Goal: Answer question/provide support: Share knowledge or assist other users

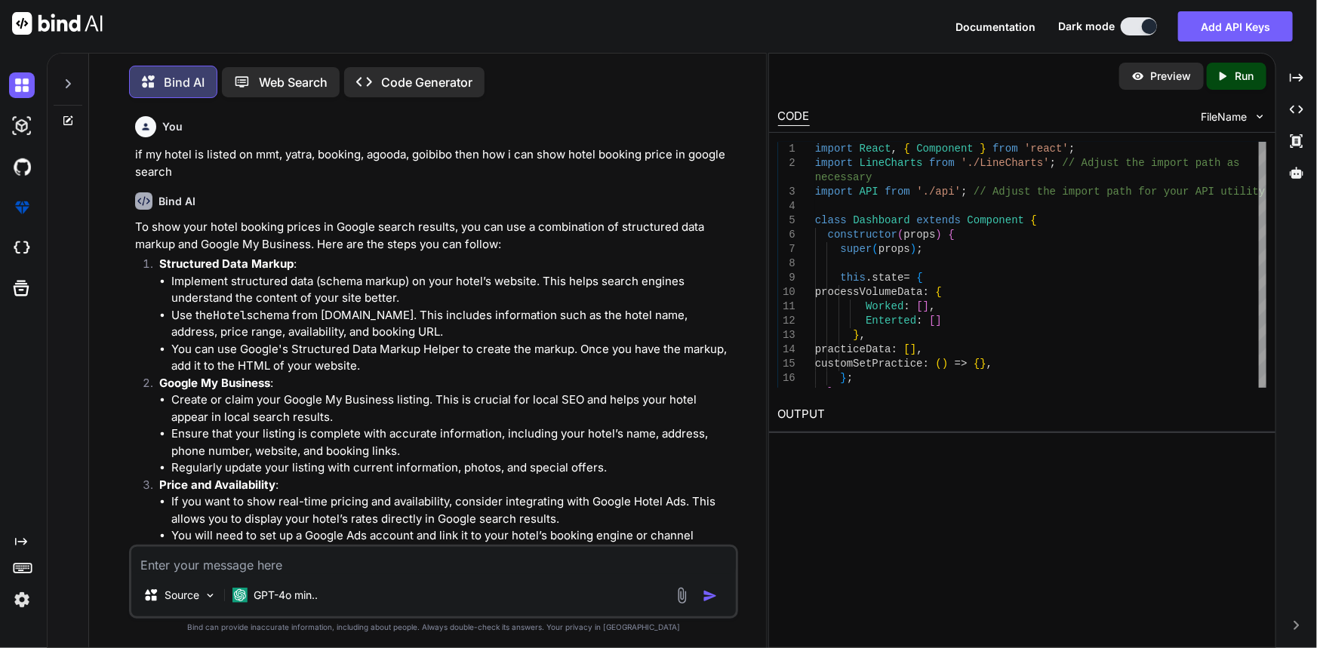
scroll to position [12626, 0]
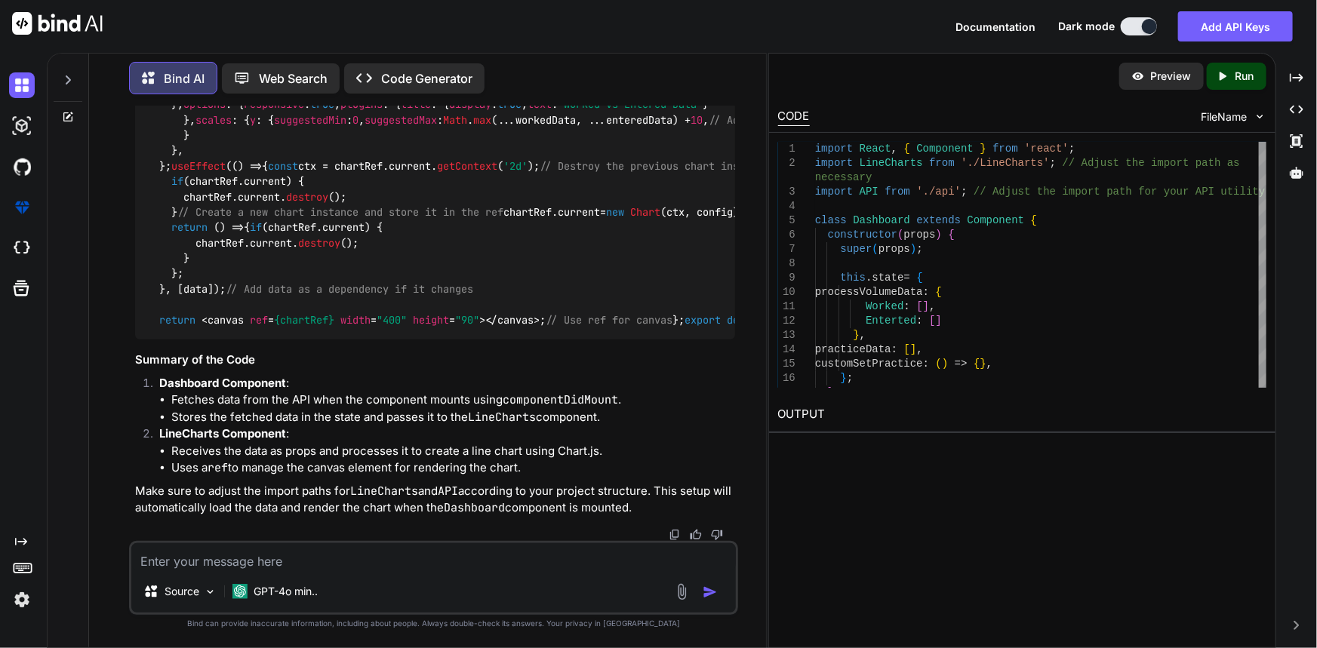
click at [465, 557] on textarea at bounding box center [433, 556] width 605 height 27
paste textarea "processVolumeData.length"
type textarea "processVolumeData.length any other and sort way to check array is emapty or val…"
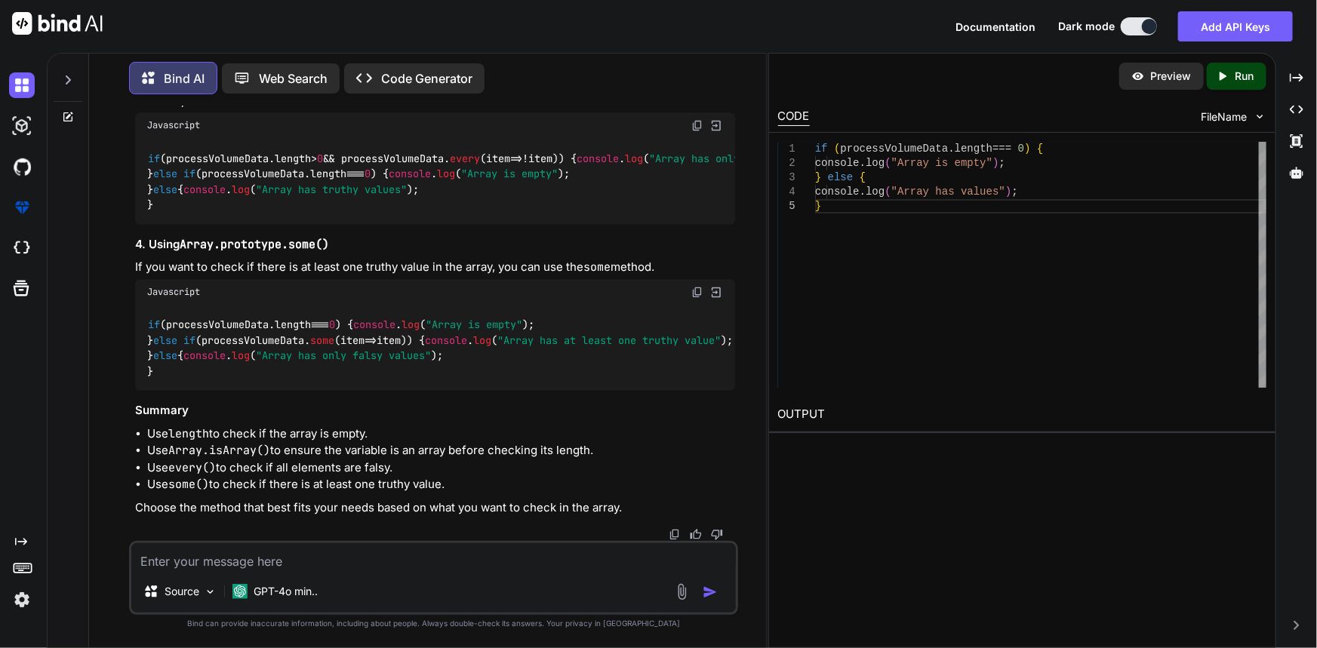
scroll to position [14637, 0]
drag, startPoint x: 173, startPoint y: 241, endPoint x: 250, endPoint y: 241, distance: 77.7
click at [250, 29] on code "if ( Array . isArray (processVolumeData) && processVolumeData. length === 0 ) {…" at bounding box center [449, 6] width 604 height 47
click at [287, 562] on textarea at bounding box center [433, 556] width 605 height 27
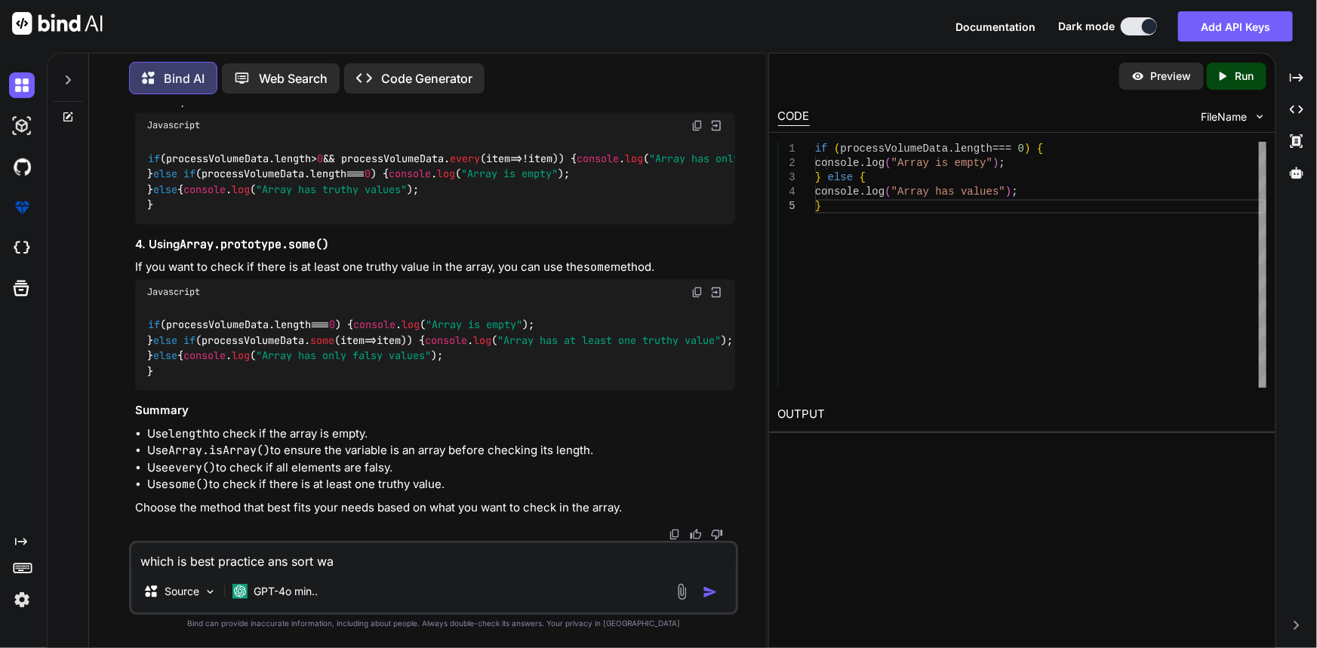
type textarea "which is best practice ans sort way"
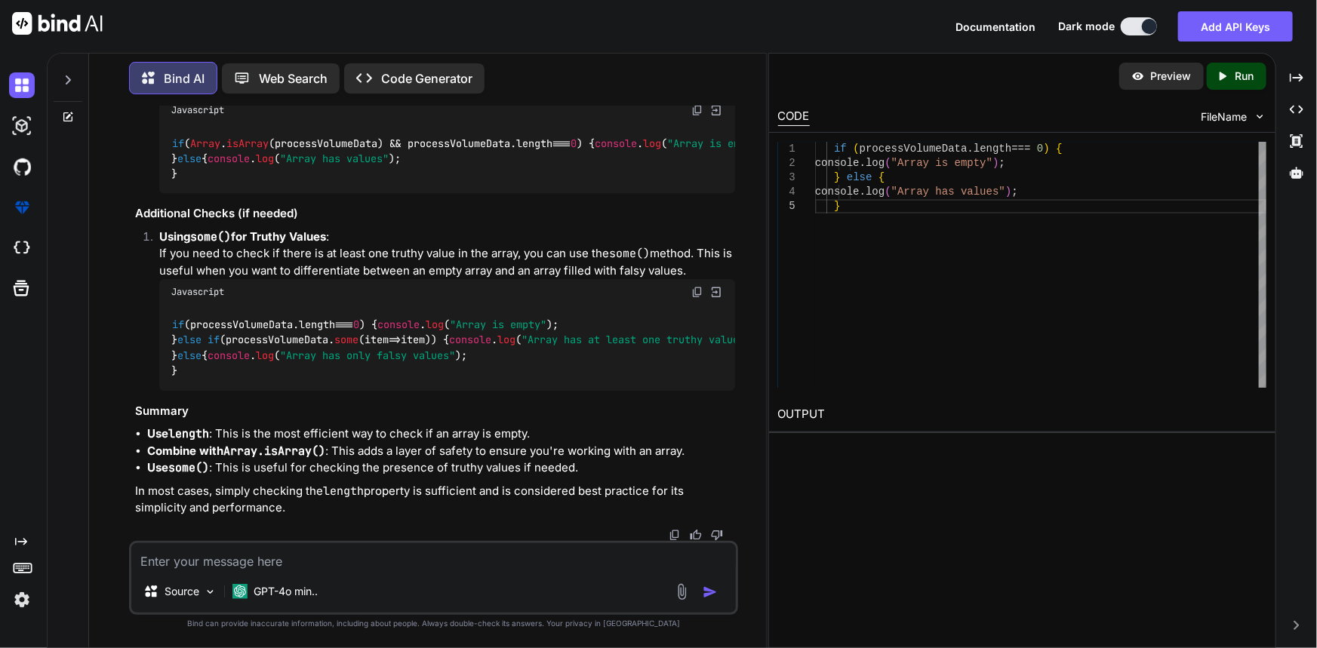
scroll to position [15955, 0]
click at [312, 564] on textarea at bounding box center [433, 556] width 605 height 27
type textarea "simple loAdind progress using material ui"
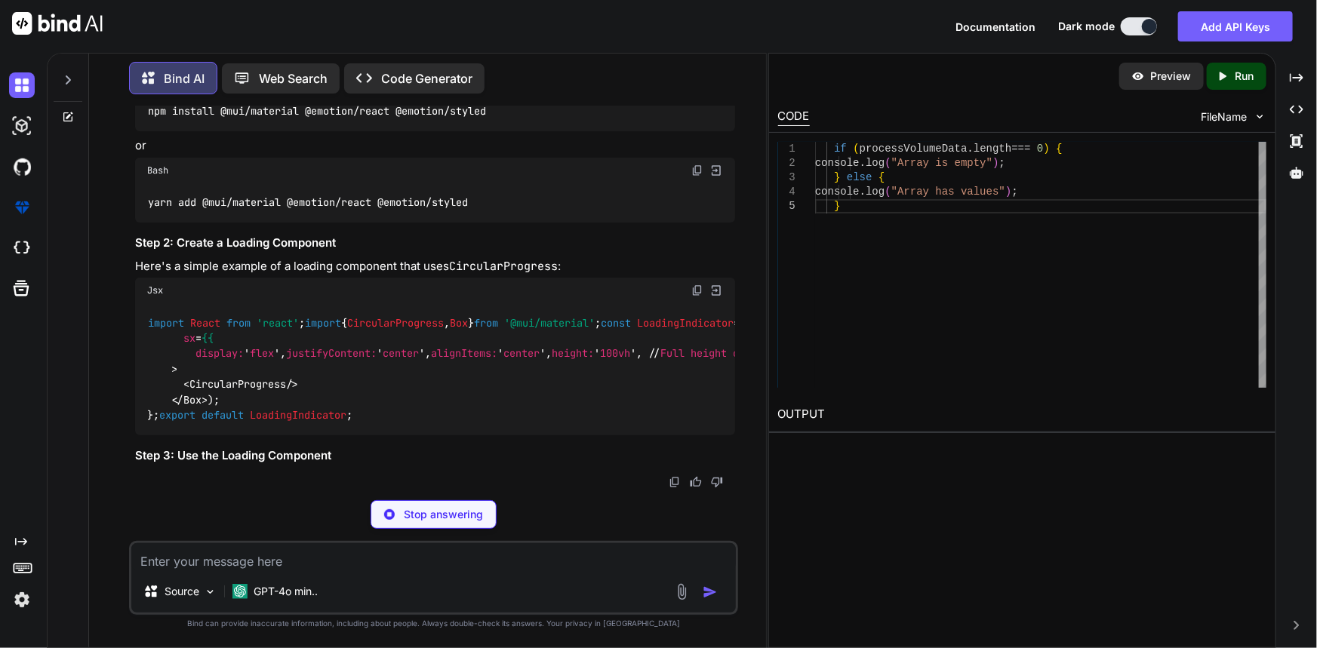
scroll to position [16812, 0]
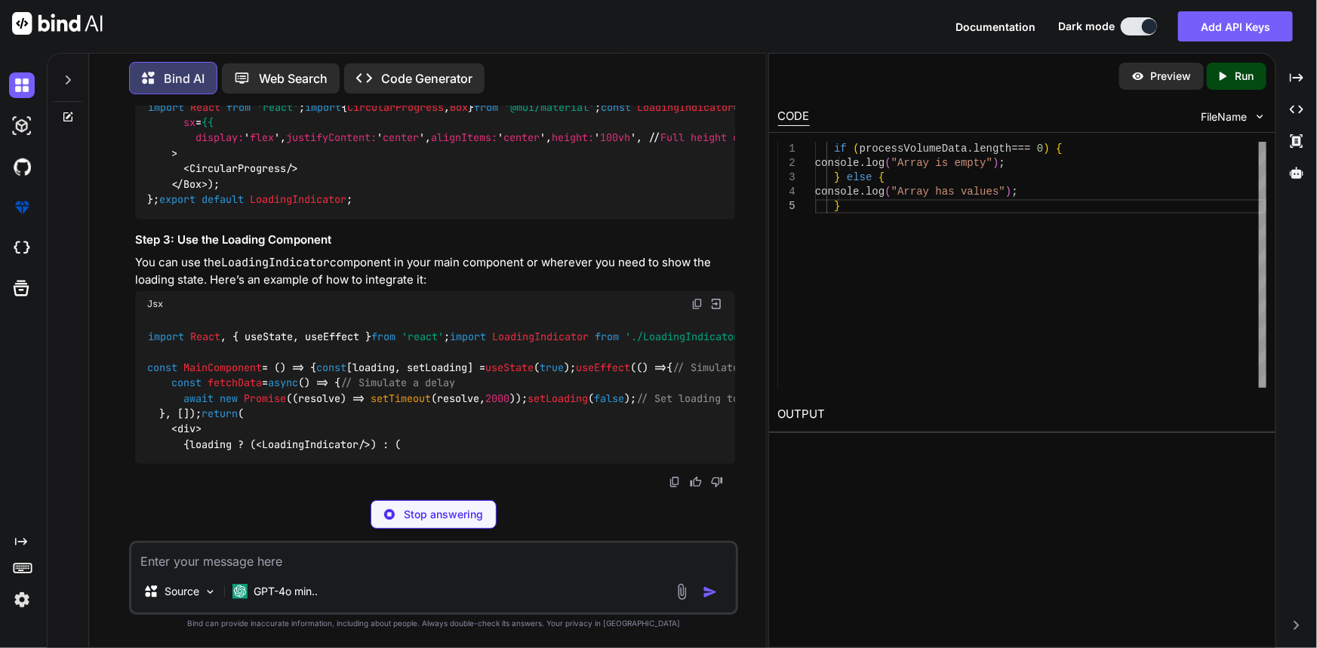
click at [312, 566] on textarea at bounding box center [433, 556] width 605 height 27
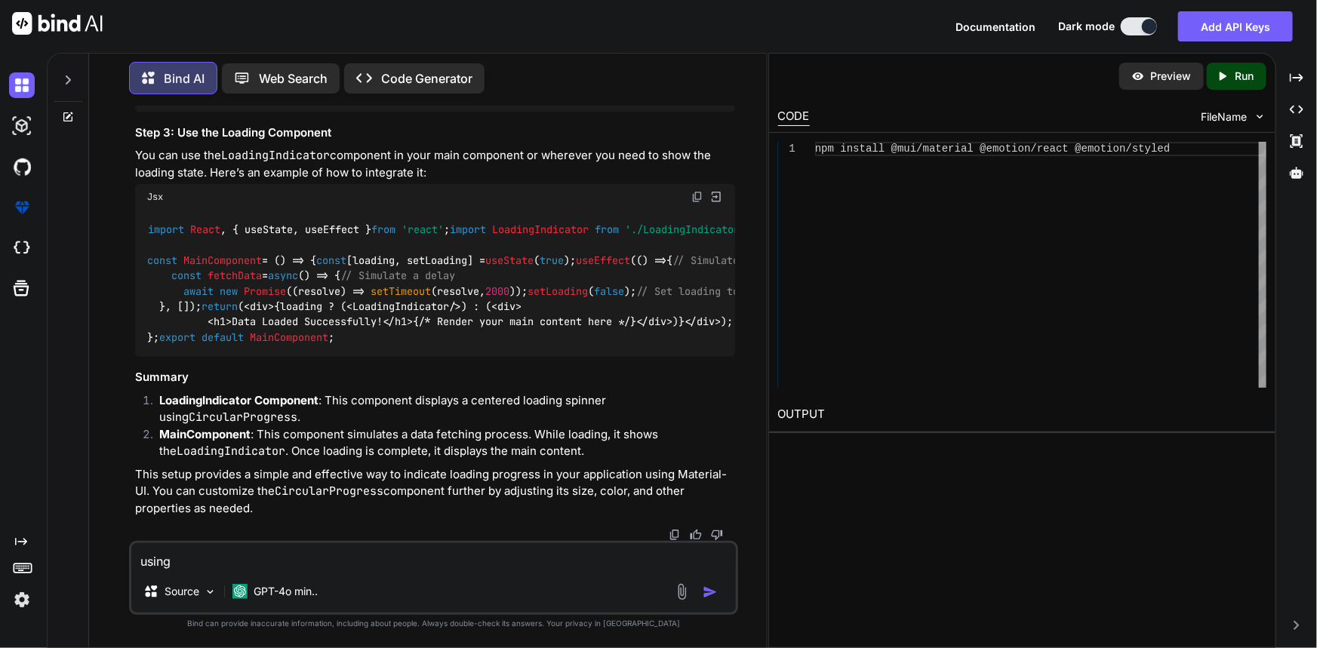
click at [236, 112] on div "import React from 'react' ; import { CircularProgress , Box } from '@mui/materi…" at bounding box center [435, 46] width 601 height 132
drag, startPoint x: 188, startPoint y: 321, endPoint x: 158, endPoint y: 220, distance: 105.5
click at [158, 112] on div "import React from 'react' ; import { CircularProgress , Box } from '@mui/materi…" at bounding box center [435, 46] width 601 height 132
click at [212, 100] on code "import React from 'react' ; import { CircularProgress , Box } from '@mui/materi…" at bounding box center [500, 46] width 707 height 108
drag, startPoint x: 180, startPoint y: 324, endPoint x: 158, endPoint y: 214, distance: 111.6
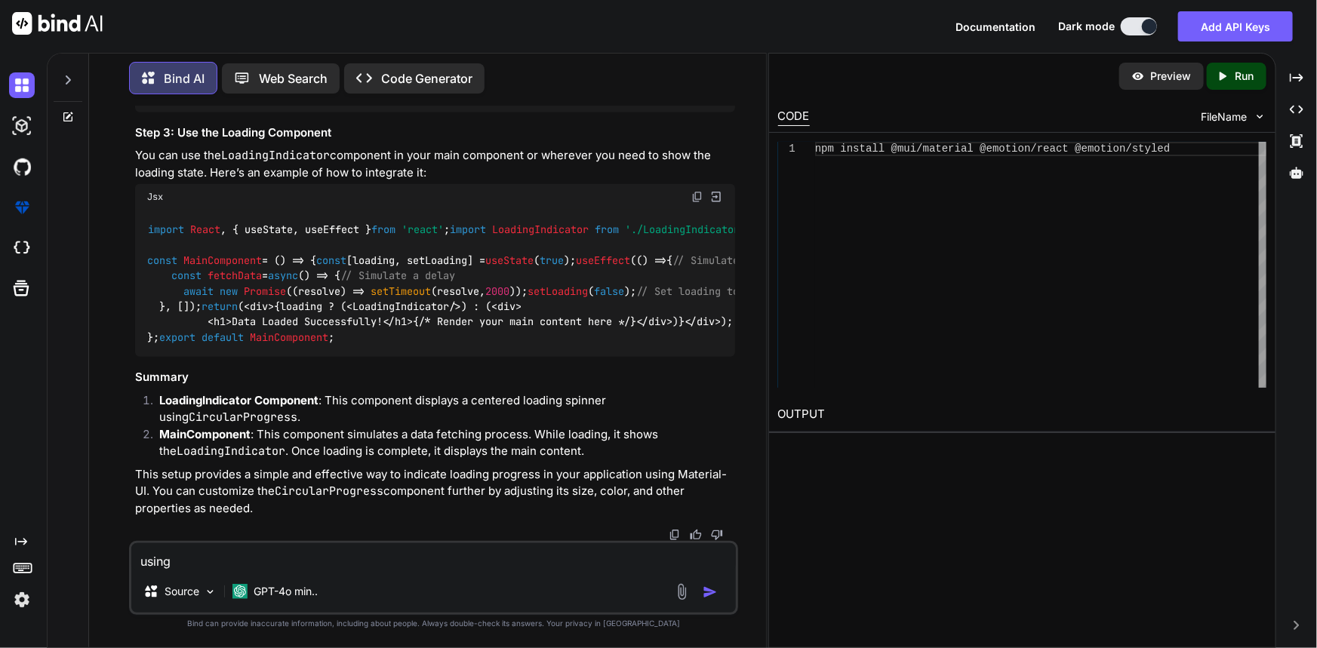
click at [158, 112] on div "import React from 'react' ; import { CircularProgress , Box } from '@mui/materi…" at bounding box center [435, 46] width 601 height 132
copy code "< Box sx = {{ display: ' flex ', justifyContent: ' center ', alignItems: ' cent…"
click at [440, 549] on textarea "using" at bounding box center [433, 556] width 605 height 27
type textarea "u"
type textarea "not full hieght just small"
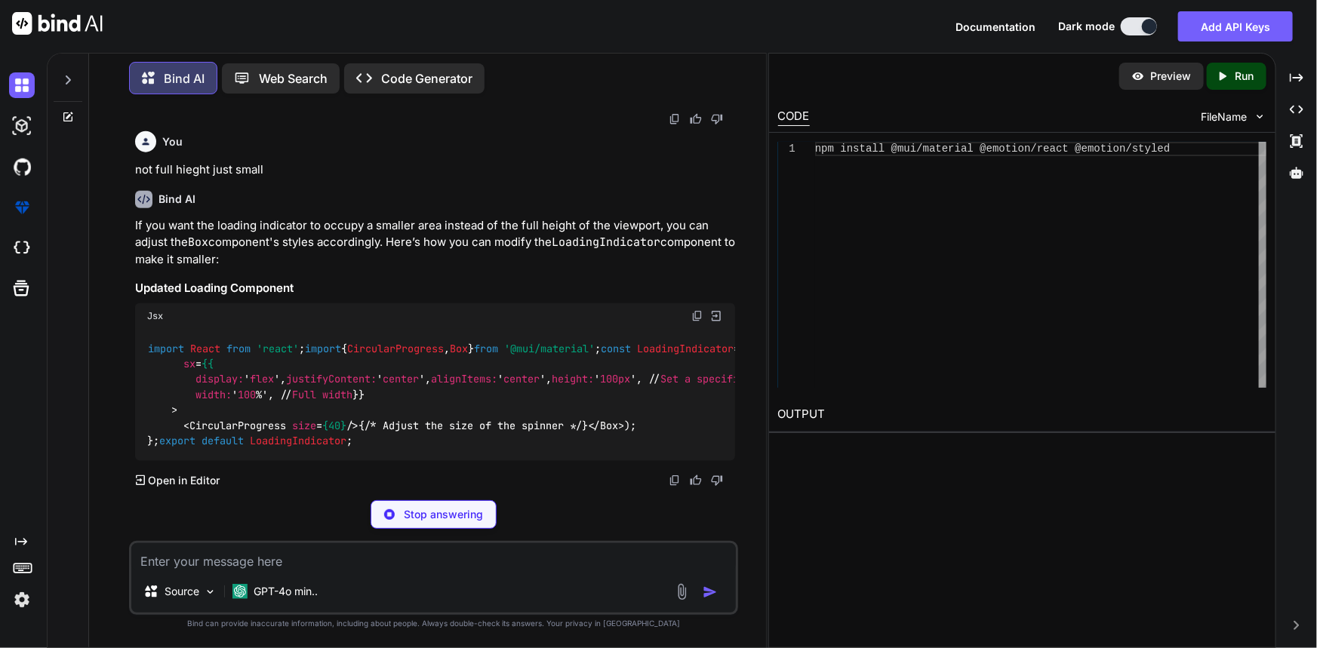
scroll to position [18117, 0]
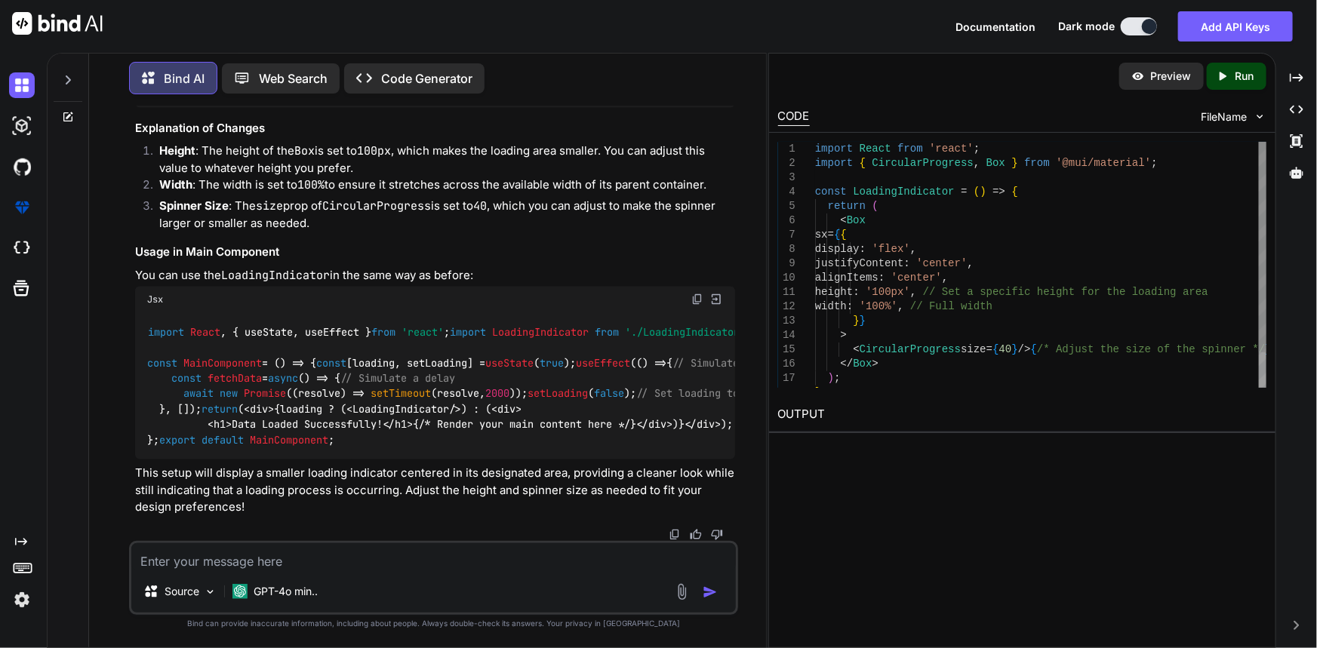
drag, startPoint x: 215, startPoint y: 378, endPoint x: 161, endPoint y: 229, distance: 158.7
click at [161, 108] on div "import React from 'react' ; import { CircularProgress , Box } from '@mui/materi…" at bounding box center [435, 42] width 601 height 132
copy code "< Box sx = {{ display: ' flex ', justifyContent: ' center ', alignItems: ' cent…"
click at [343, 576] on div "Source GPT-4o min.." at bounding box center [433, 594] width 605 height 36
click at [349, 566] on textarea at bounding box center [433, 556] width 605 height 27
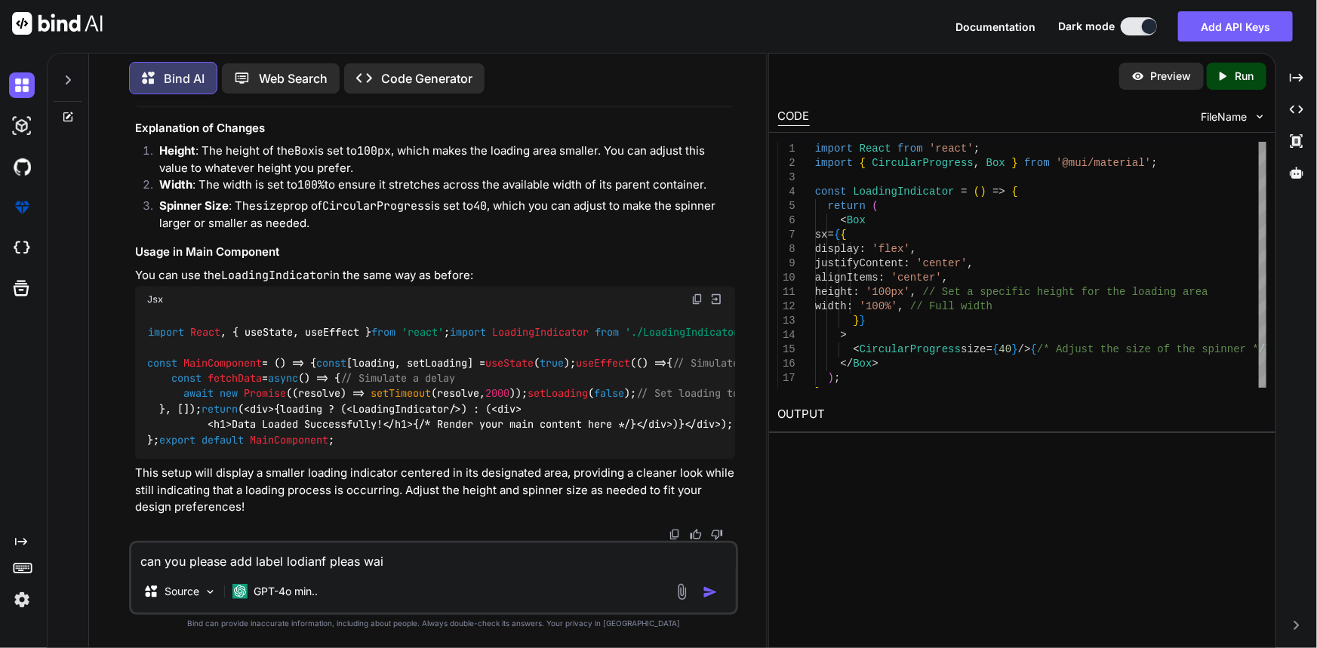
type textarea "can you please add label lodianf pleas wait"
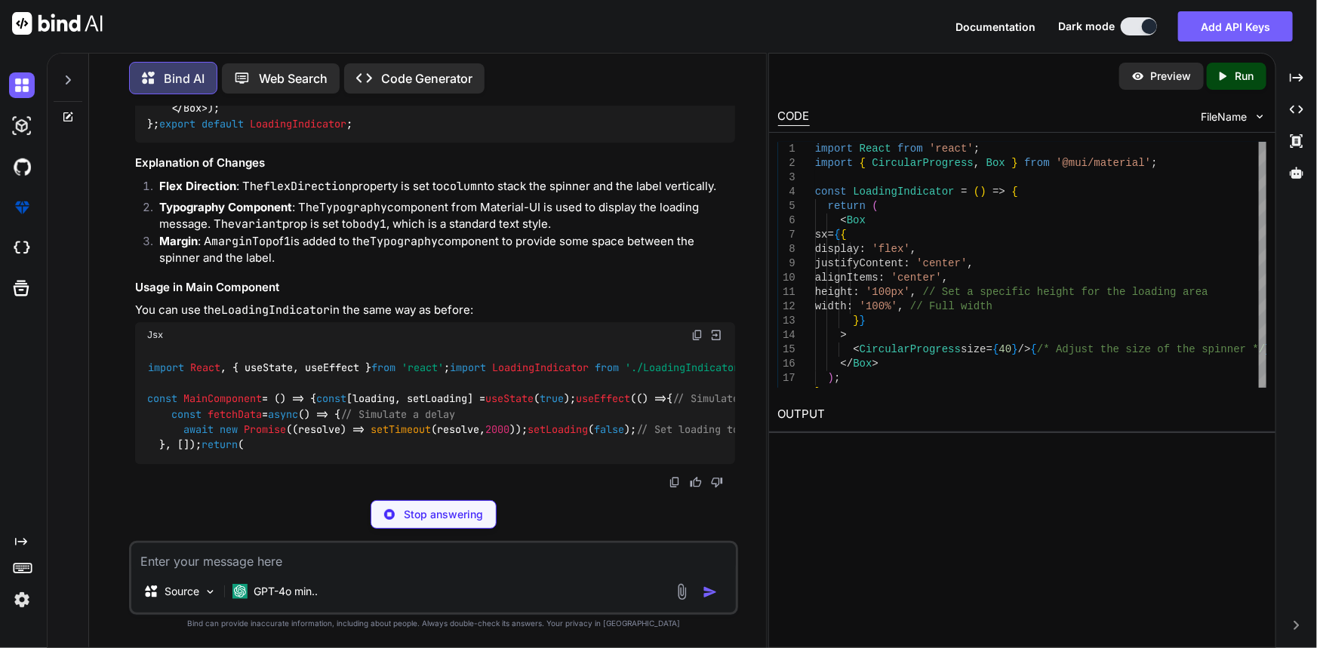
scroll to position [19480, 0]
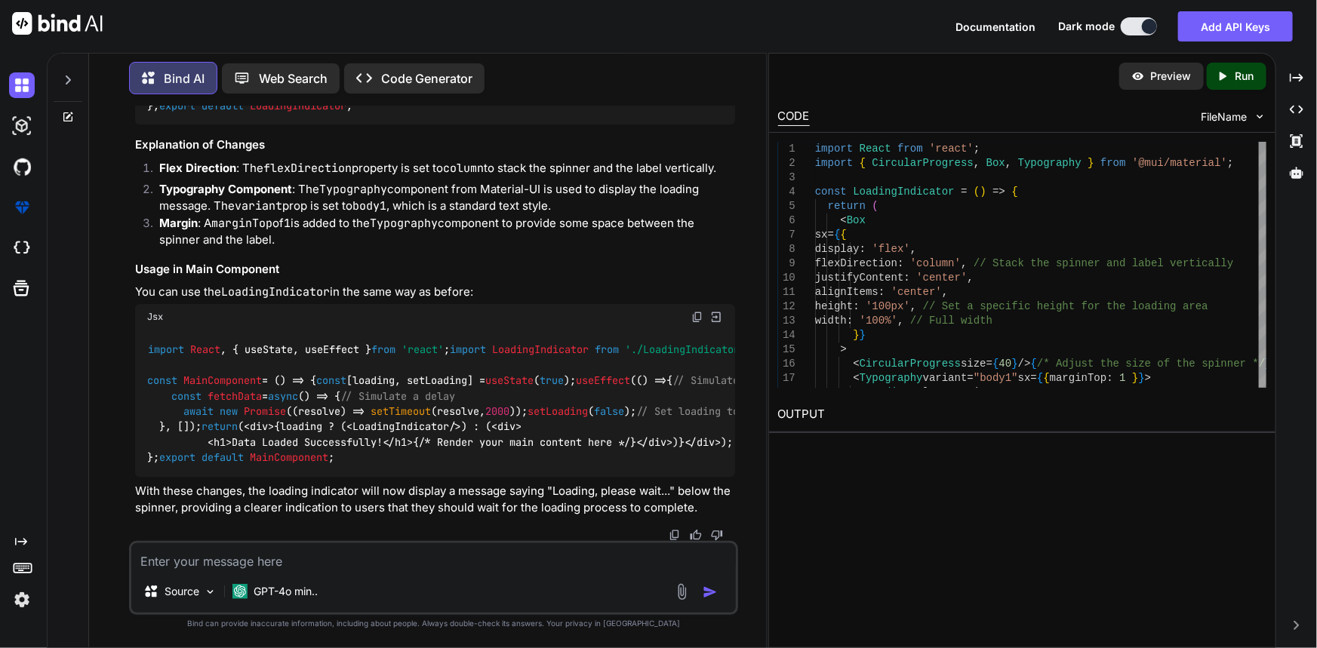
drag, startPoint x: 182, startPoint y: 351, endPoint x: 271, endPoint y: 382, distance: 94.2
click at [271, 125] on div "import React from 'react' ; import { CircularProgress , Box , Typography } from…" at bounding box center [435, 43] width 601 height 163
copy span "< Typography variant = "body1" sx = {{ marginTop: 1 }}> Loading, please wait...…"
click at [708, 81] on span ""body1"" at bounding box center [729, 74] width 42 height 14
click at [349, 549] on textarea at bounding box center [433, 556] width 605 height 27
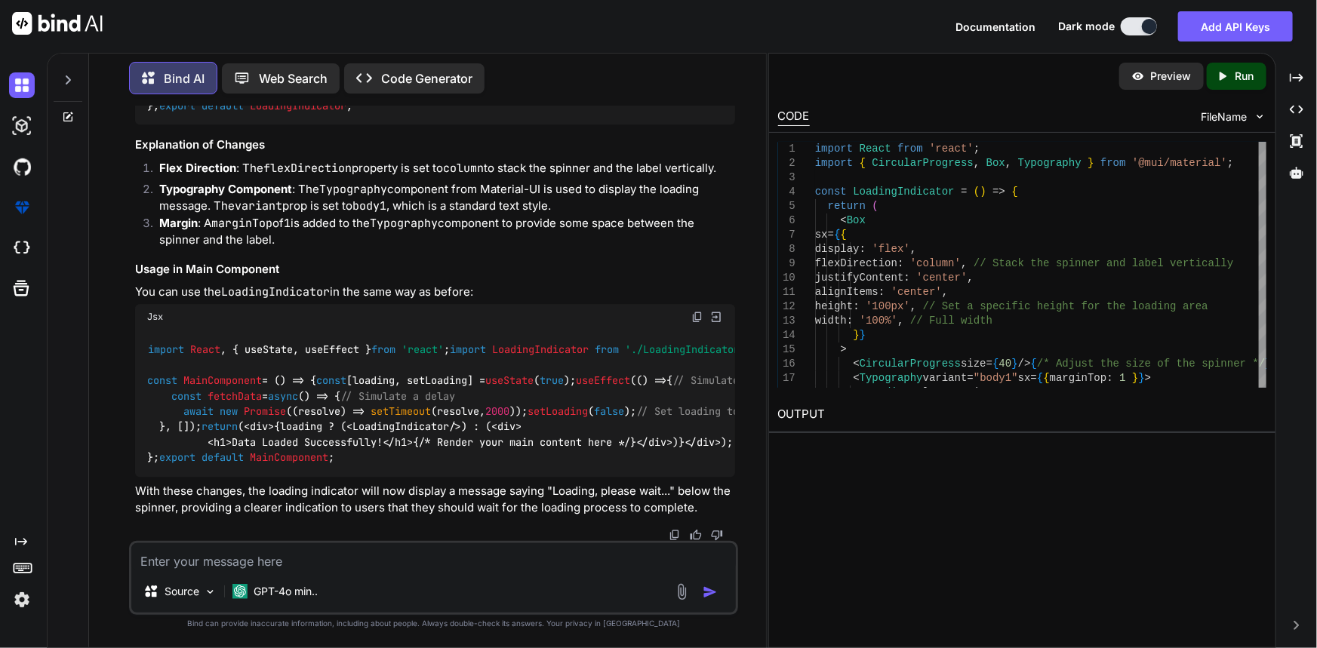
paste textarea "TypeError: Cannot read properties of undefined (reading 'map') LineCharts C:/Us…"
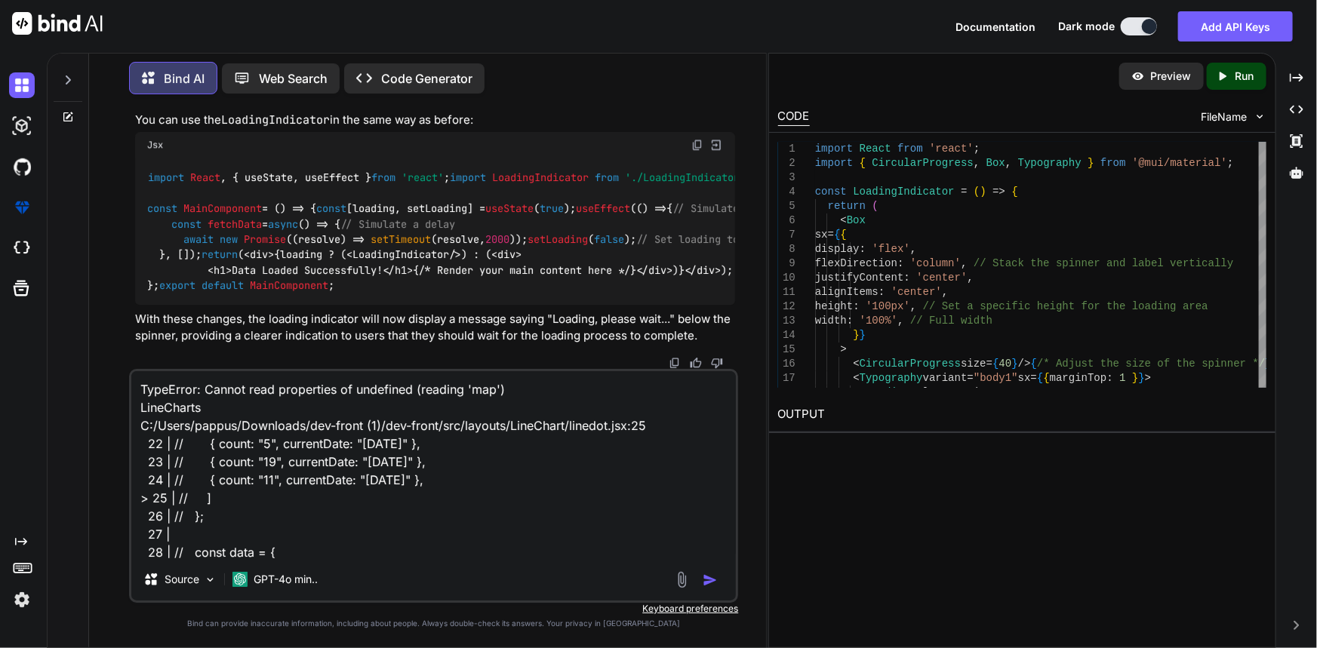
scroll to position [0, 0]
paste textarea "<div className="chartLine"> {loading ? ( <Box sx={{ display: "flex", justifyCon…"
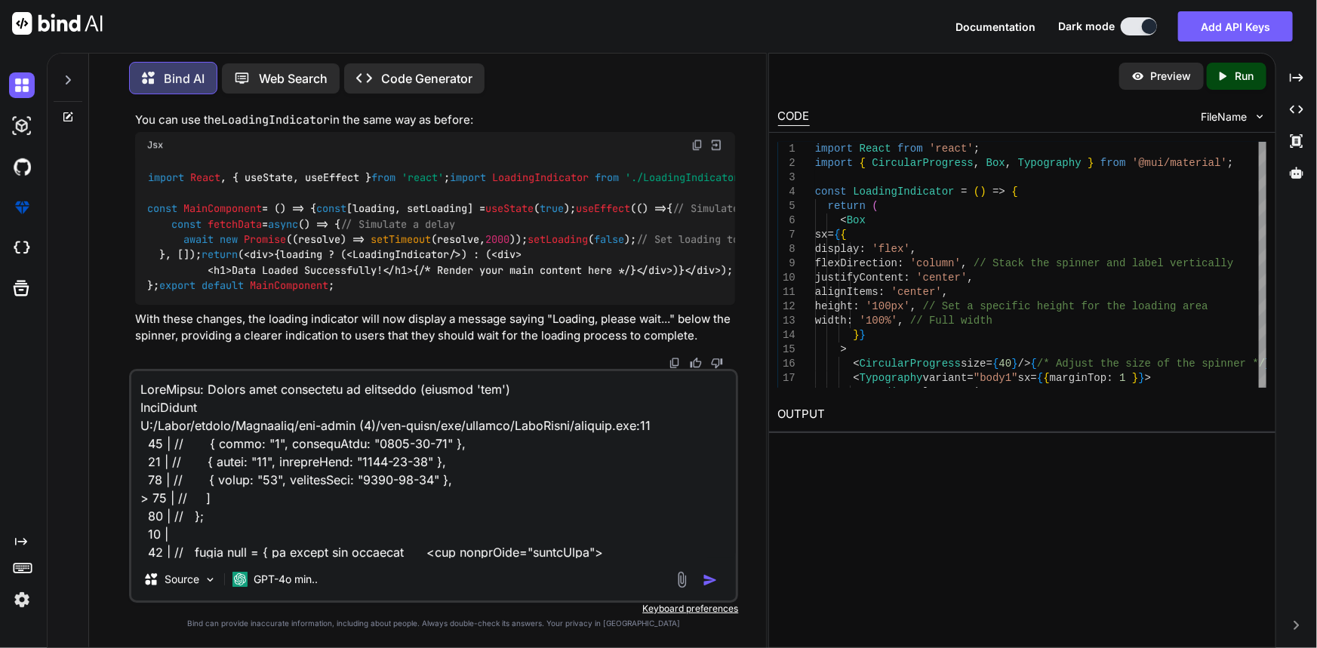
scroll to position [380, 0]
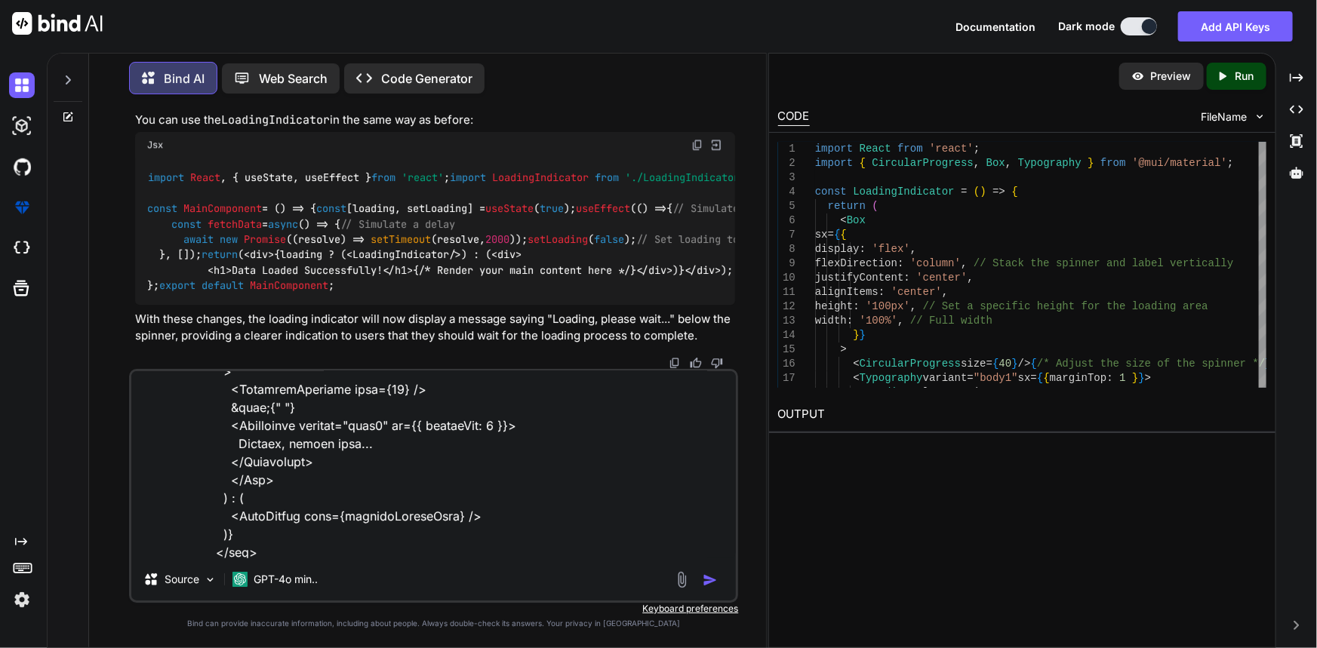
paste textarea "getProcessedByVolumeGraph = () => { let body_data = { UpdateFilter: "denial", W…"
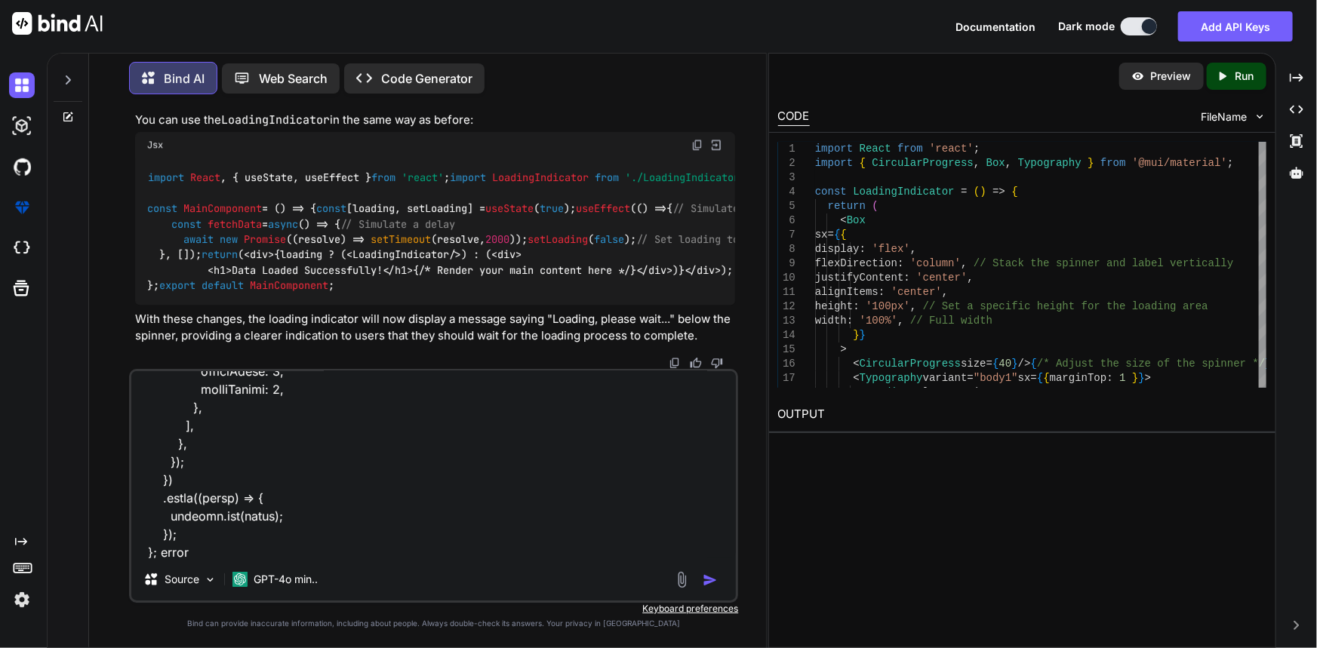
paste textarea "class Dashboard extends Component { constructor(props) { super(props); this.sta…"
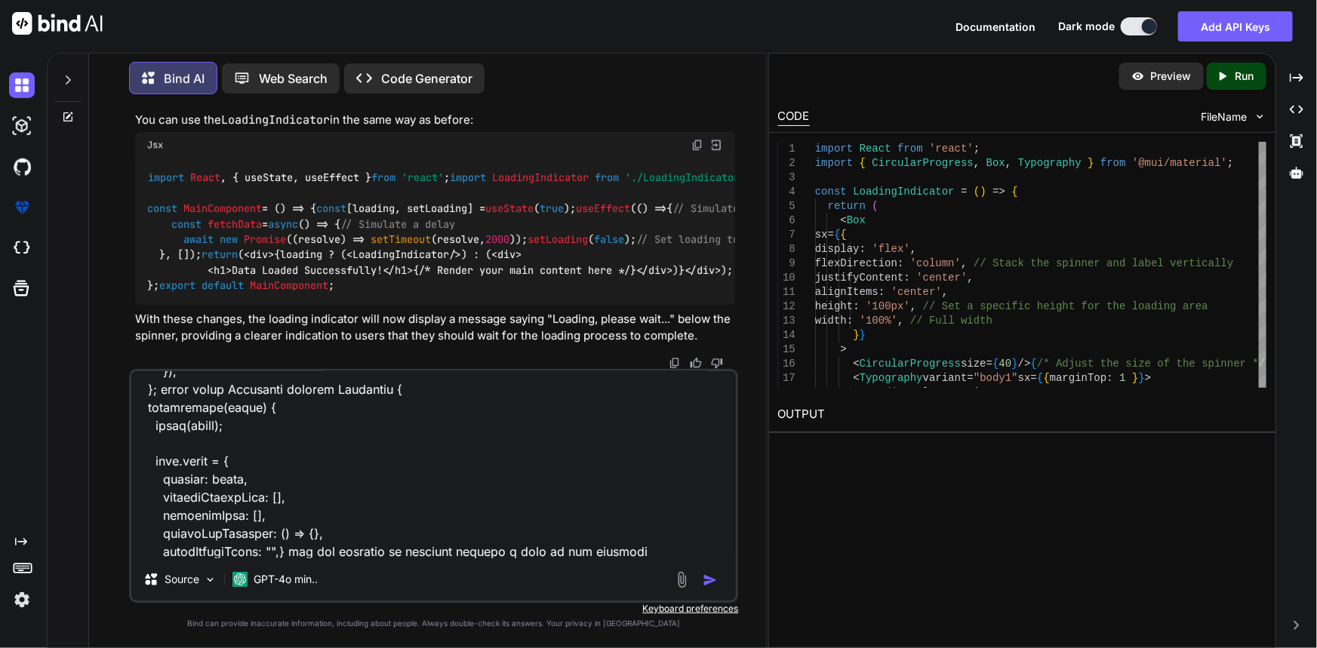
paste textarea "<PracticeSelect setSidebarDisable={false} handleChangePractice={(practice) => {…"
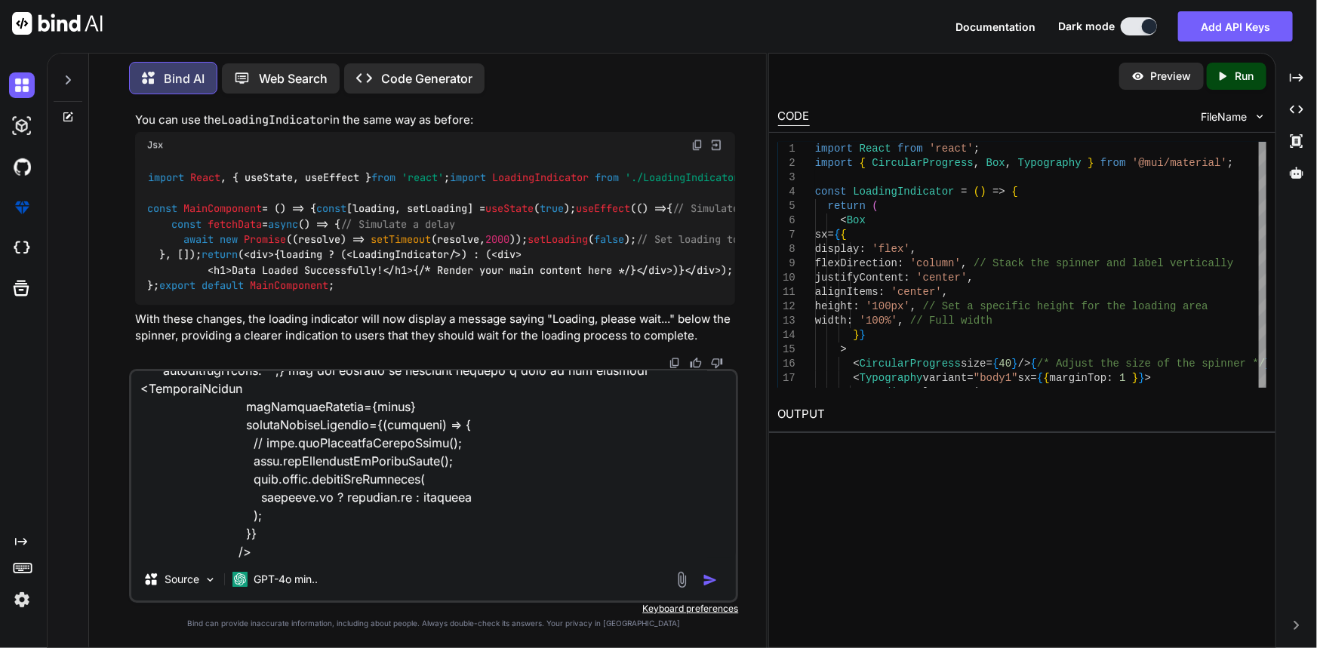
type textarea "TypeError: Cannot read properties of undefined (reading 'map') LineCharts C:/Us…"
click at [714, 574] on img "button" at bounding box center [709, 580] width 15 height 15
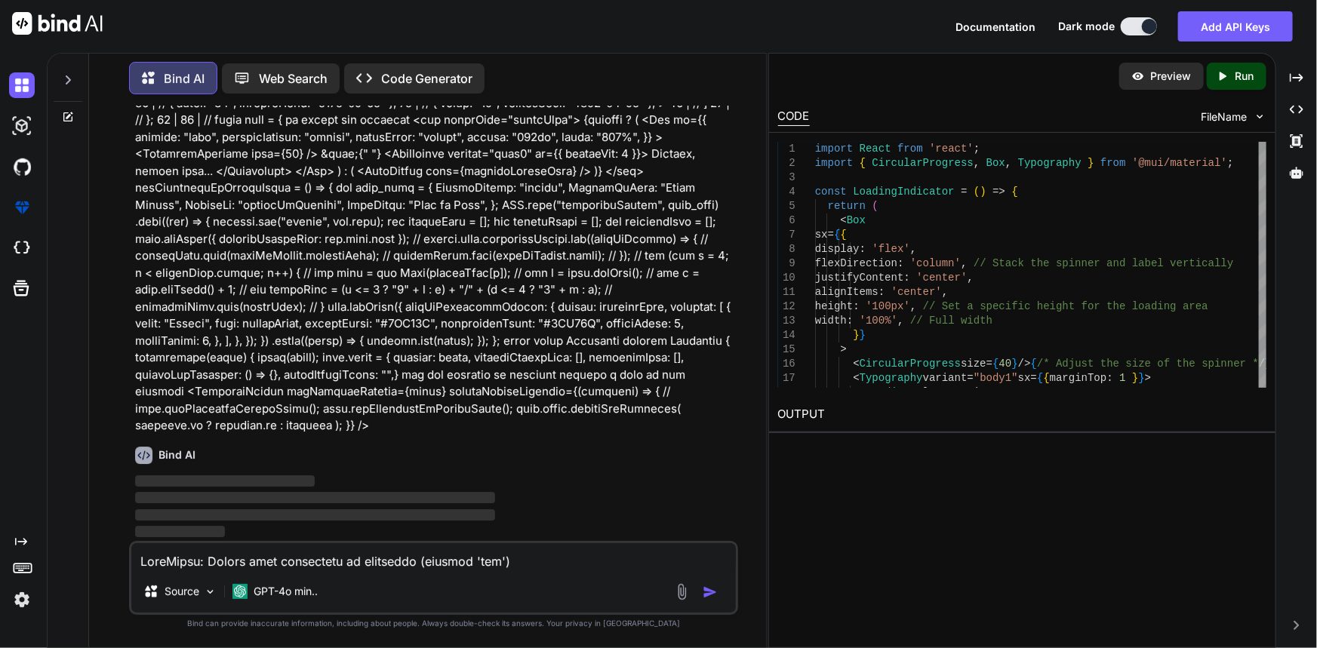
scroll to position [20641, 0]
click at [1291, 75] on icon "Created with Pixso." at bounding box center [1296, 78] width 14 height 14
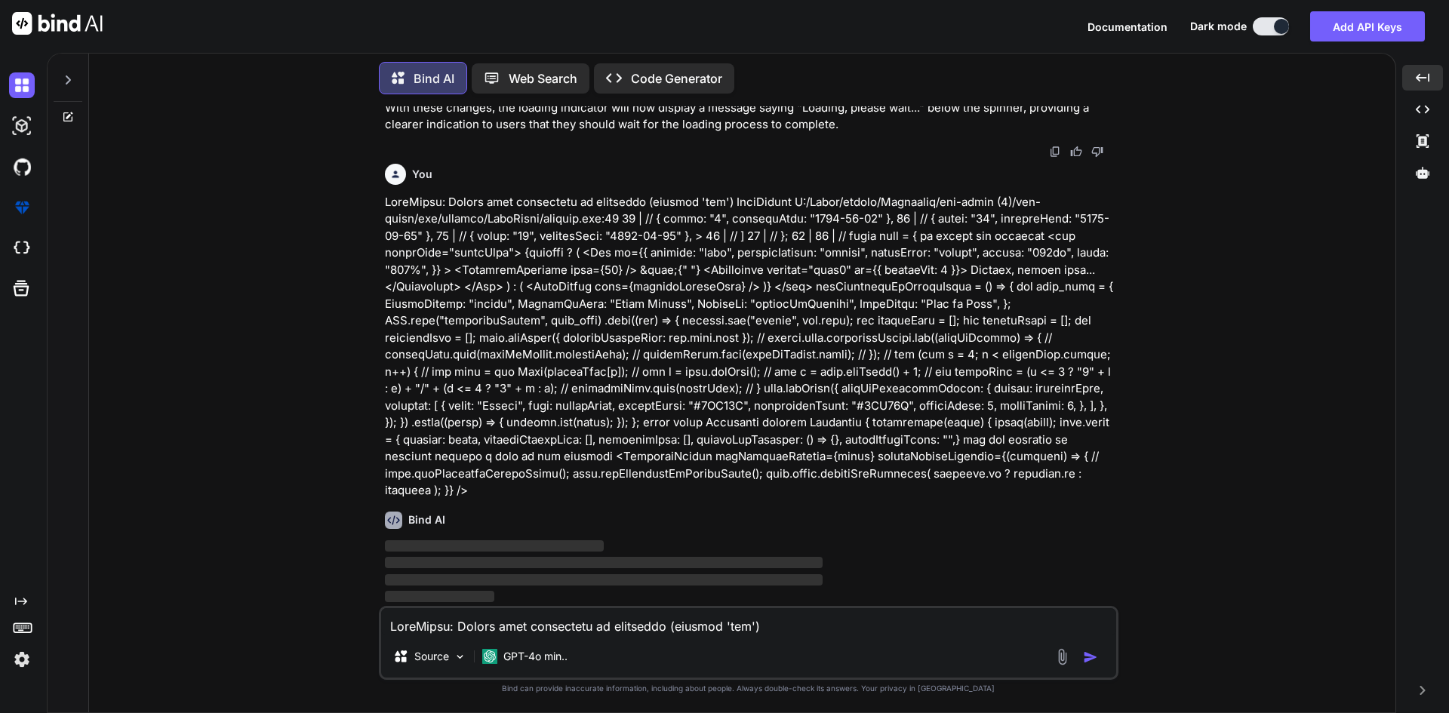
scroll to position [19873, 0]
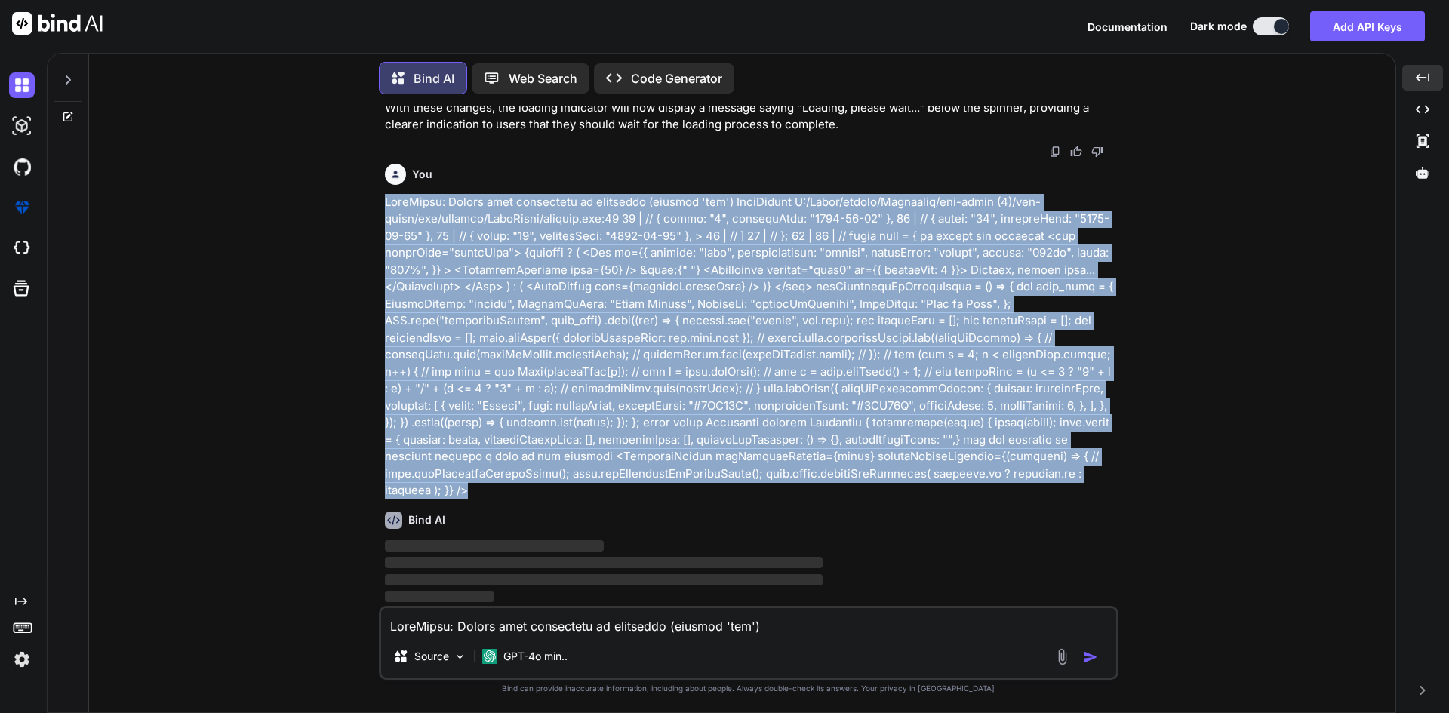
drag, startPoint x: 384, startPoint y: 199, endPoint x: 495, endPoint y: 496, distance: 317.3
click at [495, 496] on p at bounding box center [750, 347] width 730 height 306
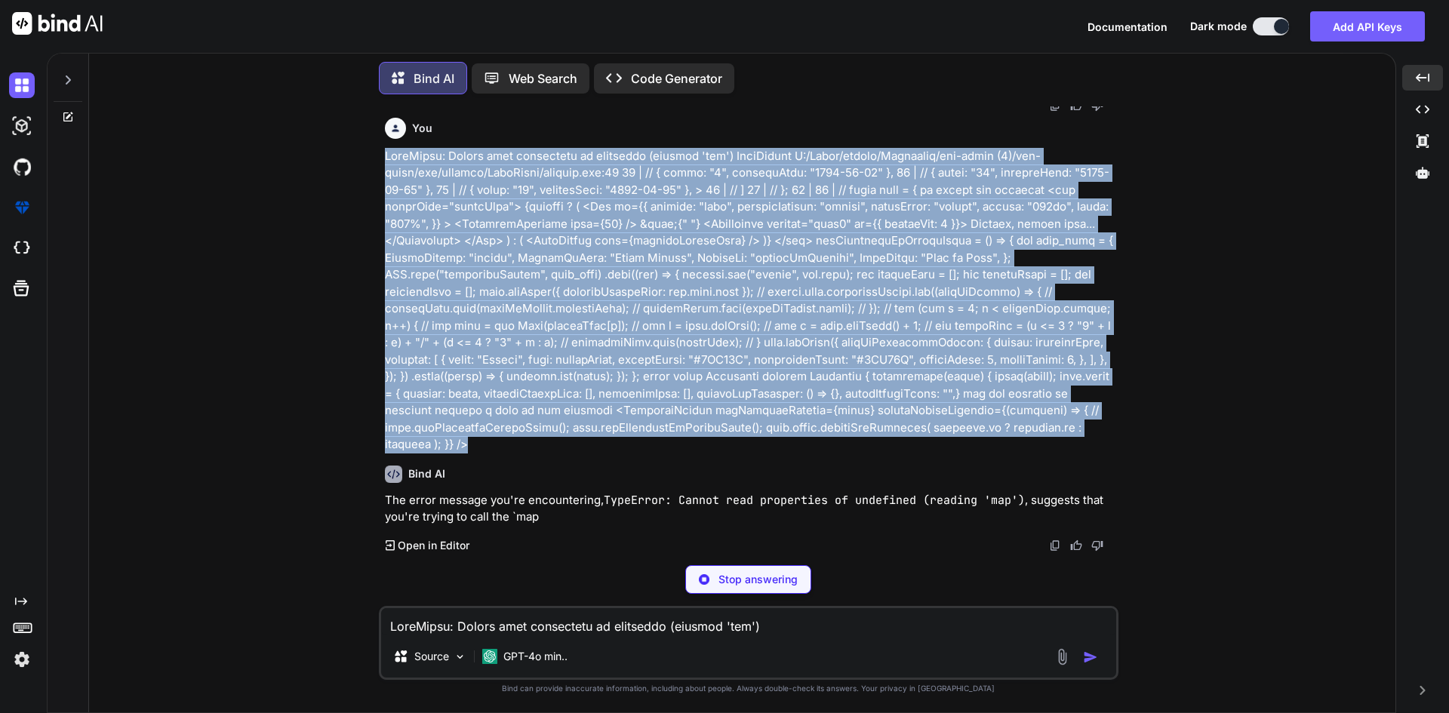
scroll to position [19919, 0]
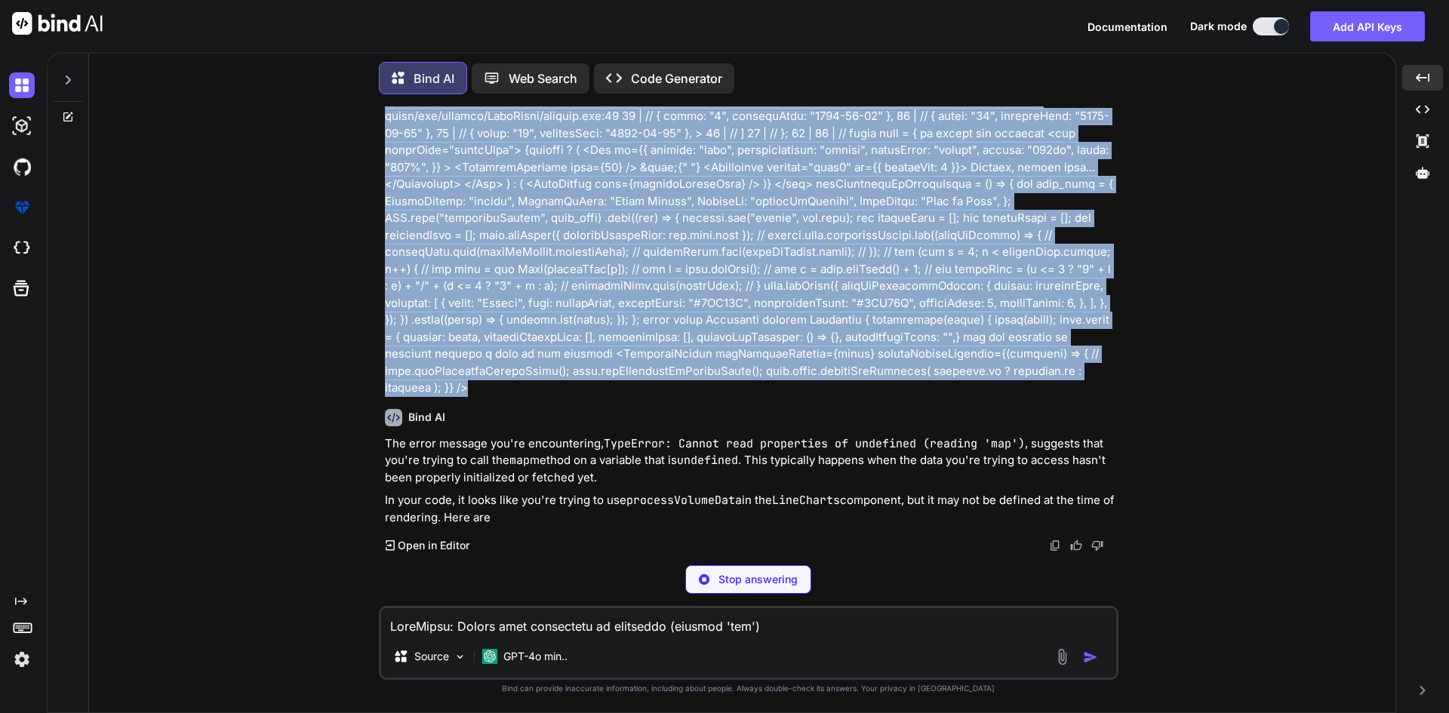
click at [540, 389] on p at bounding box center [750, 244] width 730 height 306
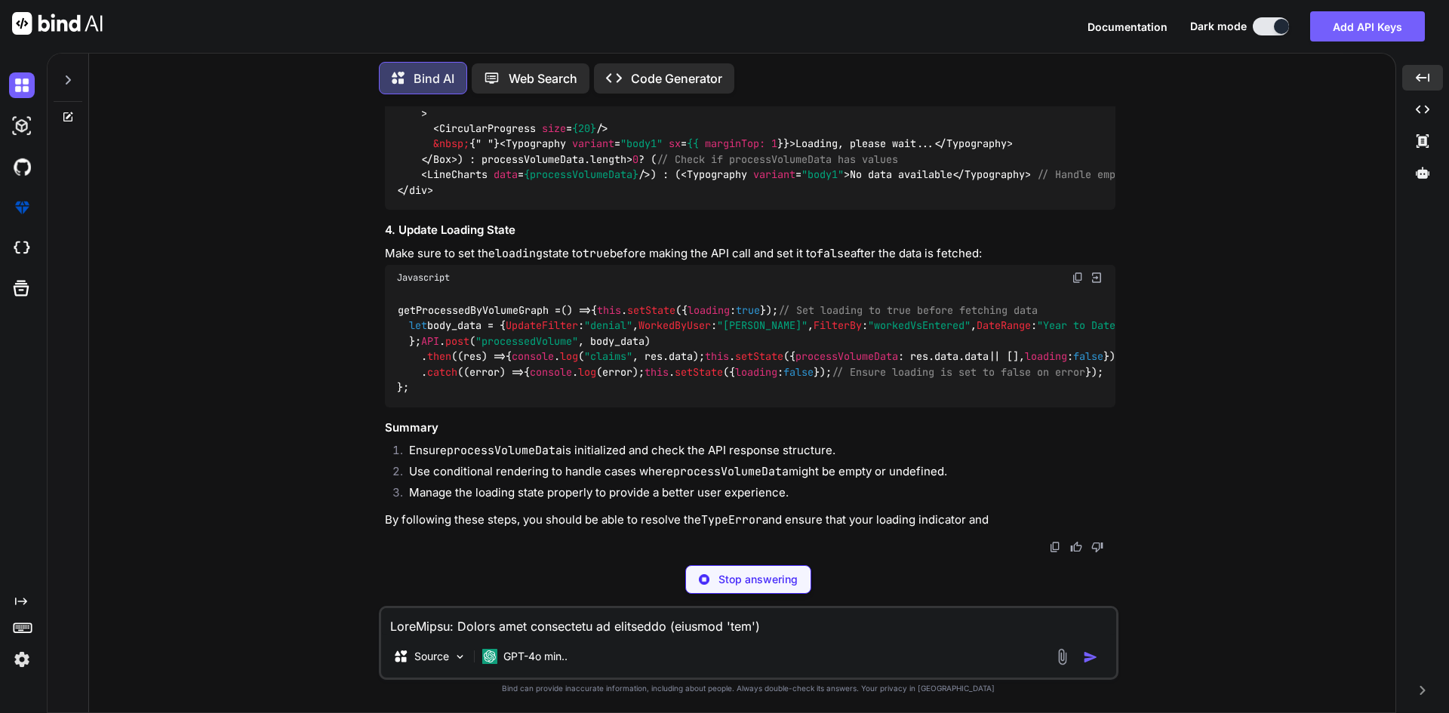
scroll to position [20867, 0]
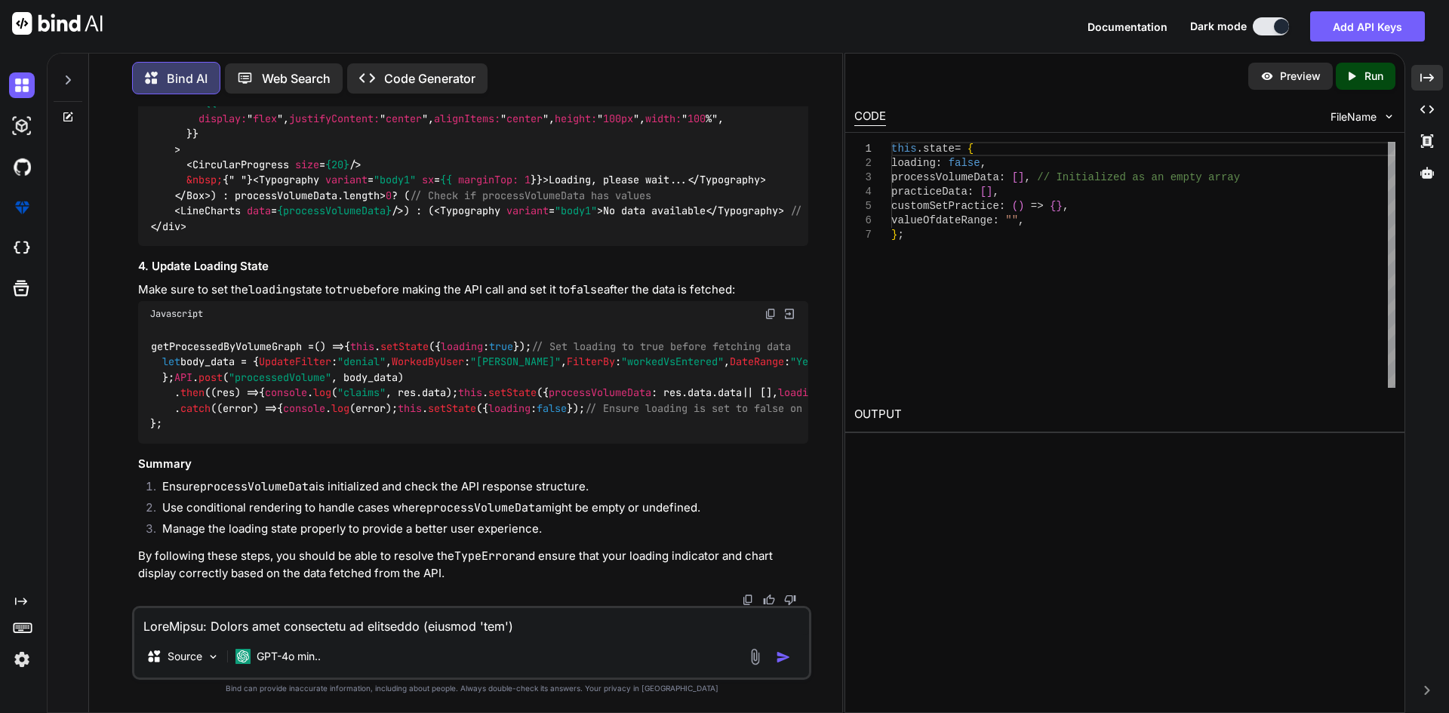
drag, startPoint x: 724, startPoint y: 346, endPoint x: 753, endPoint y: 348, distance: 28.7
click at [1316, 76] on icon "Created with Pixso." at bounding box center [1427, 78] width 14 height 14
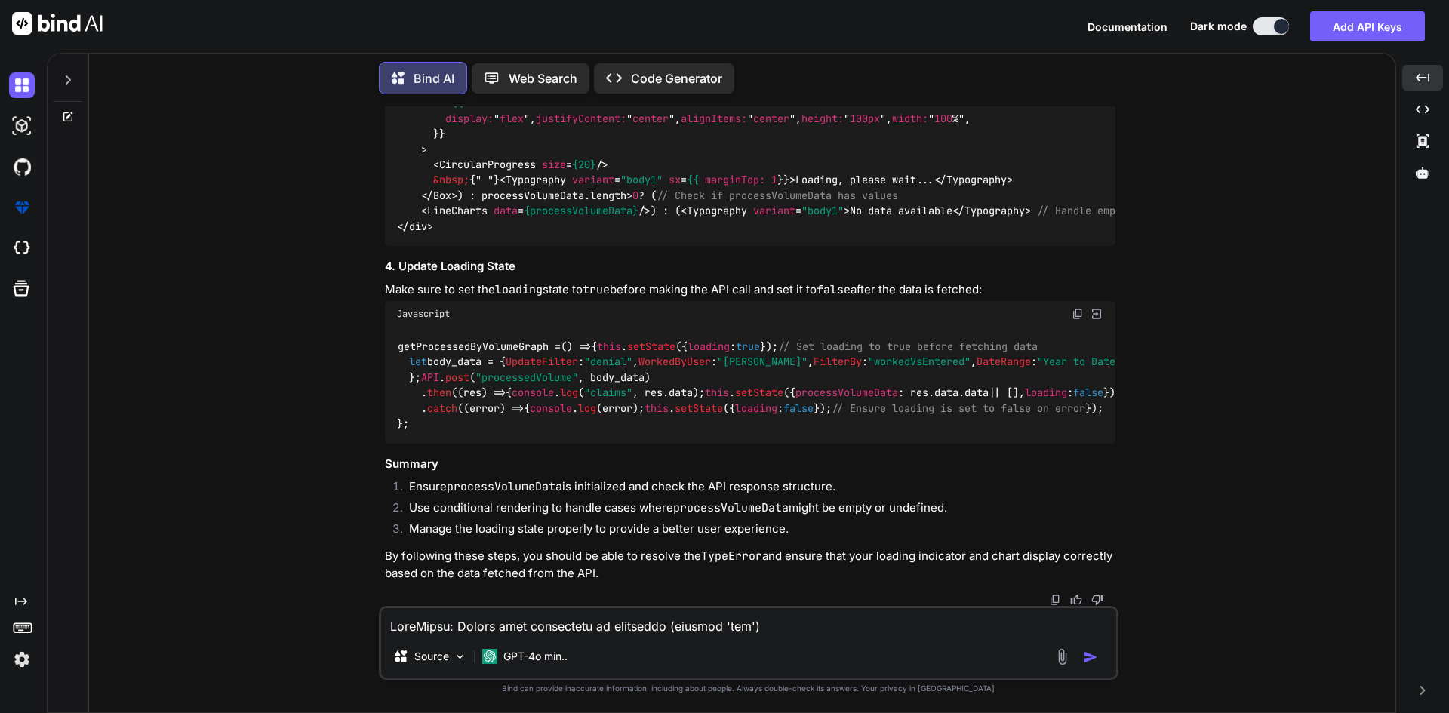
scroll to position [20440, 0]
drag, startPoint x: 720, startPoint y: 496, endPoint x: 751, endPoint y: 498, distance: 31.7
copy code "|| []"
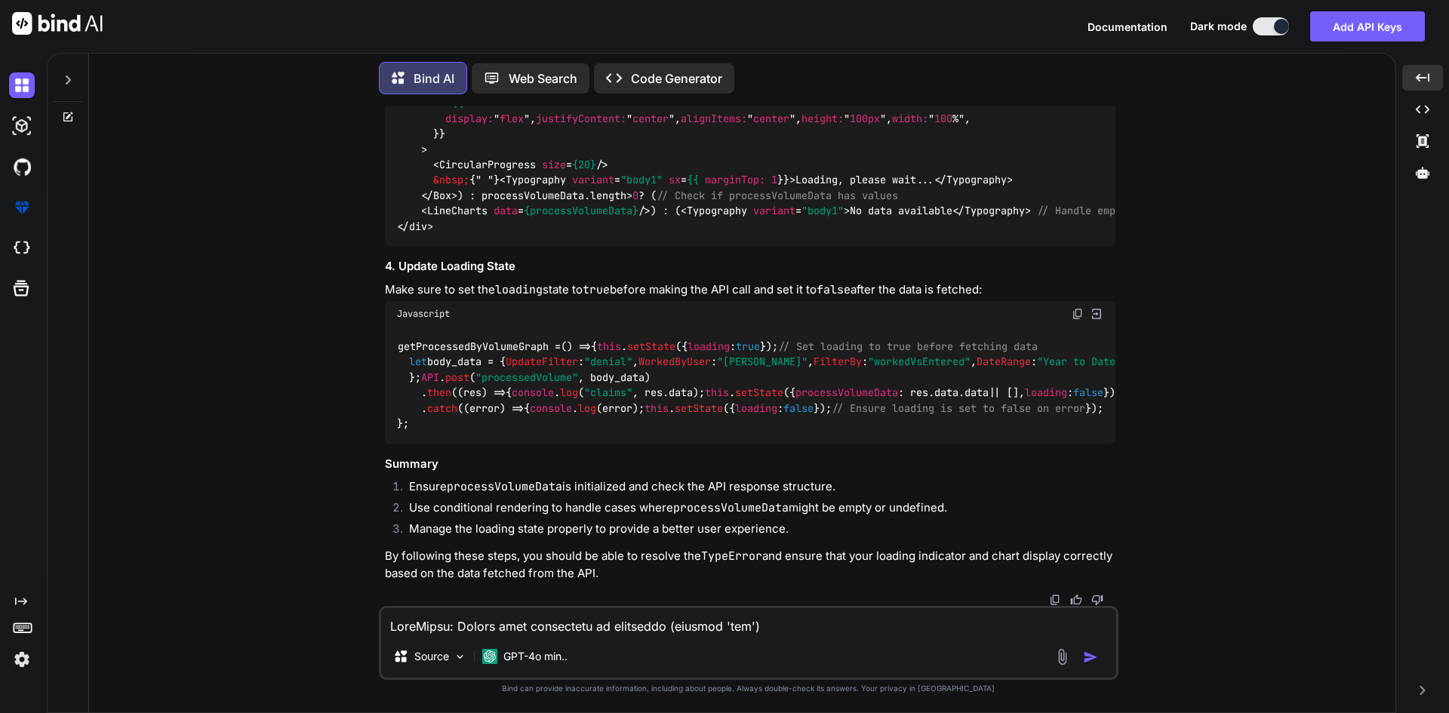
scroll to position [20968, 0]
drag, startPoint x: 444, startPoint y: 502, endPoint x: 365, endPoint y: 162, distance: 348.5
click at [365, 162] on div "You if my hotel is listed on mmt, yatra, booking, agooda, goibibo then how i ca…" at bounding box center [748, 409] width 1294 height 606
copy code "<div className= "chartLine" > {loading ? ( < Box sx = {{ display: " flex ", jus…"
click at [668, 246] on div "<div className= "chartLine" > {loading ? ( < Box sx = {{ display: " flex ", jus…" at bounding box center [750, 149] width 730 height 193
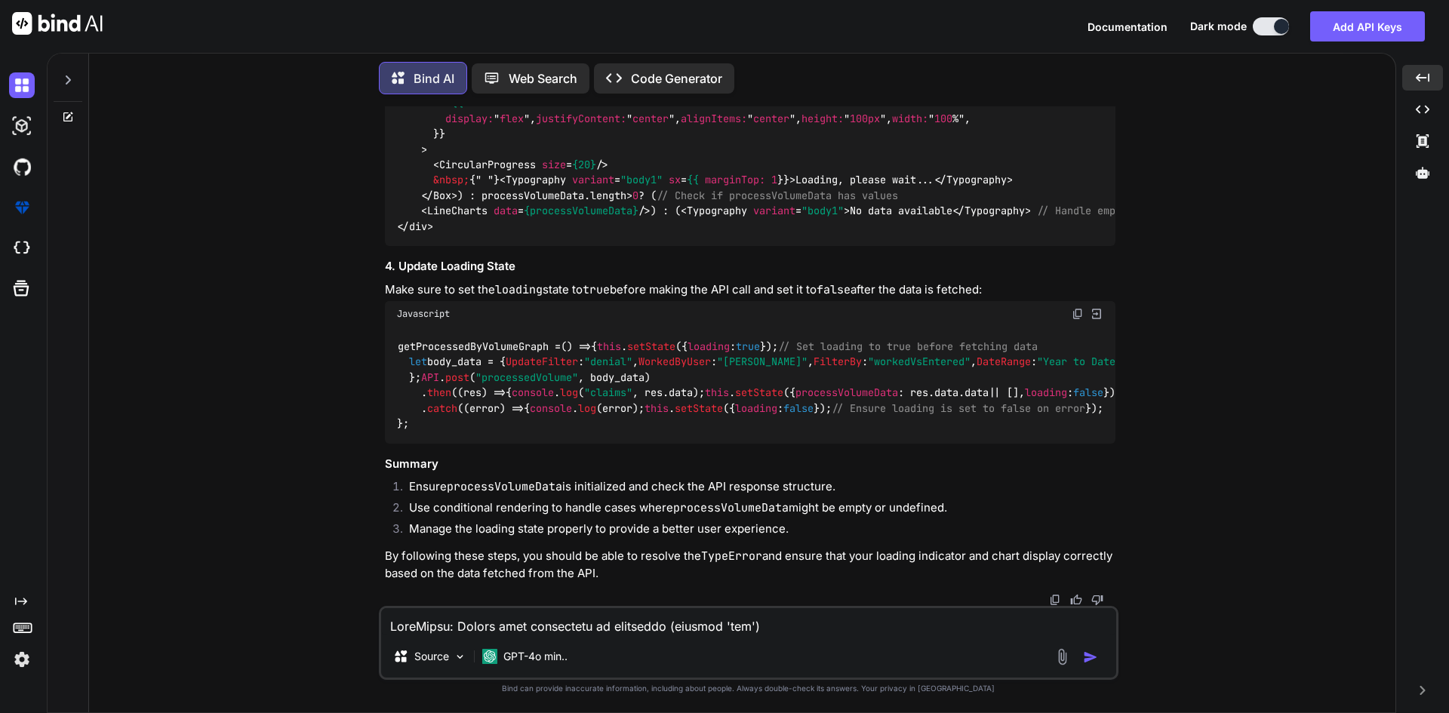
scroll to position [21270, 0]
drag, startPoint x: 405, startPoint y: 340, endPoint x: 615, endPoint y: 339, distance: 209.7
click at [615, 339] on code "getProcessedByVolumeGraph = () => { this . setState ({ loading : true }); // Se…" at bounding box center [901, 385] width 1008 height 93
copy code "this . setState ({ loading : true });"
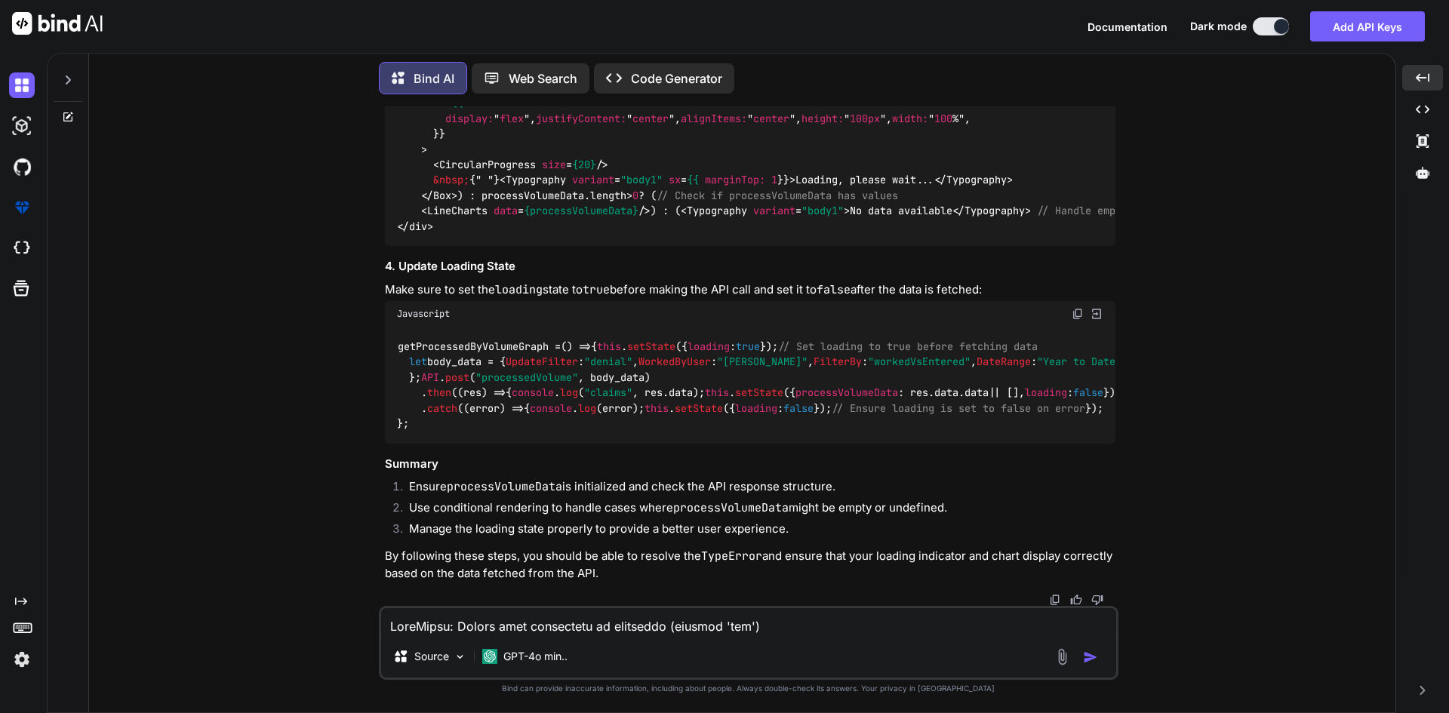
drag, startPoint x: 773, startPoint y: 416, endPoint x: 864, endPoint y: 416, distance: 90.5
click at [864, 416] on code "getProcessedByVolumeGraph = () => { this . setState ({ loading : true }); // Se…" at bounding box center [901, 385] width 1008 height 93
copy code "loading : false"
drag, startPoint x: 437, startPoint y: 479, endPoint x: 646, endPoint y: 482, distance: 209.0
click at [646, 432] on code "getProcessedByVolumeGraph = () => { this . setState ({ loading : true }); // Se…" at bounding box center [901, 385] width 1008 height 93
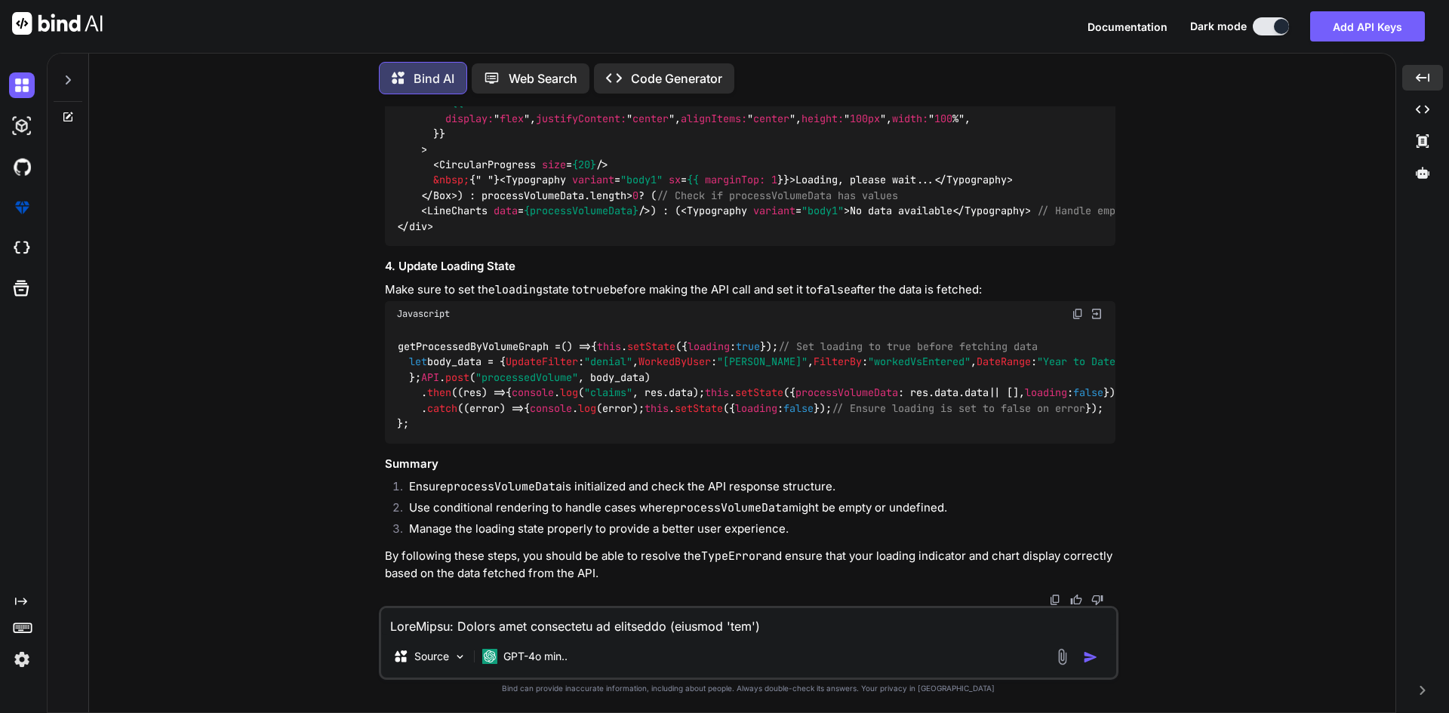
copy code "his . setState ({ loading : false });"
click at [735, 415] on span "loading" at bounding box center [756, 408] width 42 height 14
drag, startPoint x: 430, startPoint y: 480, endPoint x: 644, endPoint y: 484, distance: 213.5
click at [644, 432] on code "getProcessedByVolumeGraph = () => { this . setState ({ loading : true }); // Se…" at bounding box center [901, 385] width 1008 height 93
copy code "this . setState ({ loading : false });"
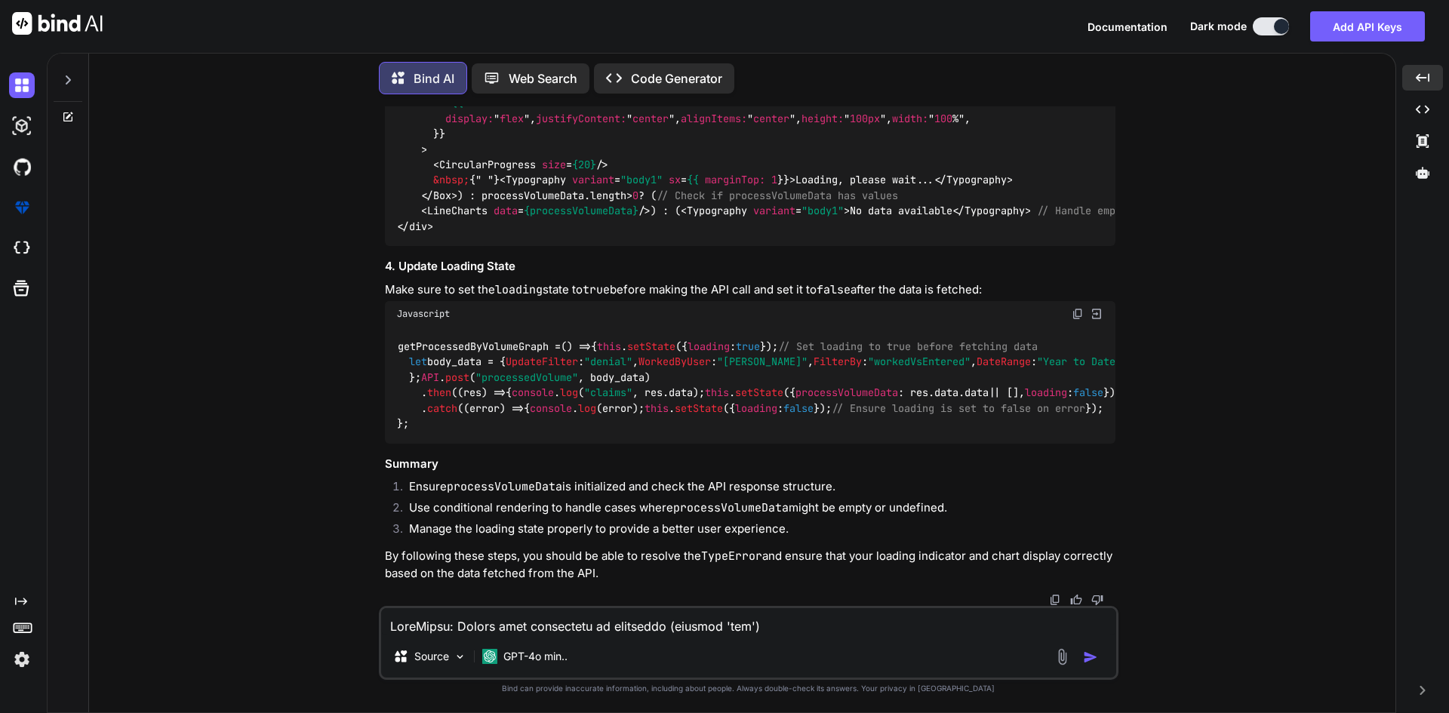
scroll to position [20968, 0]
click at [1074, 46] on img at bounding box center [1077, 40] width 12 height 12
click at [471, 628] on textarea at bounding box center [748, 621] width 735 height 27
paste textarea "processVolumeData {Worked: Array(0), Enterted: Array(0)}"
type textarea "fine. i wantt o also handle of processVolumeData {Worked: Array(0), Enterted: A…"
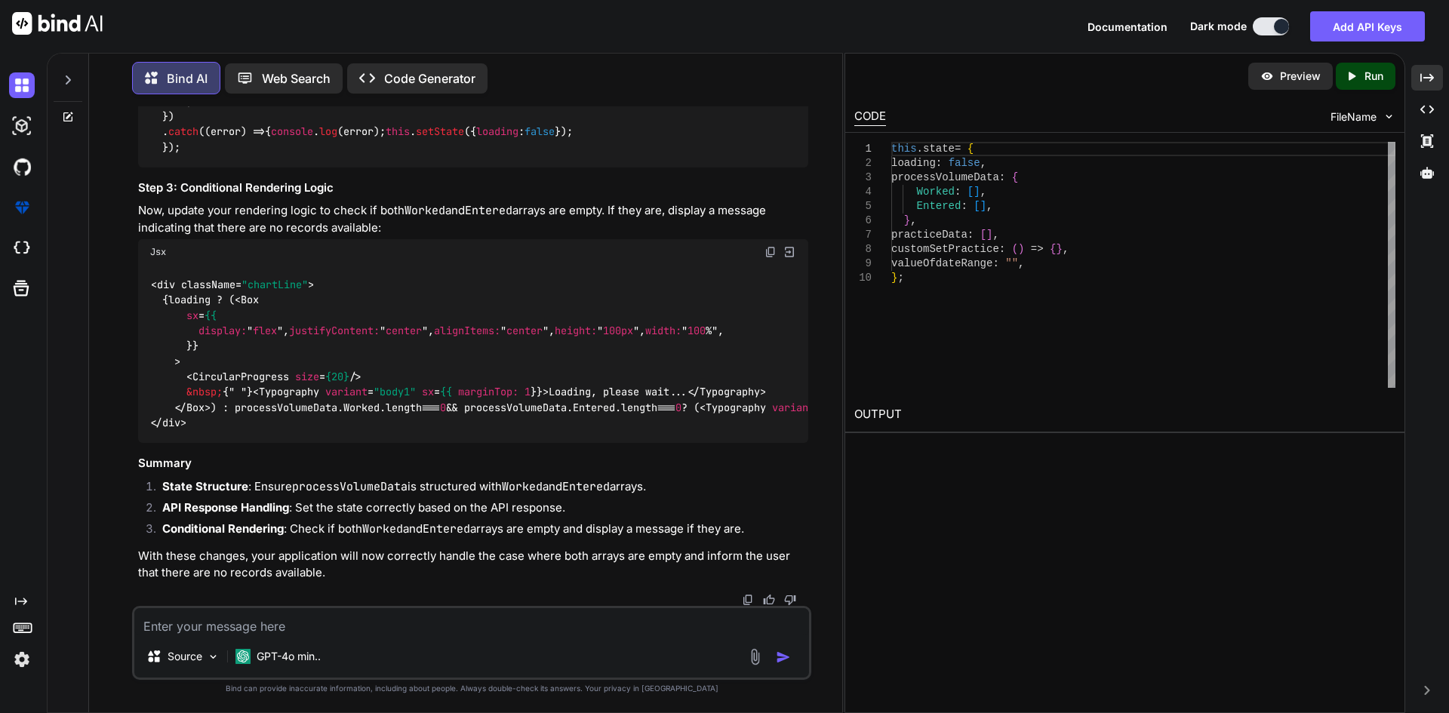
scroll to position [22390, 0]
click at [1316, 79] on icon "Created with Pixso." at bounding box center [1427, 78] width 14 height 14
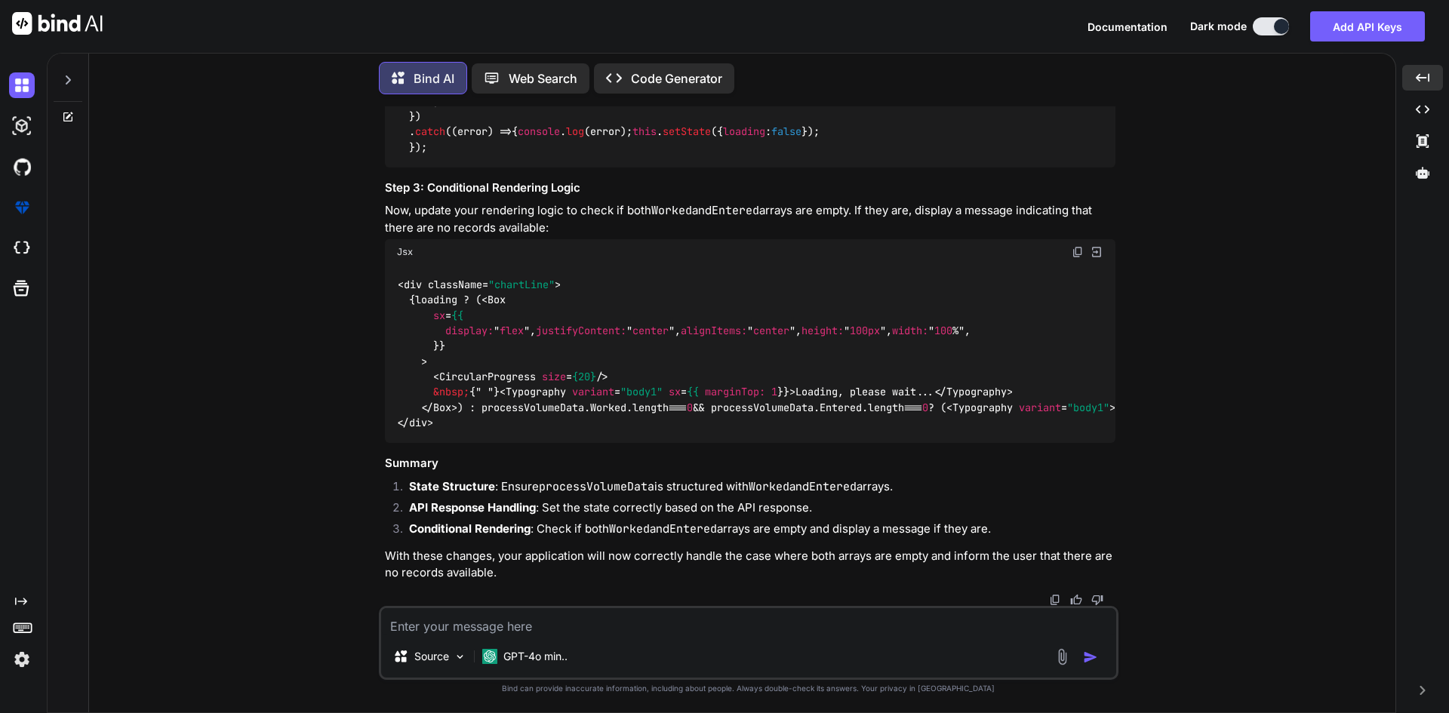
scroll to position [21970, 0]
click at [1075, 29] on img at bounding box center [1077, 23] width 12 height 12
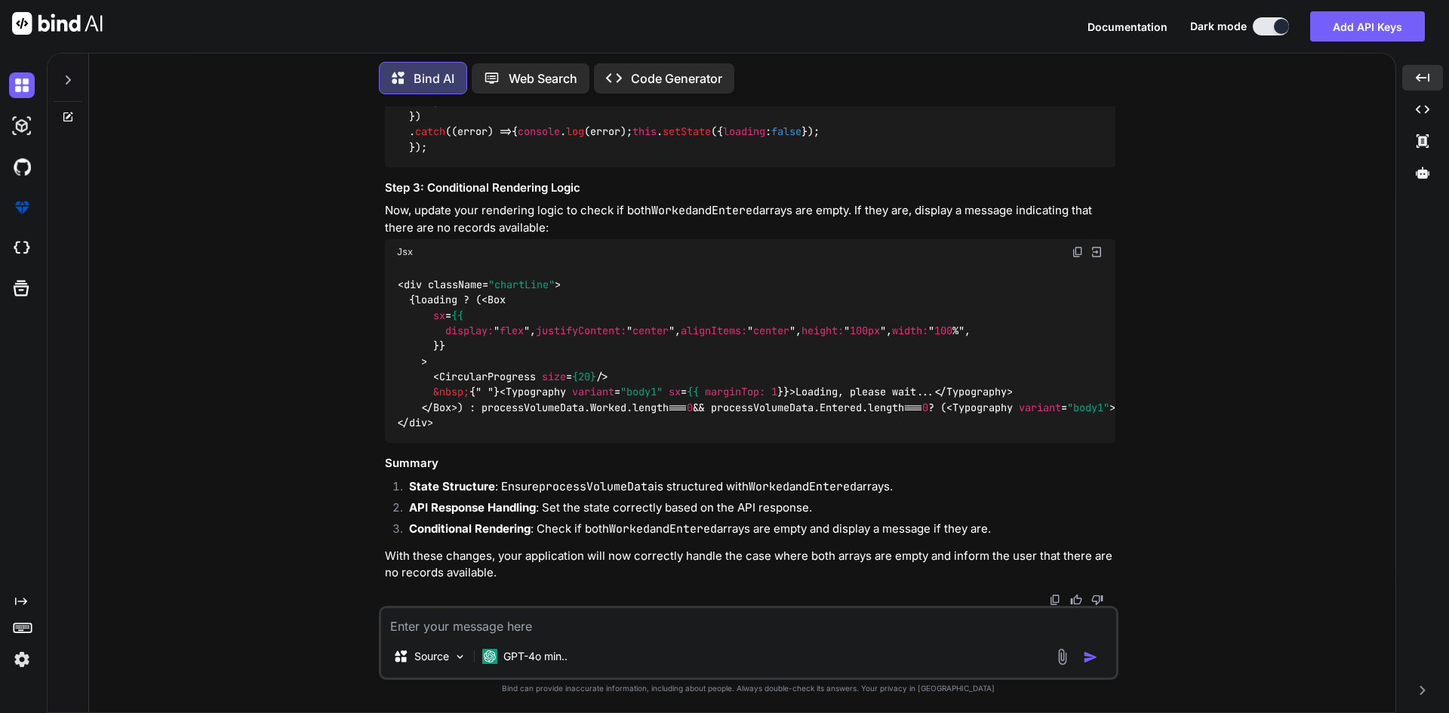
click at [792, 167] on div "API . post ( "processedVolume" , body_data) . then ( ( res ) => { console . log…" at bounding box center [750, 101] width 730 height 132
click at [1074, 29] on img at bounding box center [1077, 23] width 12 height 12
click at [750, 35] on div "Javascript" at bounding box center [750, 23] width 730 height 26
drag, startPoint x: 420, startPoint y: 308, endPoint x: 549, endPoint y: 399, distance: 158.0
click at [549, 167] on div "API . post ( "processedVolume" , body_data) . then ( ( res ) => { console . log…" at bounding box center [750, 101] width 730 height 132
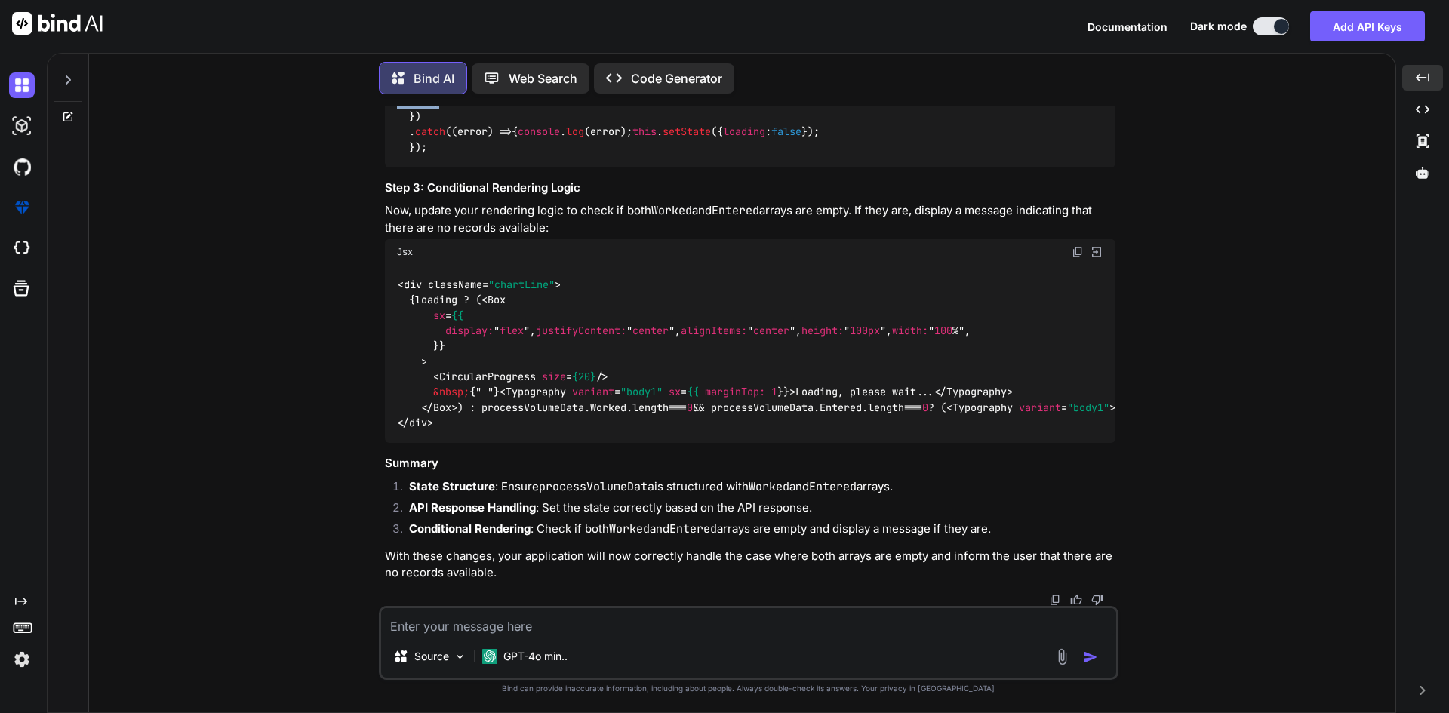
copy code "this . setState ({ processVolumeData : { Worked : res. data . data . Worked || …"
click at [688, 167] on div "API . post ( "processedVolume" , body_data) . then ( ( res ) => { console . log…" at bounding box center [750, 101] width 730 height 132
click at [1075, 246] on img at bounding box center [1077, 252] width 12 height 12
click at [788, 610] on textarea at bounding box center [748, 621] width 735 height 27
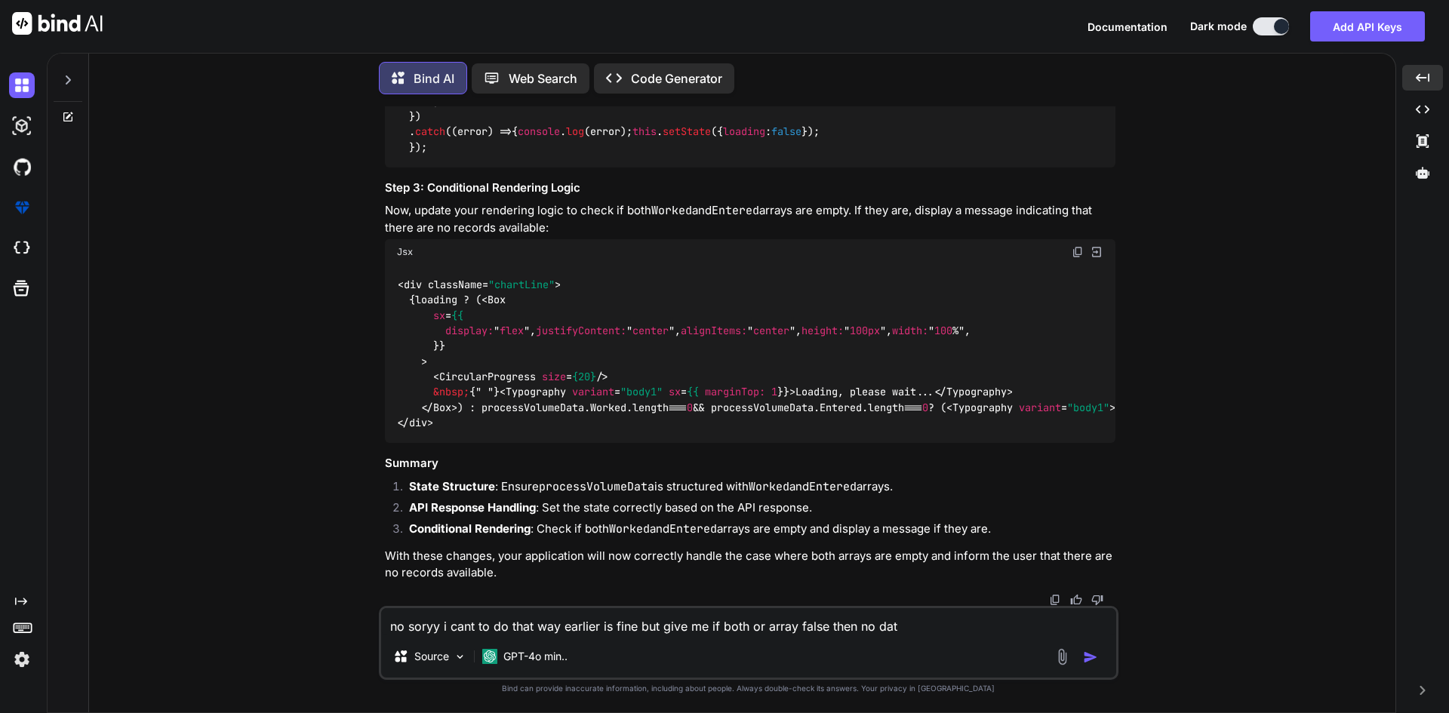
type textarea "no soryy i cant to do that way earlier is fine but give me if both or array fal…"
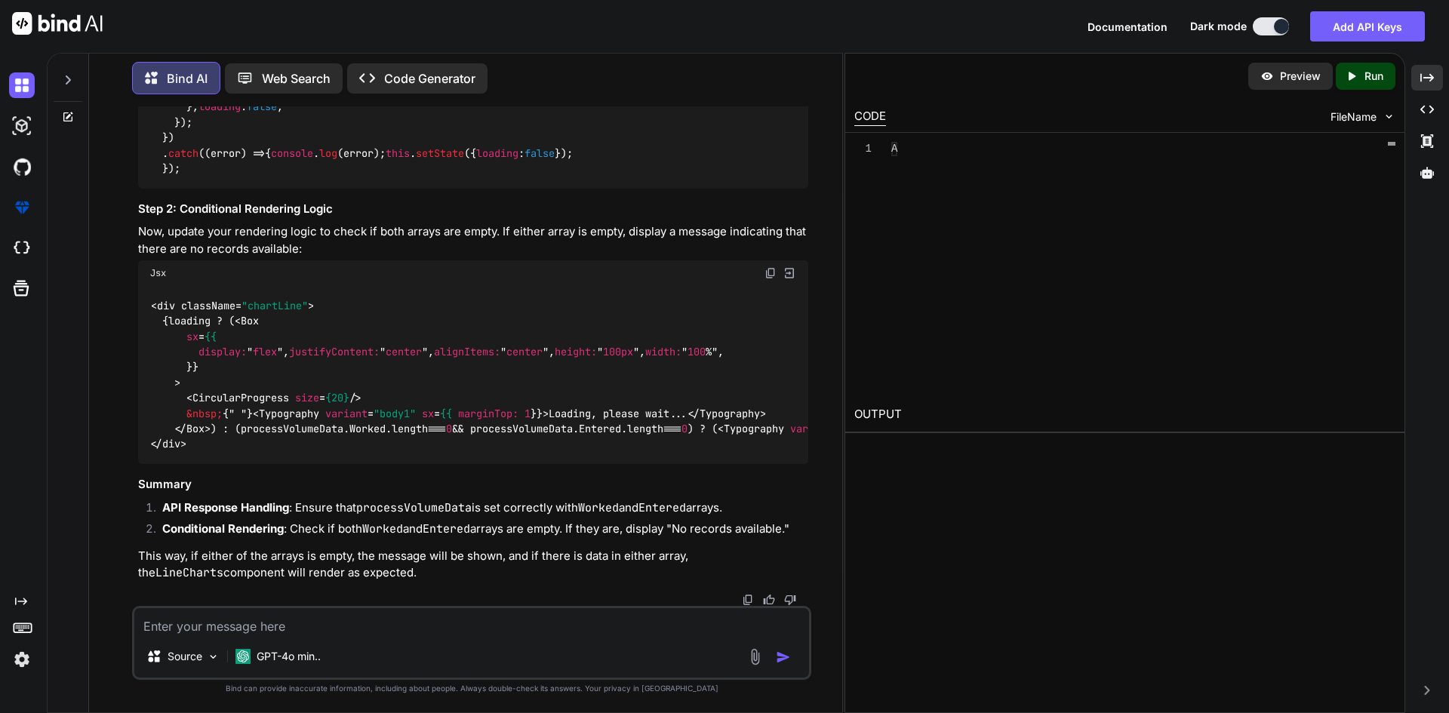
scroll to position [23247, 0]
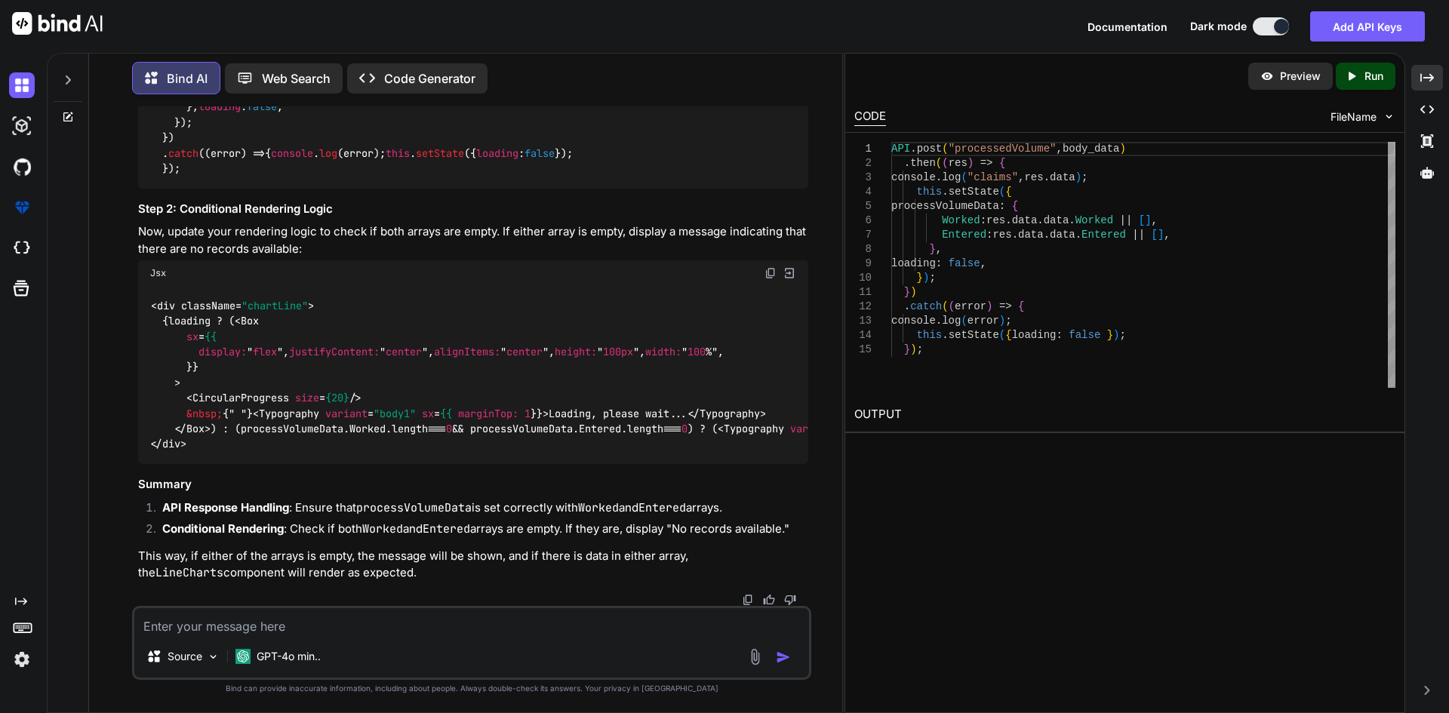
click at [487, 631] on textarea at bounding box center [471, 621] width 674 height 27
type textarea "t"
paste textarea "processVolumeData {Worked: Array(0), Enterted: Array(0)}"
type textarea "ccheck this processVolumeData {Worked: Array(0), Enterted: Array(0)} if both of…"
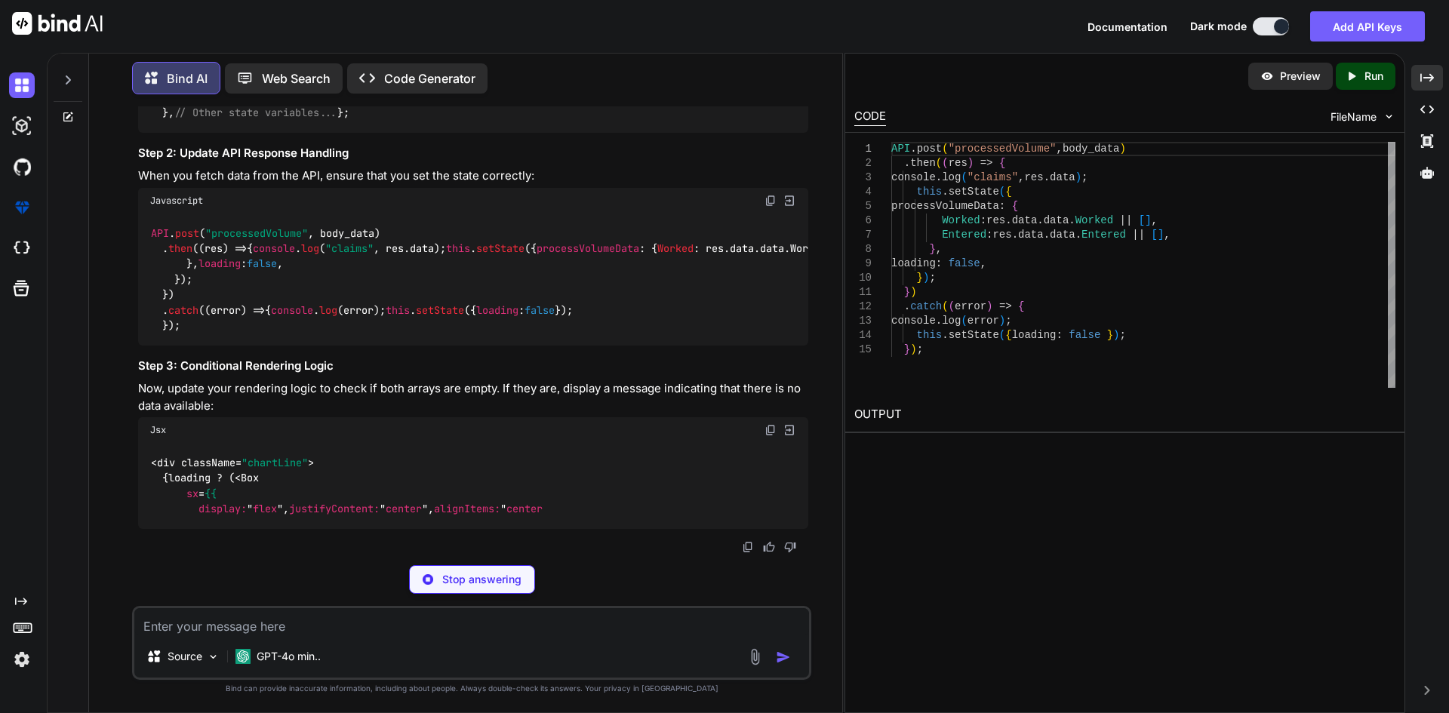
scroll to position [25167, 0]
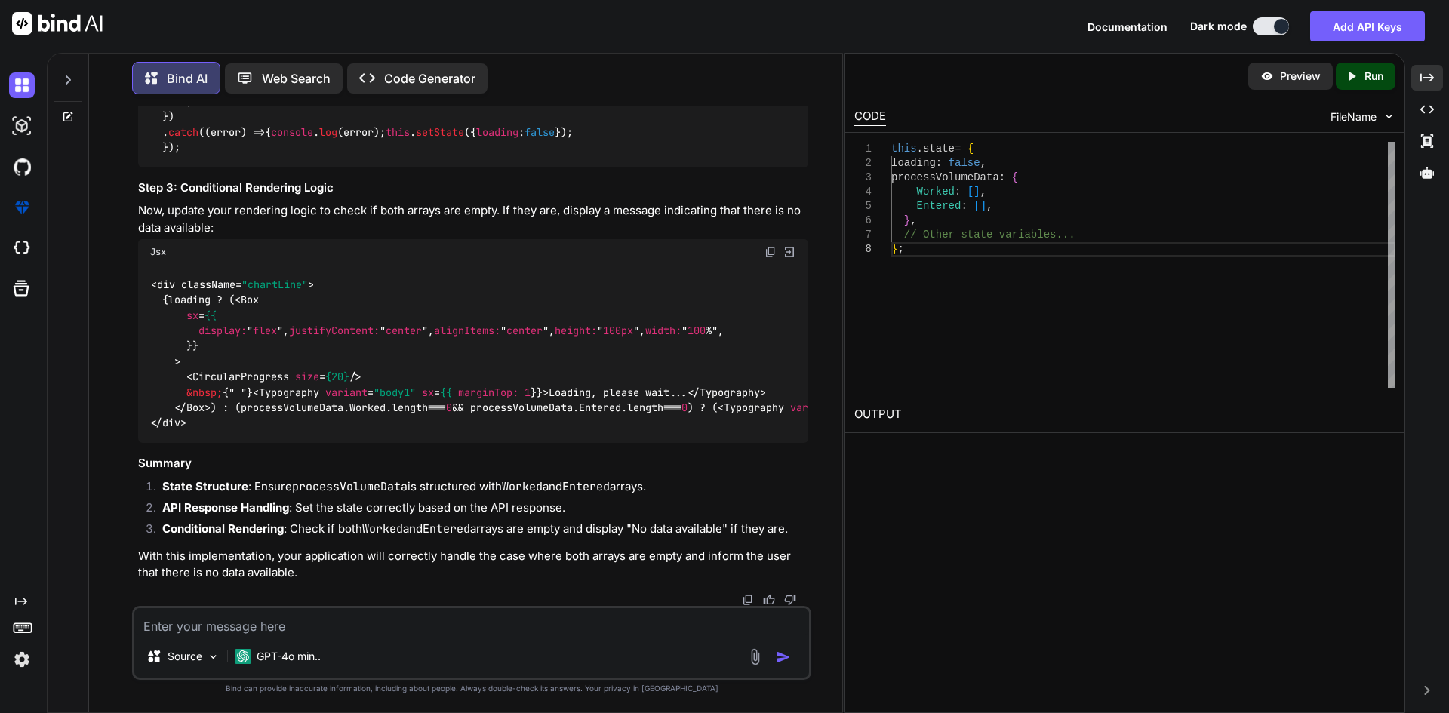
click at [321, 623] on textarea at bounding box center [471, 621] width 674 height 27
paste textarea "<div className="chartLine"> {loading ? ( <Box sx={{ display: "flex", justifyCon…"
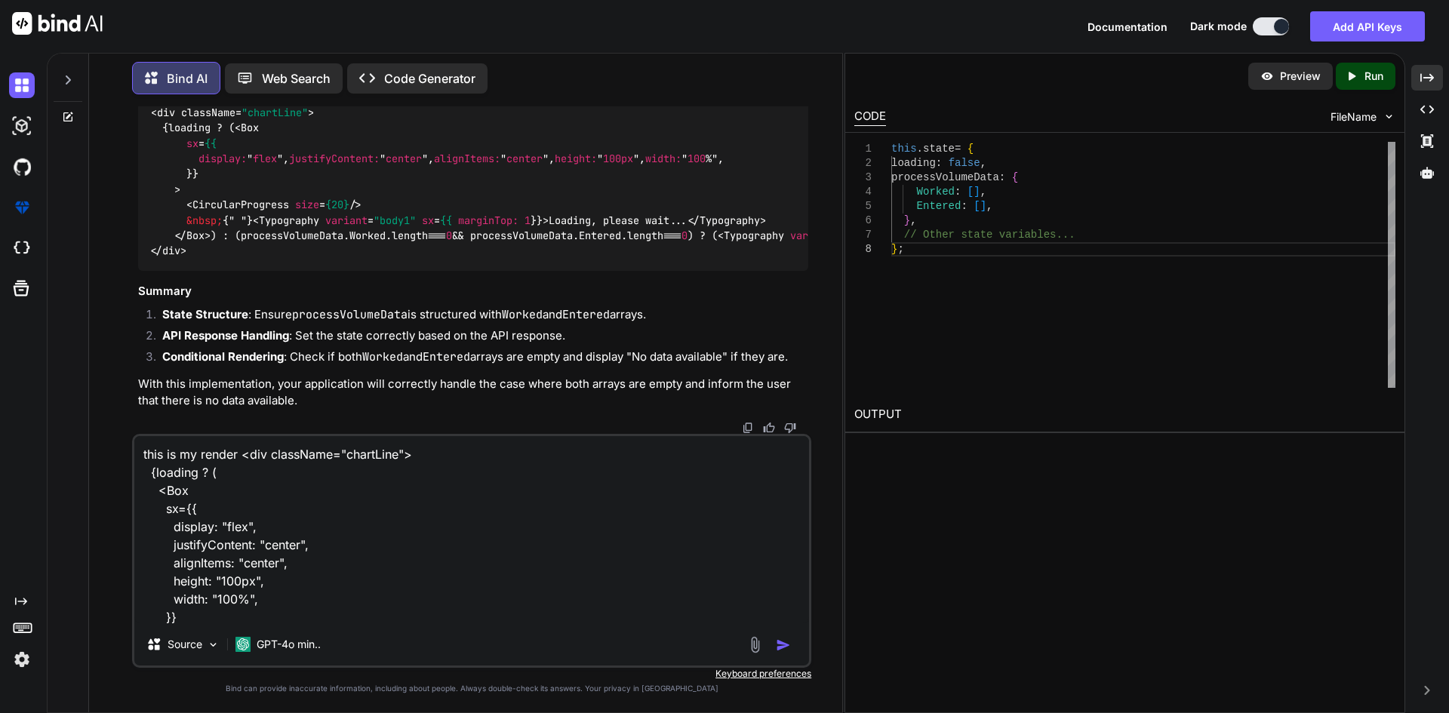
scroll to position [237, 0]
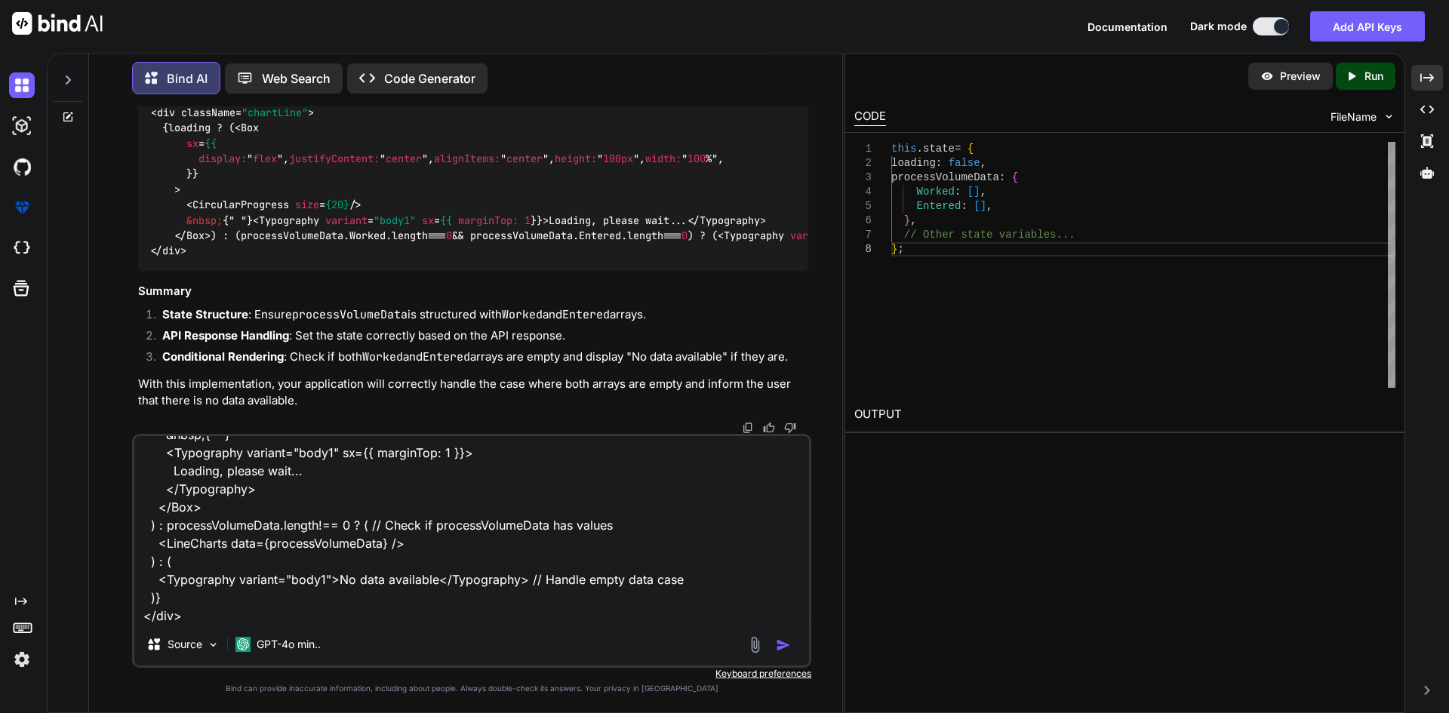
type textarea "this is my render <div className="chartLine"> {loading ? ( <Box sx={{ display: …"
click at [785, 641] on img "button" at bounding box center [783, 645] width 15 height 15
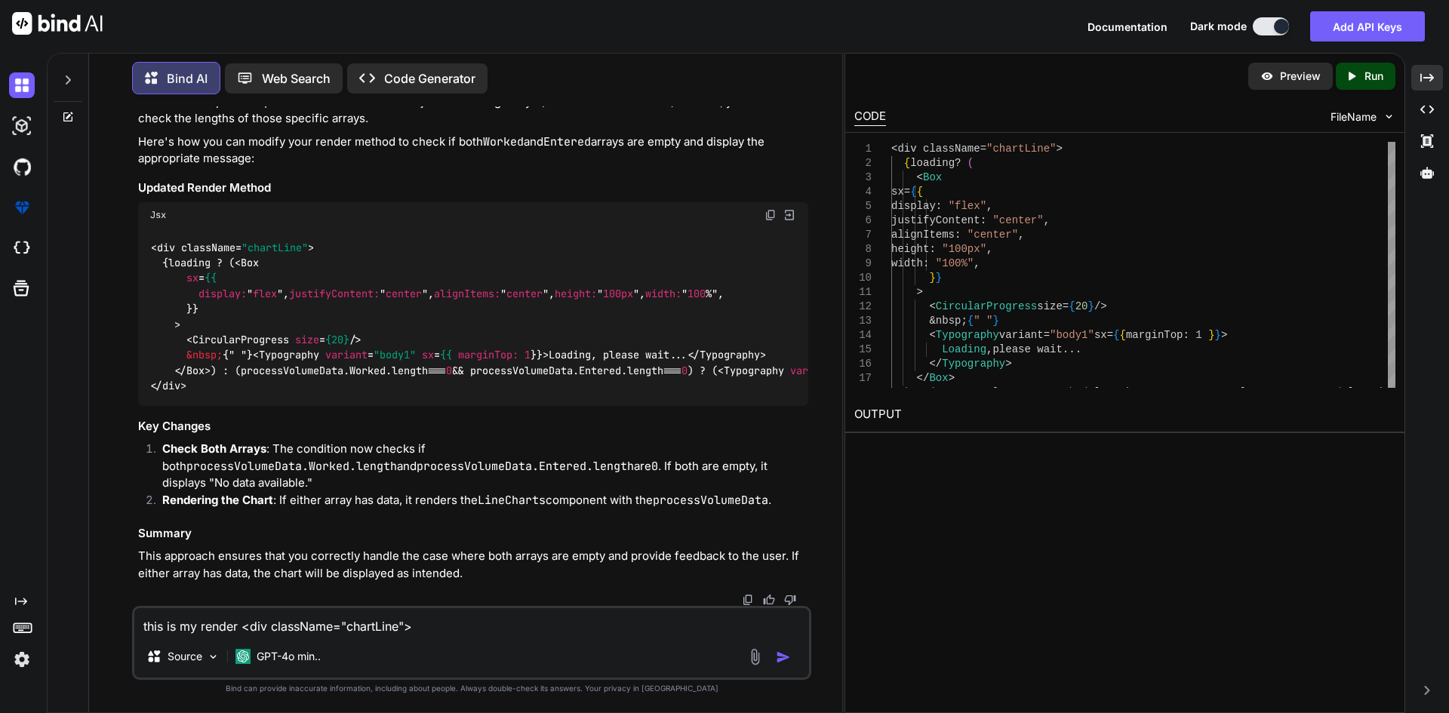
scroll to position [26146, 0]
click at [770, 221] on img at bounding box center [770, 215] width 12 height 12
click at [435, 628] on textarea "this is my render <div className="chartLine"> {loading ? ( <Box sx={{ display: …" at bounding box center [471, 621] width 674 height 27
paste textarea "{Worked: Array(0), Enterted: Array(0)}"
type textarea "i console dAta : {Worked: Array(0), Enterted: Array(0)} this is case just hANdle"
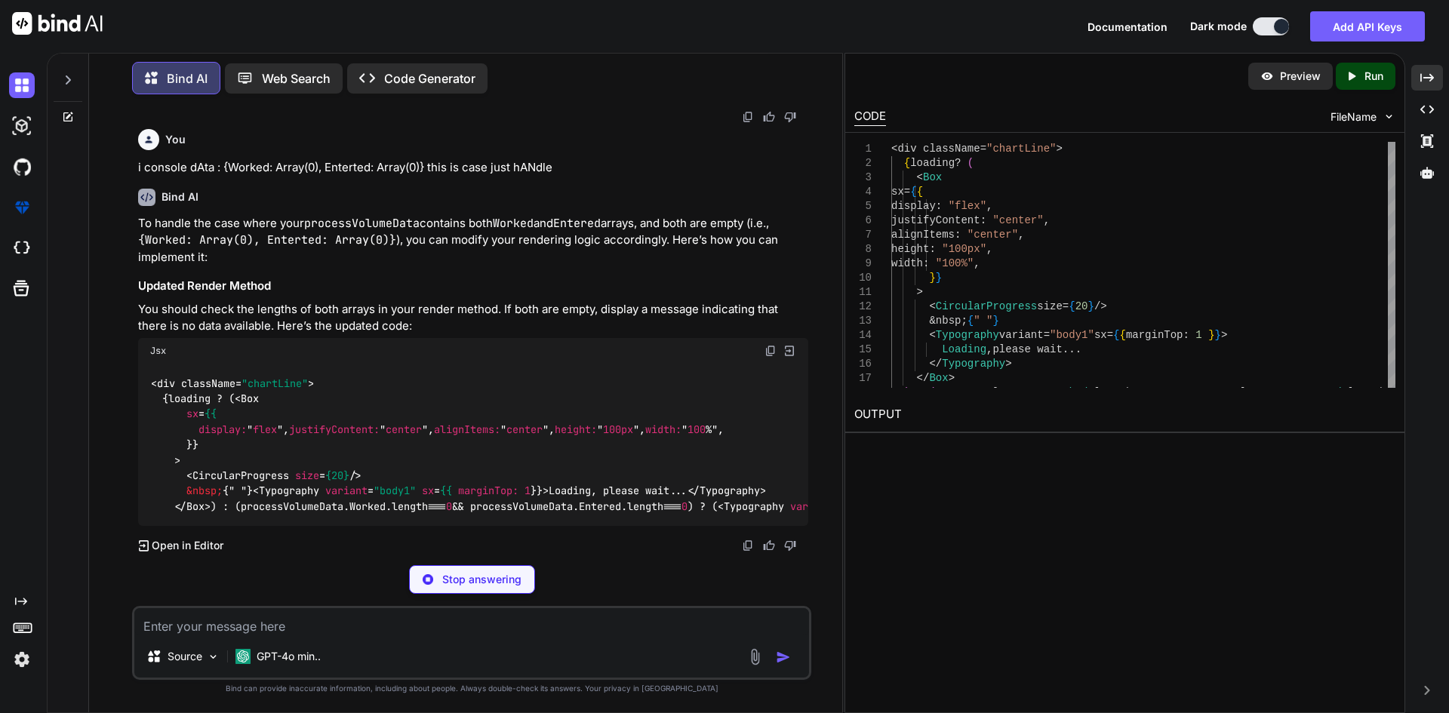
scroll to position [27056, 0]
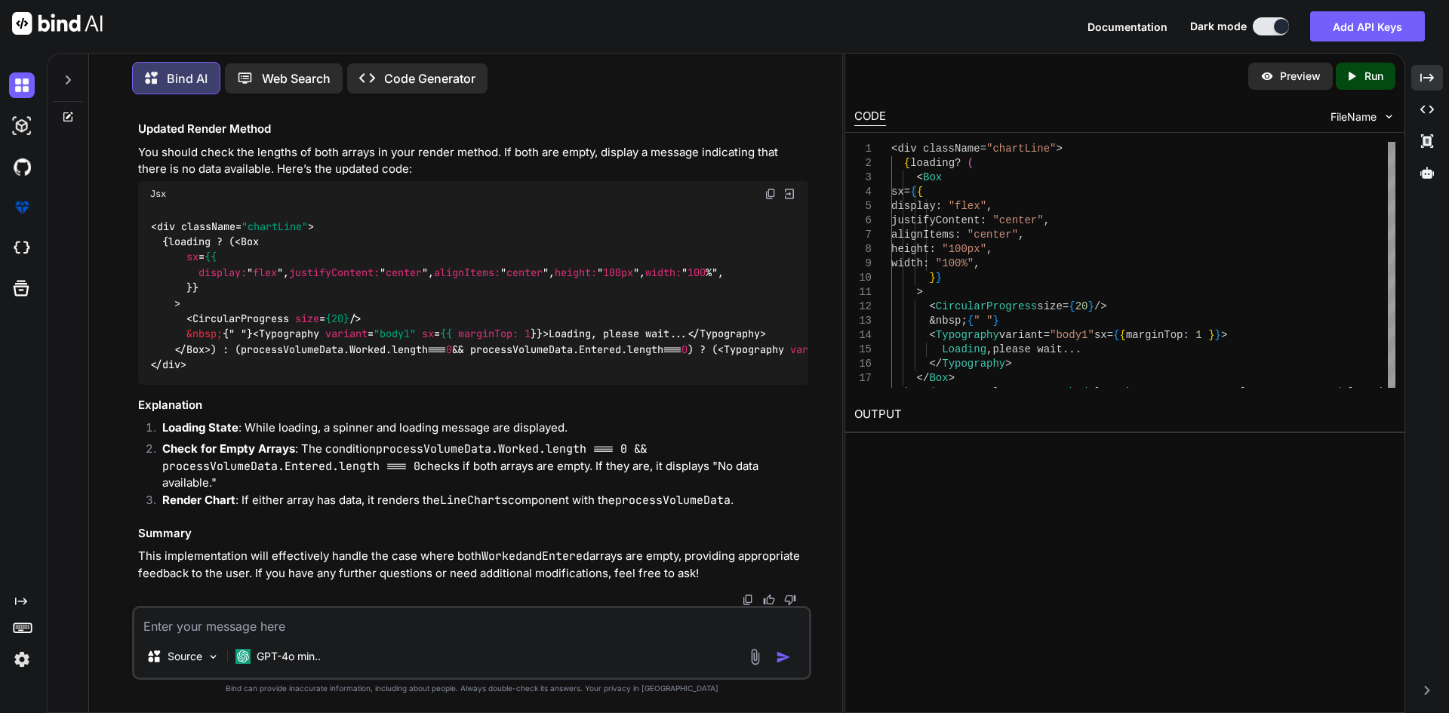
click at [768, 188] on img at bounding box center [770, 194] width 12 height 12
click at [273, 626] on textarea at bounding box center [471, 621] width 674 height 27
paste textarea "processVolumeData {Worked: Array(0), Enterted: Array(0)} false"
paste textarea "<div className="chartLine"> {loading ? ( <Box sx={{ display: "flex", justifyCon…"
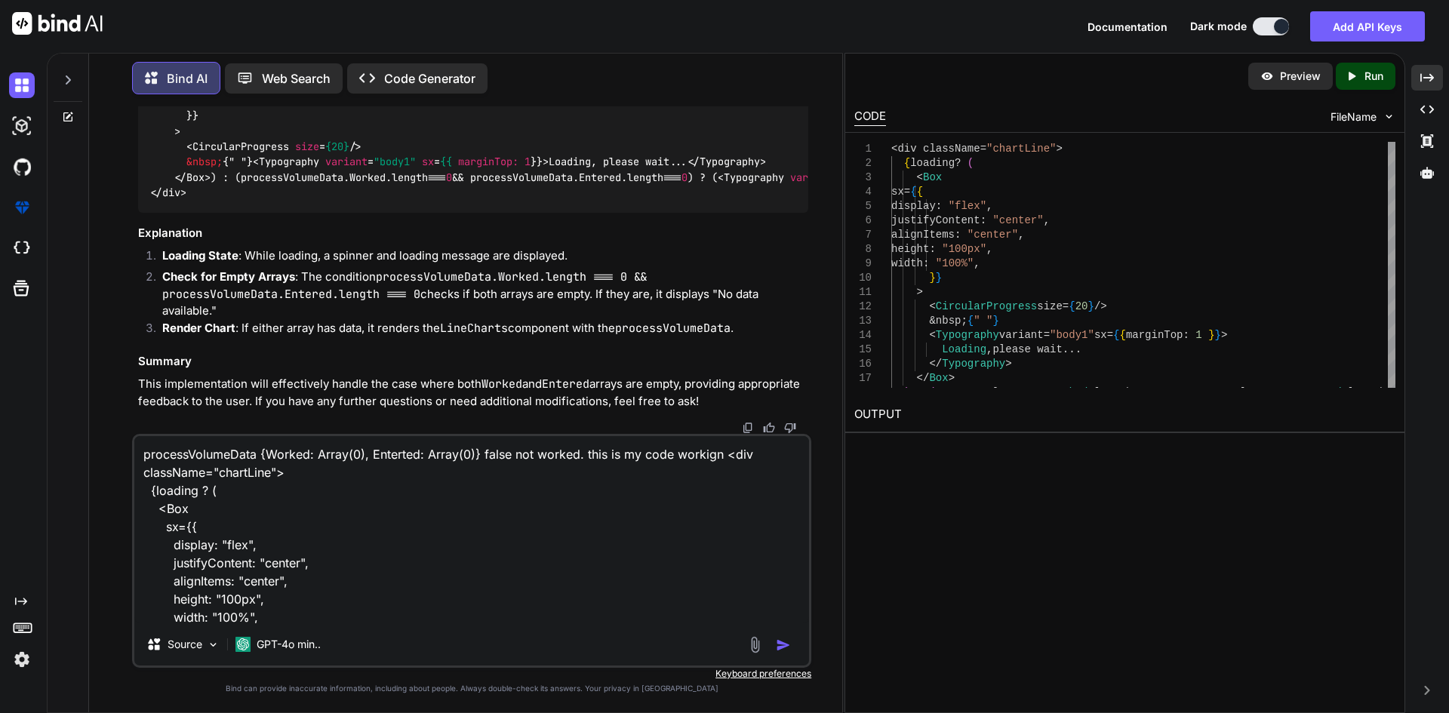
scroll to position [255, 0]
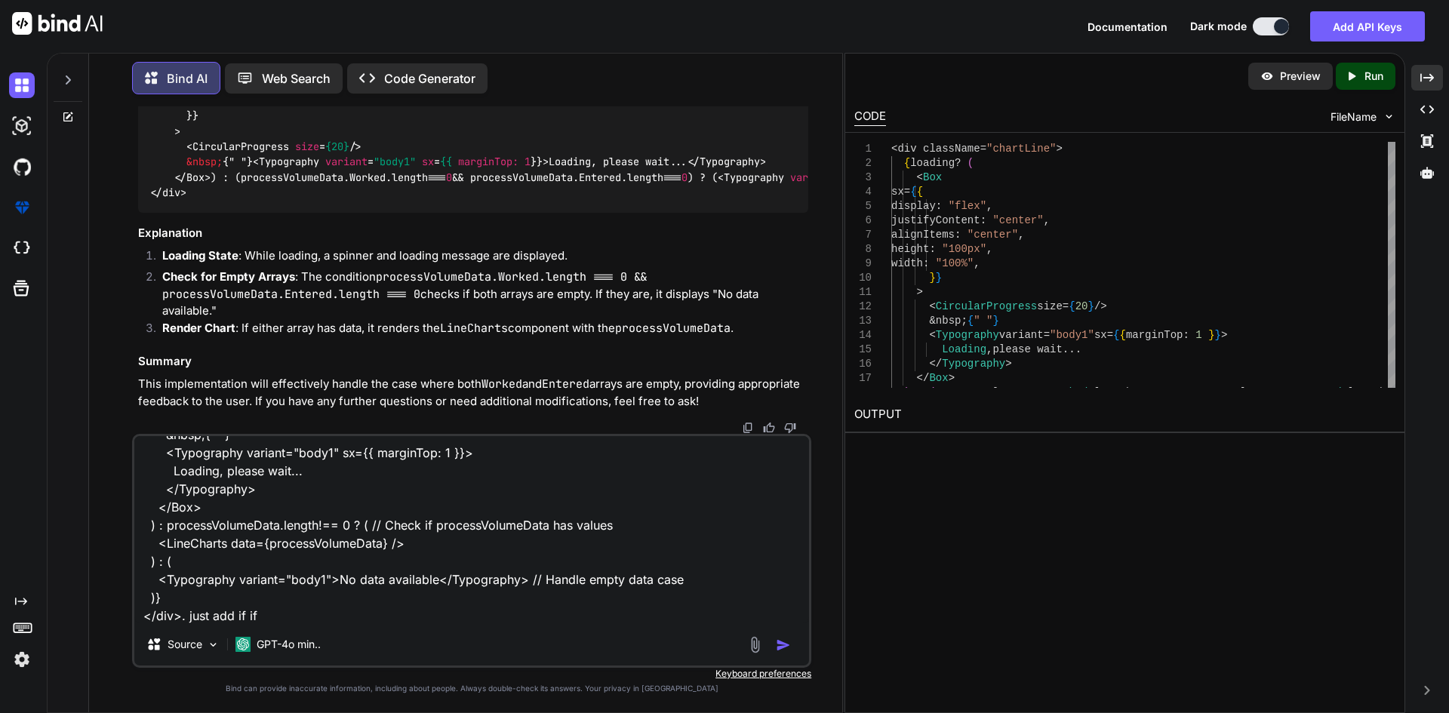
paste textarea "{Worked: Array(0), Enterted: Array(0)} Enterted : [] Worked : Array(0)"
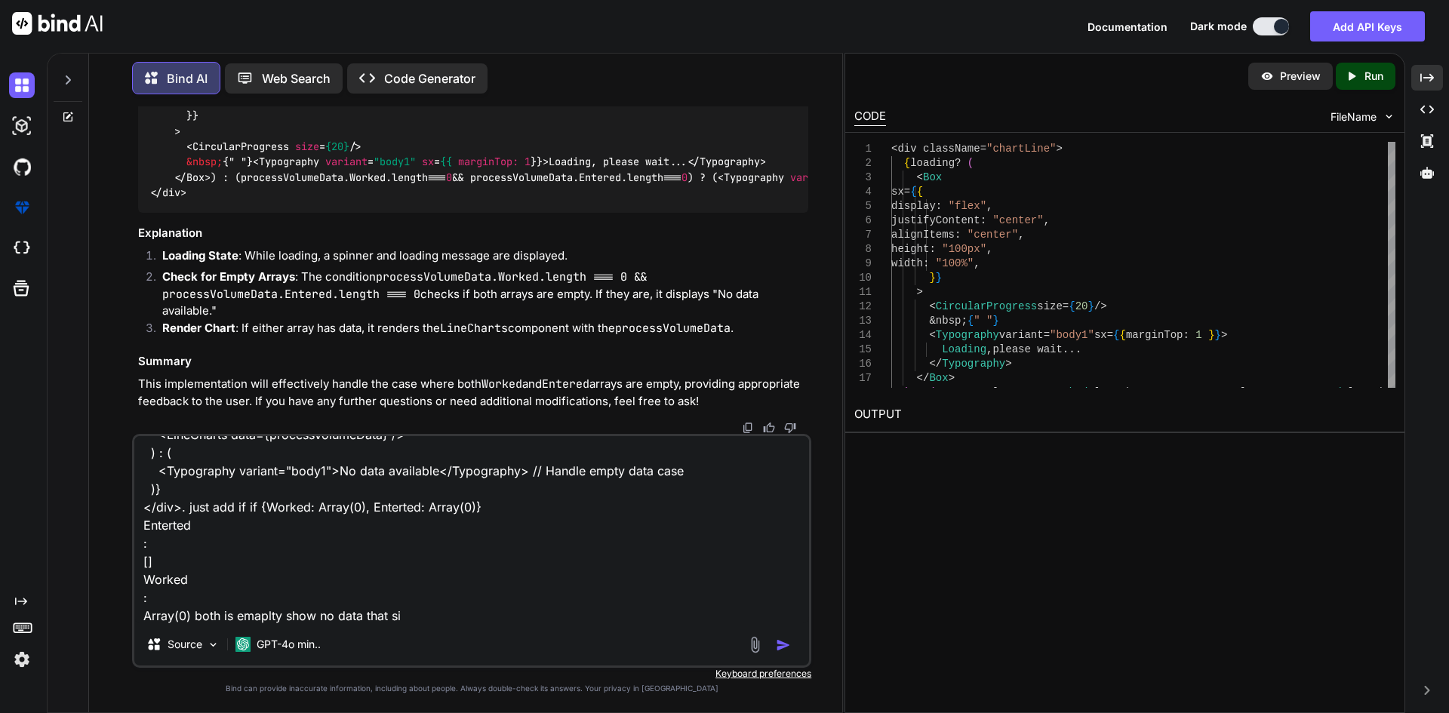
type textarea "processVolumeData {Worked: Array(0), Enterted: Array(0)} false not worked. this…"
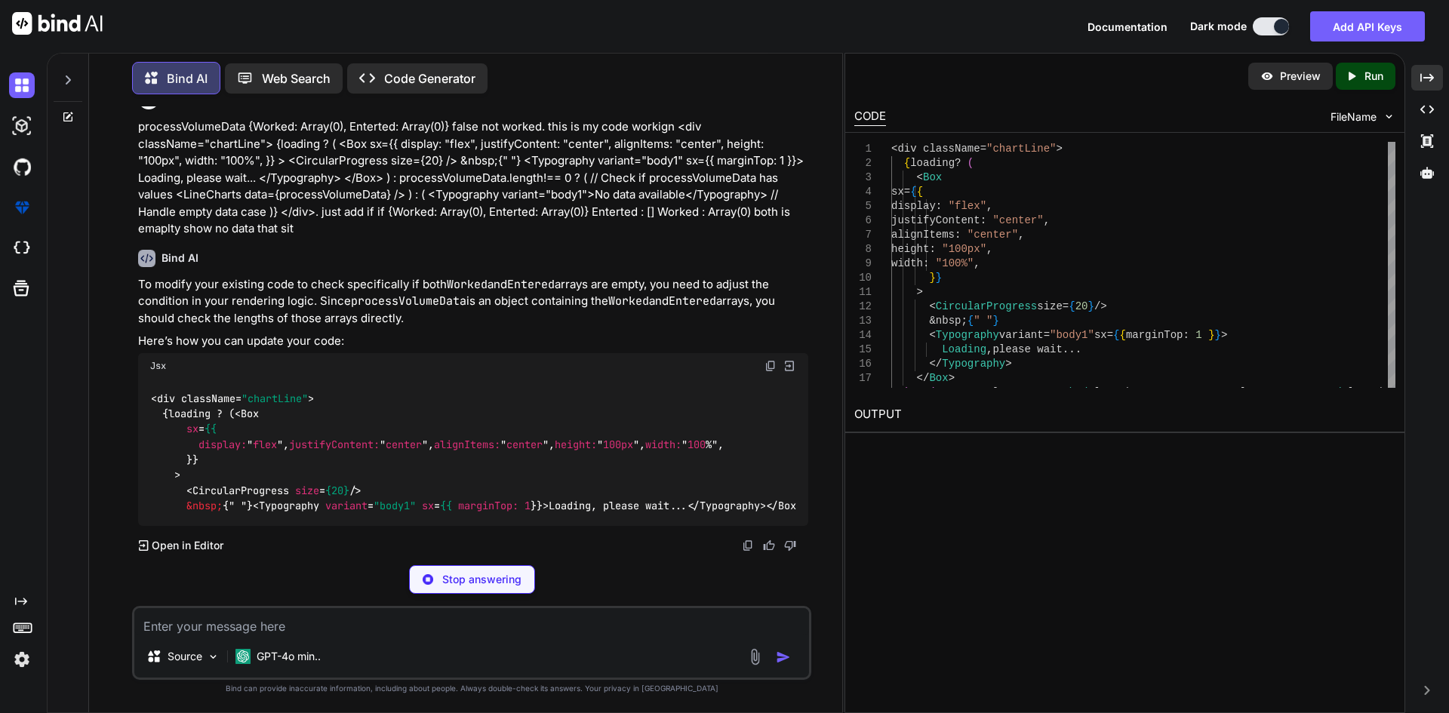
scroll to position [27874, 0]
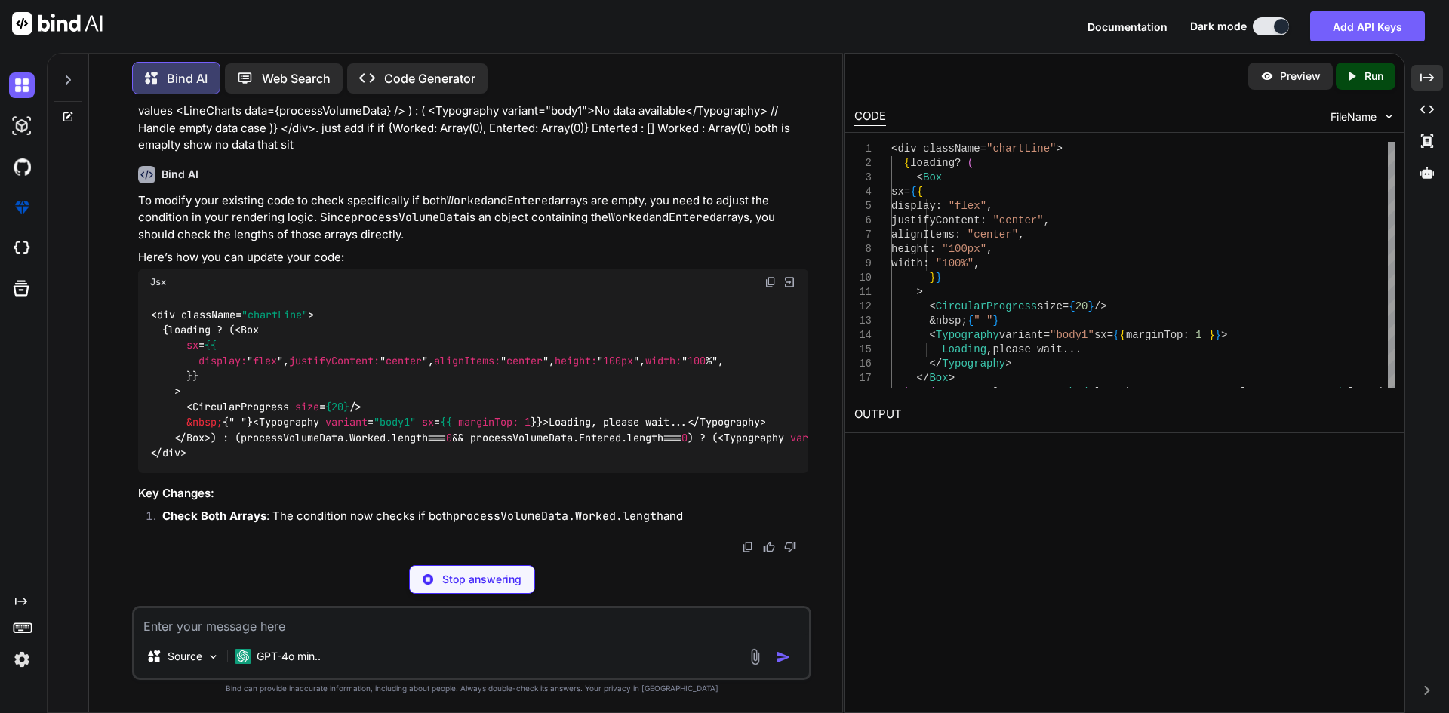
click at [768, 276] on img at bounding box center [770, 282] width 12 height 12
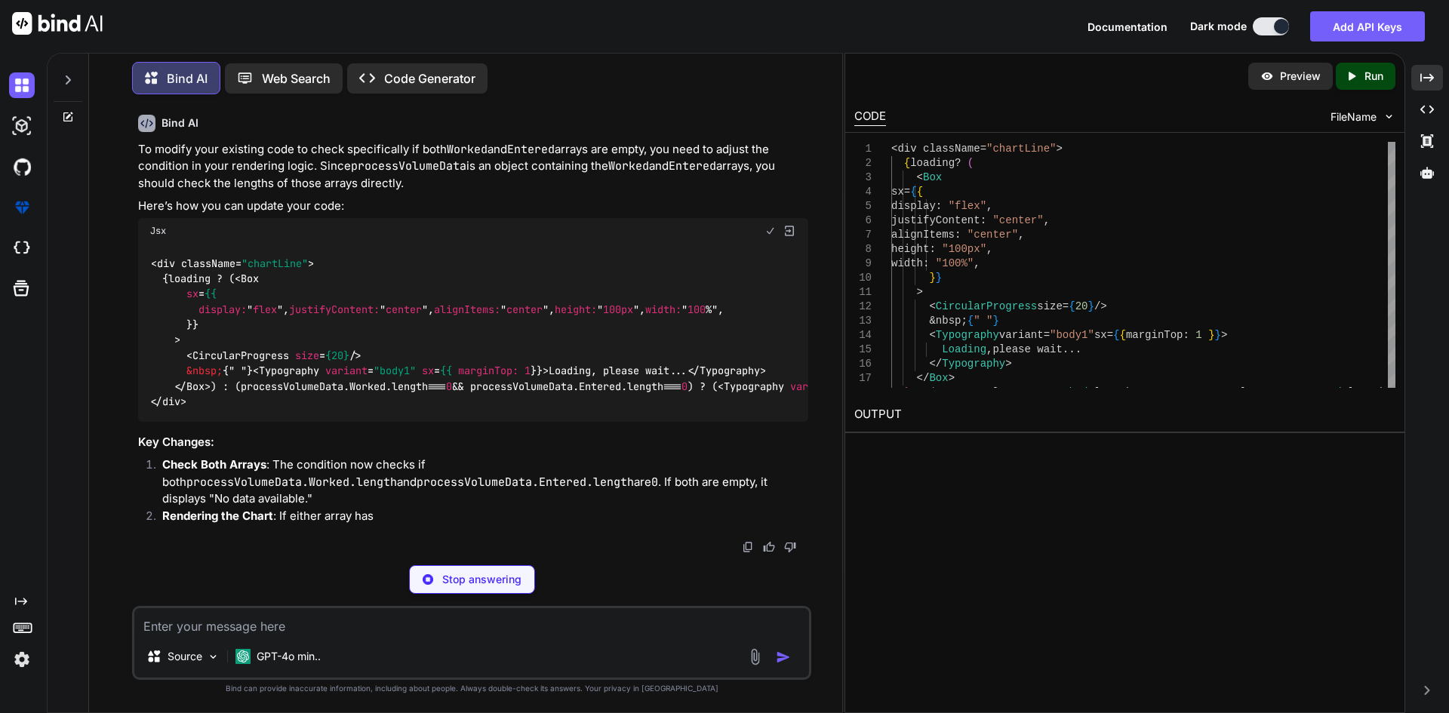
scroll to position [28025, 0]
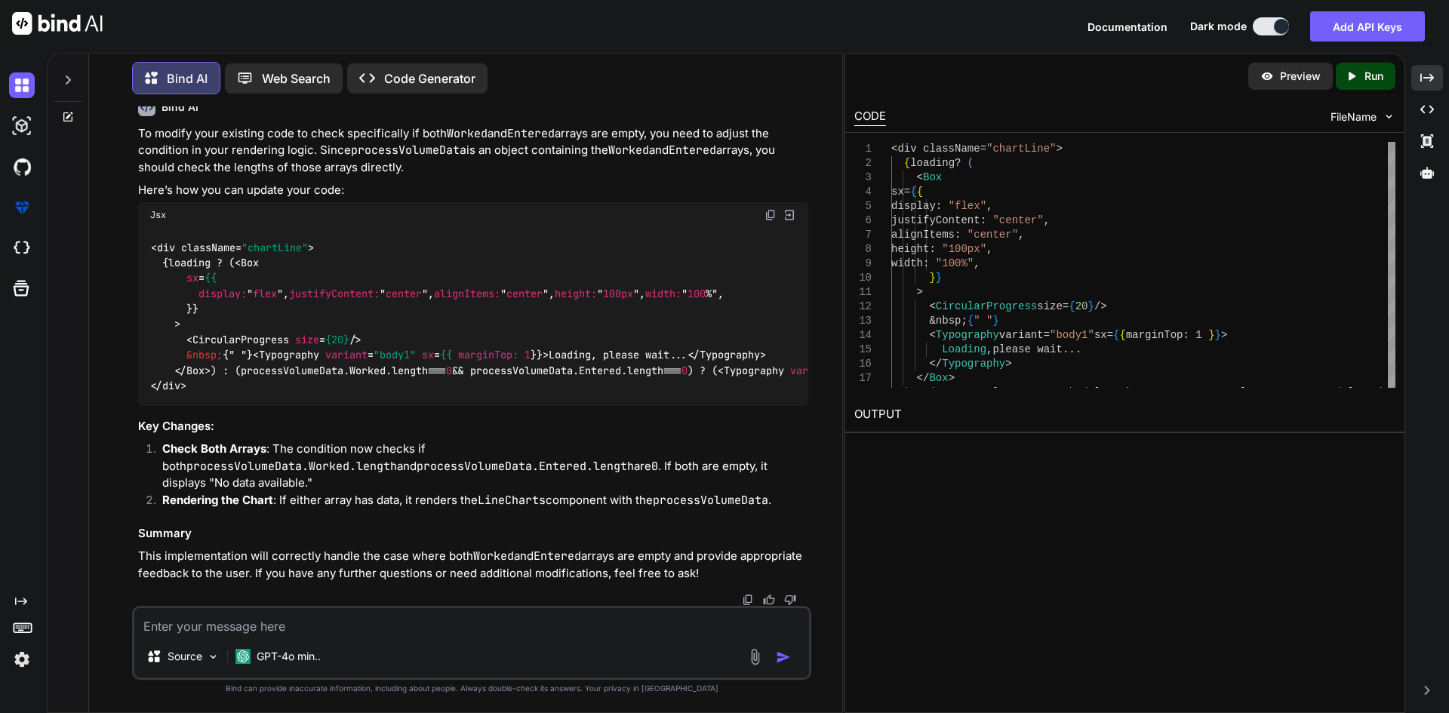
click at [352, 635] on textarea at bounding box center [471, 621] width 674 height 27
paste textarea "× TypeError: Cannot read properties of undefined (reading 'length') Dashboard.r…"
type textarea "× TypeError: Cannot read properties of undefined (reading 'length') Dashboard.r…"
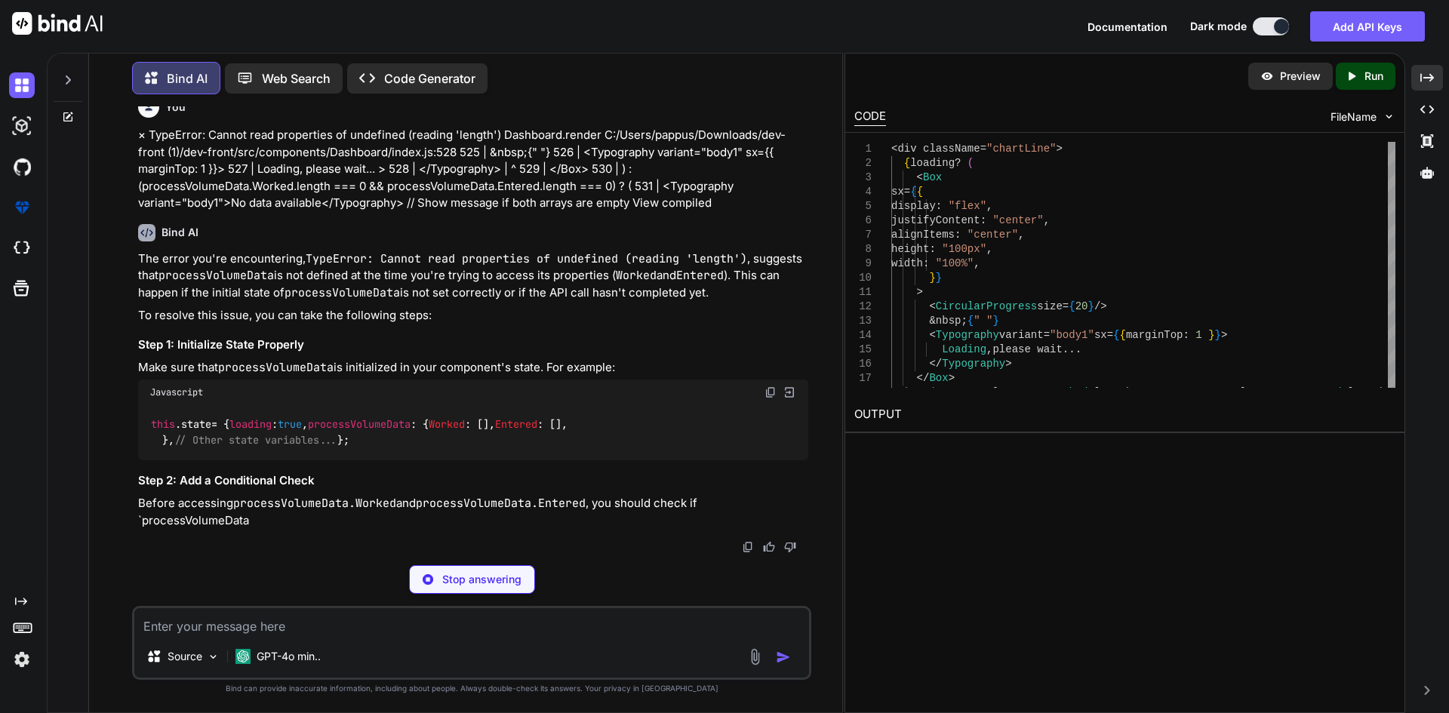
scroll to position [28657, 0]
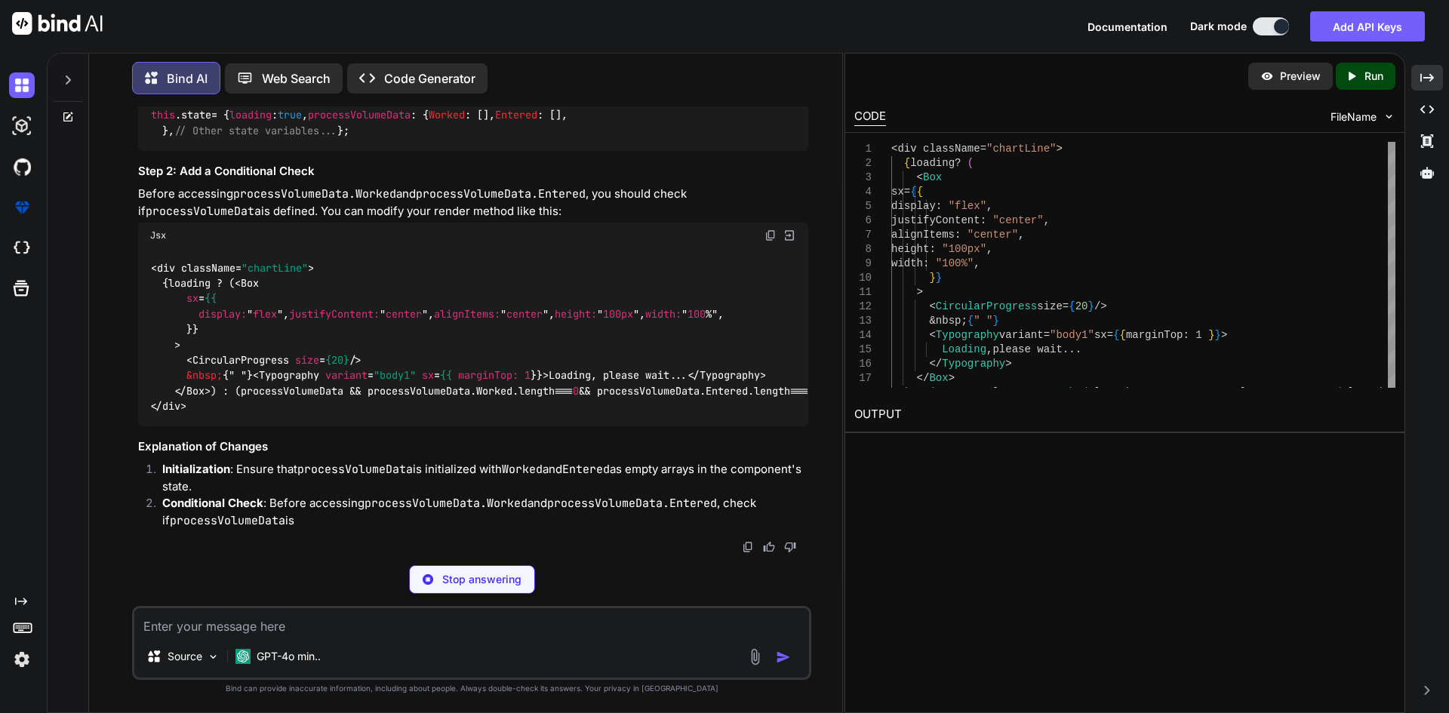
drag, startPoint x: 170, startPoint y: 413, endPoint x: 244, endPoint y: 437, distance: 77.5
click at [244, 138] on code "this . state = { loading : true , processVolumeData : { Worked : [], Entered : …" at bounding box center [358, 122] width 417 height 31
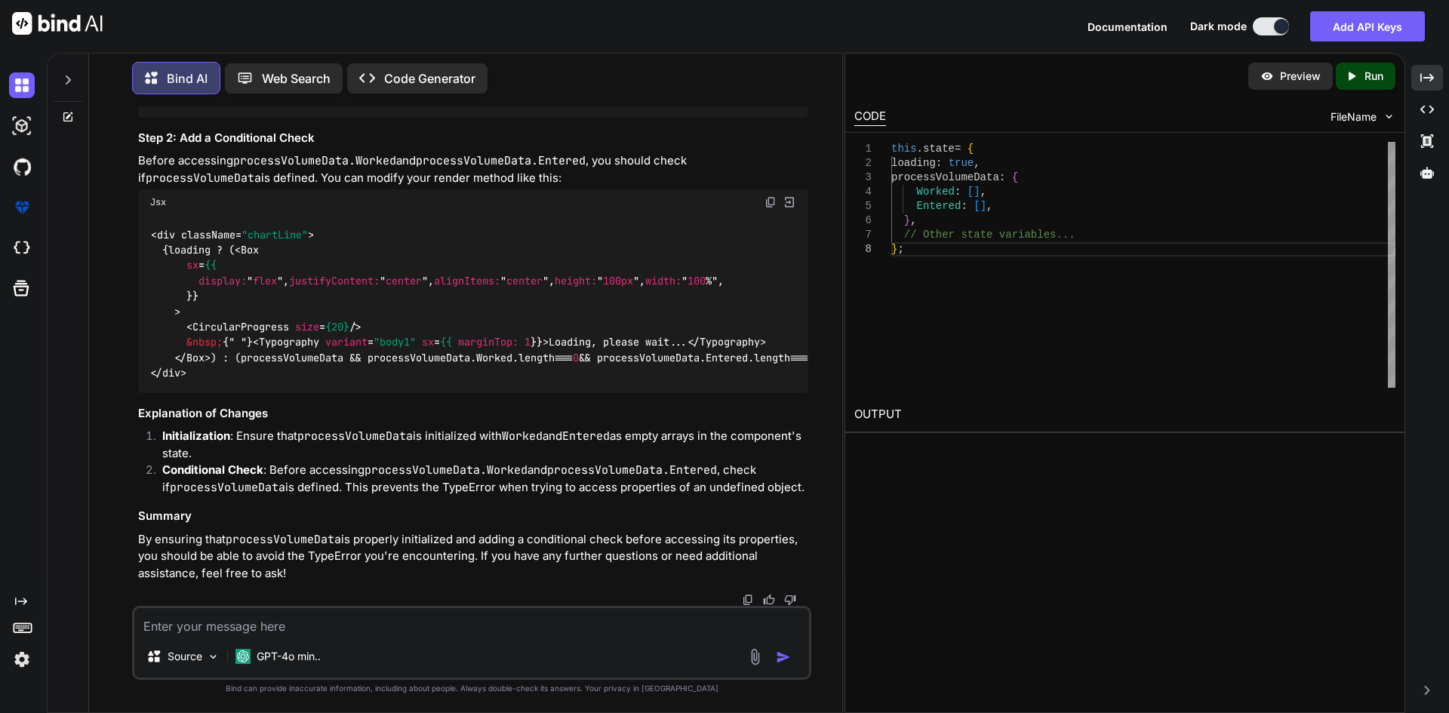
scroll to position [28795, 0]
click at [224, 105] on code "this . state = { loading : true , processVolumeData : { Worked : [], Entered : …" at bounding box center [358, 89] width 417 height 31
drag, startPoint x: 177, startPoint y: 306, endPoint x: 159, endPoint y: 265, distance: 45.3
click at [159, 118] on div "this . state = { loading : true , processVolumeData : { Worked : [], Entered : …" at bounding box center [473, 90] width 670 height 55
click at [468, 616] on textarea at bounding box center [471, 621] width 674 height 27
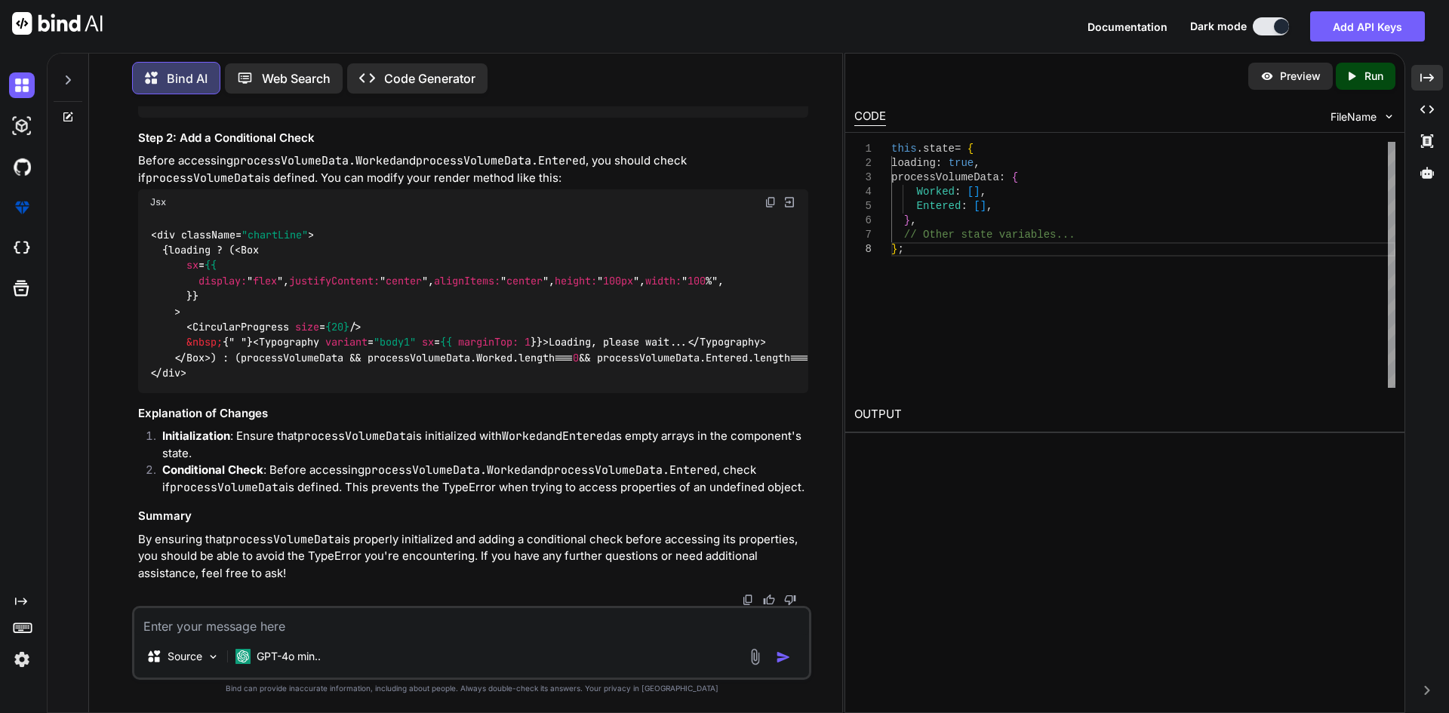
paste textarea "C:/Users/pappus/Downloads/dev-front (1)/dev-front/src/components/Dashboard/inde…"
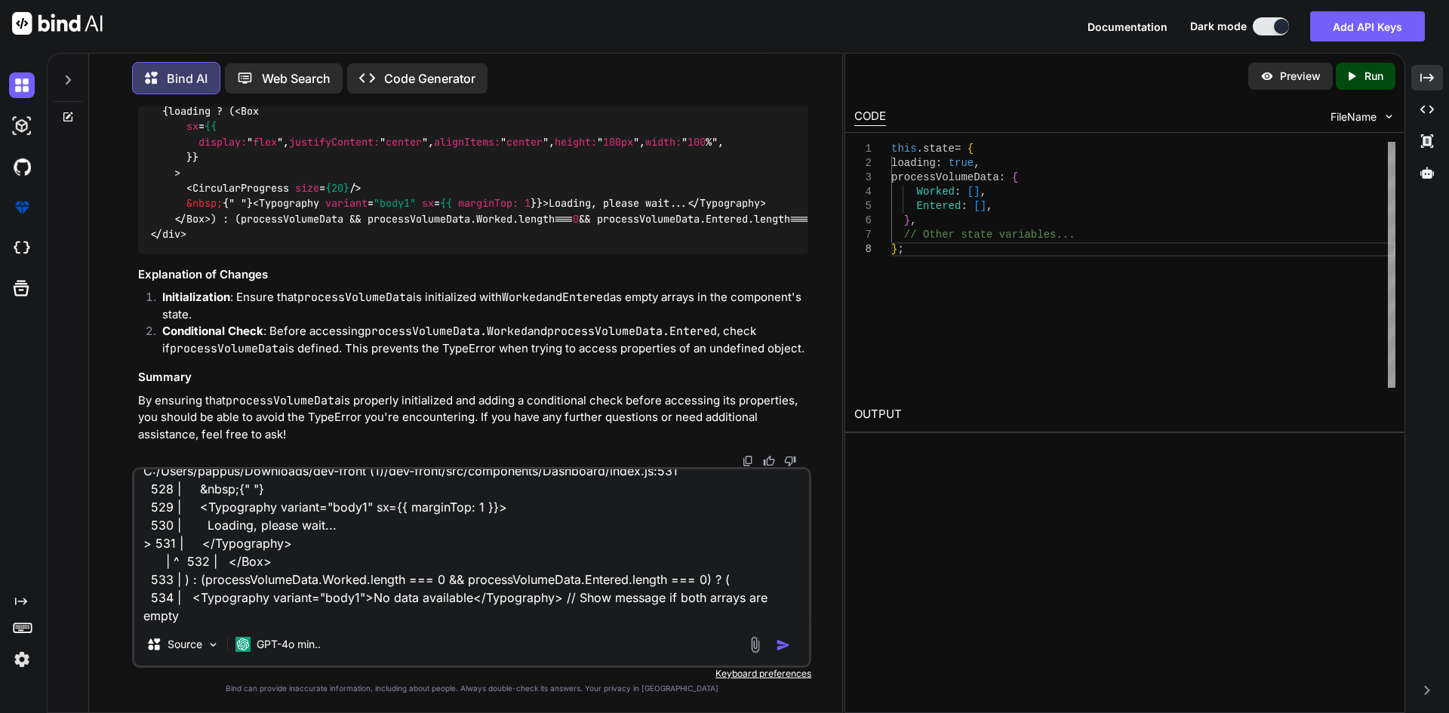
scroll to position [0, 0]
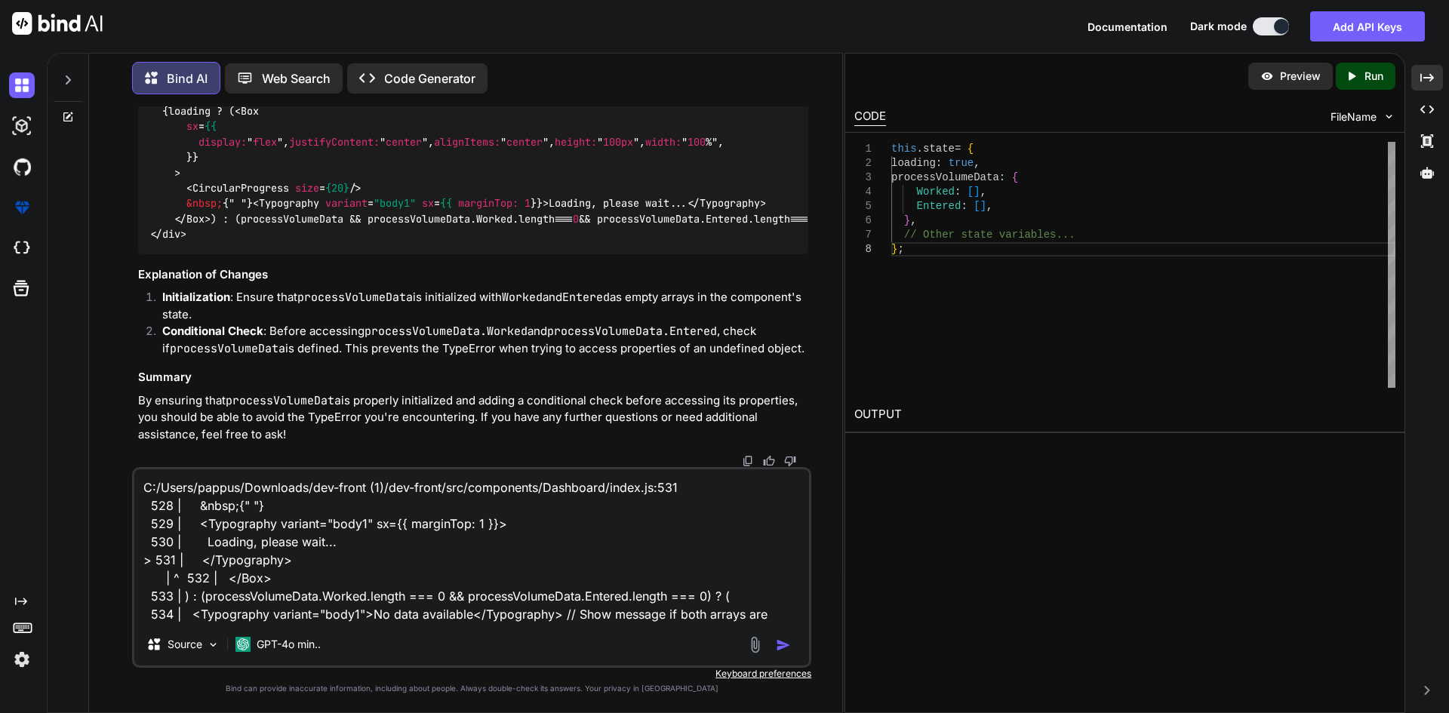
drag, startPoint x: 442, startPoint y: 486, endPoint x: 115, endPoint y: 470, distance: 327.8
click at [115, 470] on div "You if my hotel is listed on mmt, yatra, booking, agooda, goibibo then how i ca…" at bounding box center [471, 409] width 741 height 606
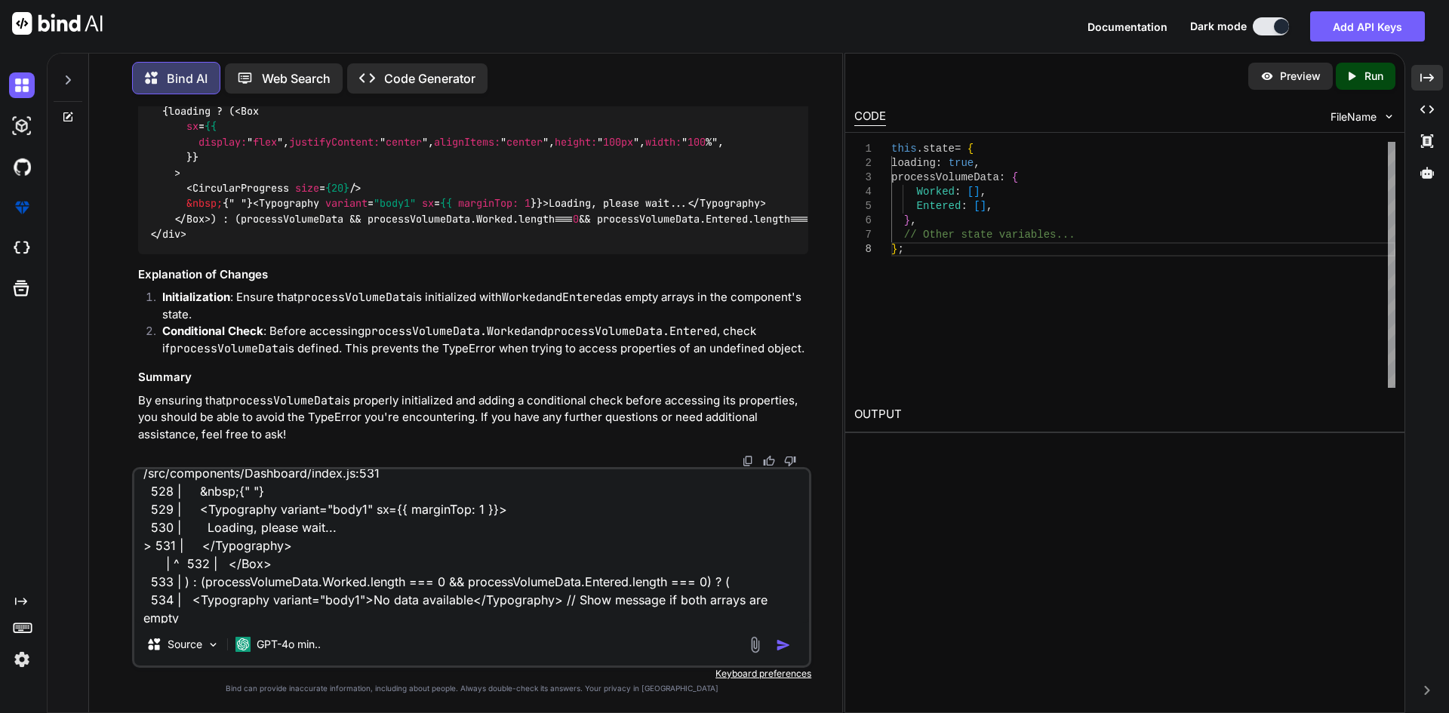
scroll to position [18, 0]
click at [671, 625] on div "/src/components/Dashboard/index.js:531 528 | &nbsp;{" "} 529 | <Typography vari…" at bounding box center [471, 567] width 679 height 201
click at [331, 612] on textarea "/src/components/Dashboard/index.js:531 528 | &nbsp;{" "} 529 | <Typography vari…" at bounding box center [471, 546] width 674 height 154
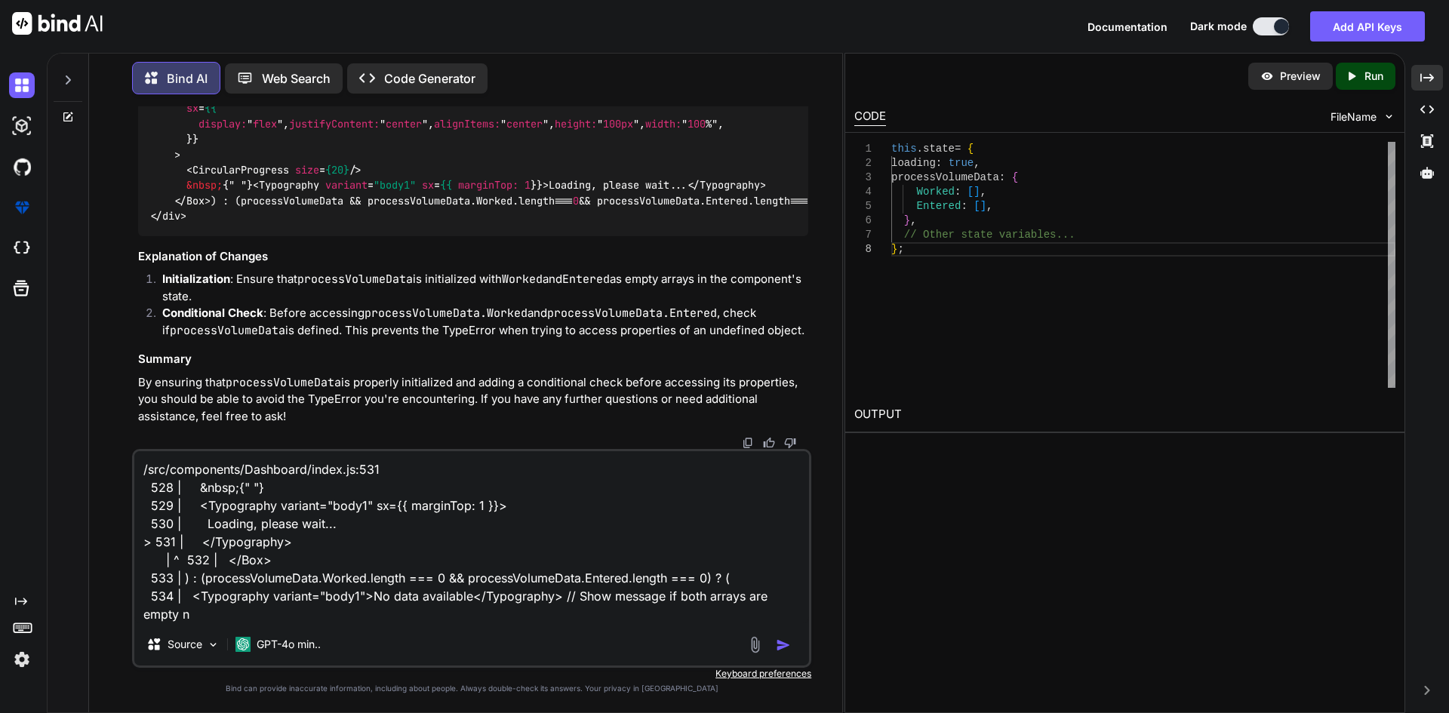
scroll to position [0, 0]
type textarea "/src/components/Dashboard/index.js:531 528 | &nbsp;{" "} 529 | <Typography vari…"
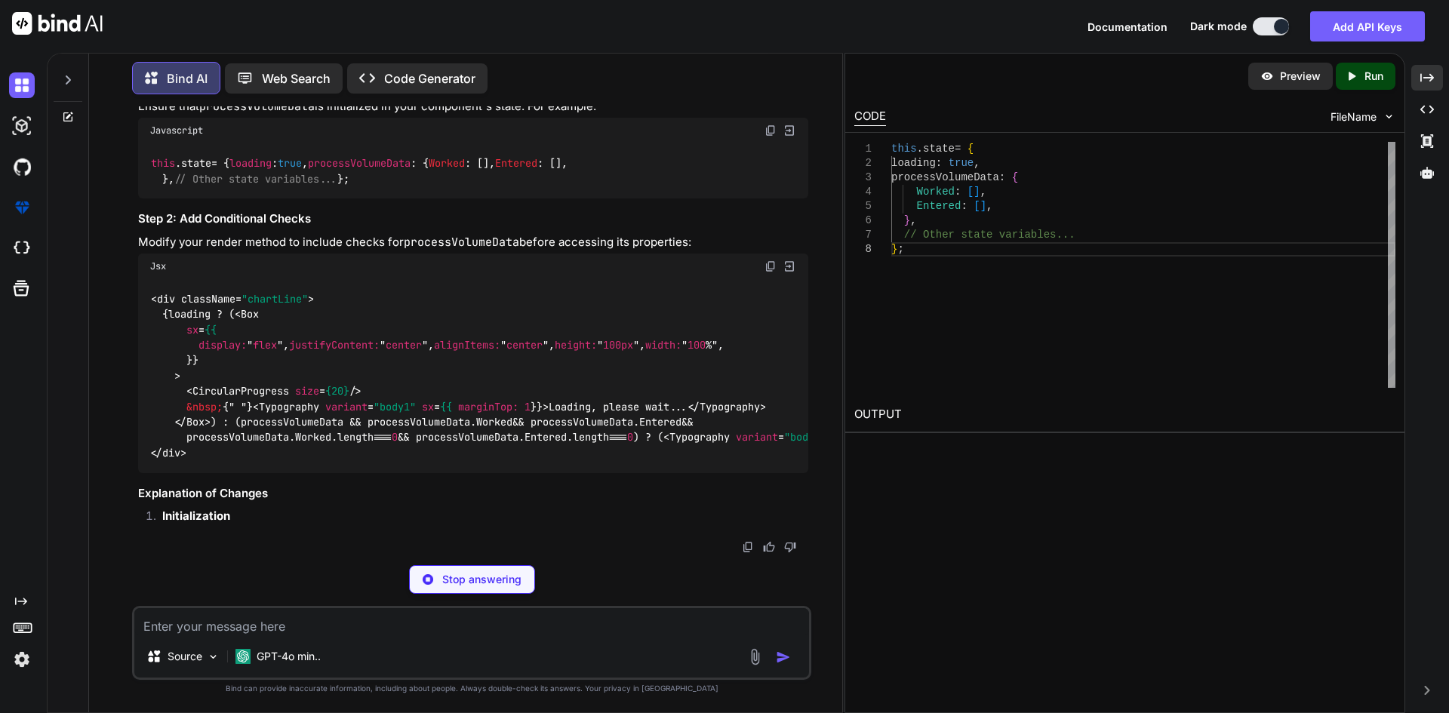
scroll to position [30257, 0]
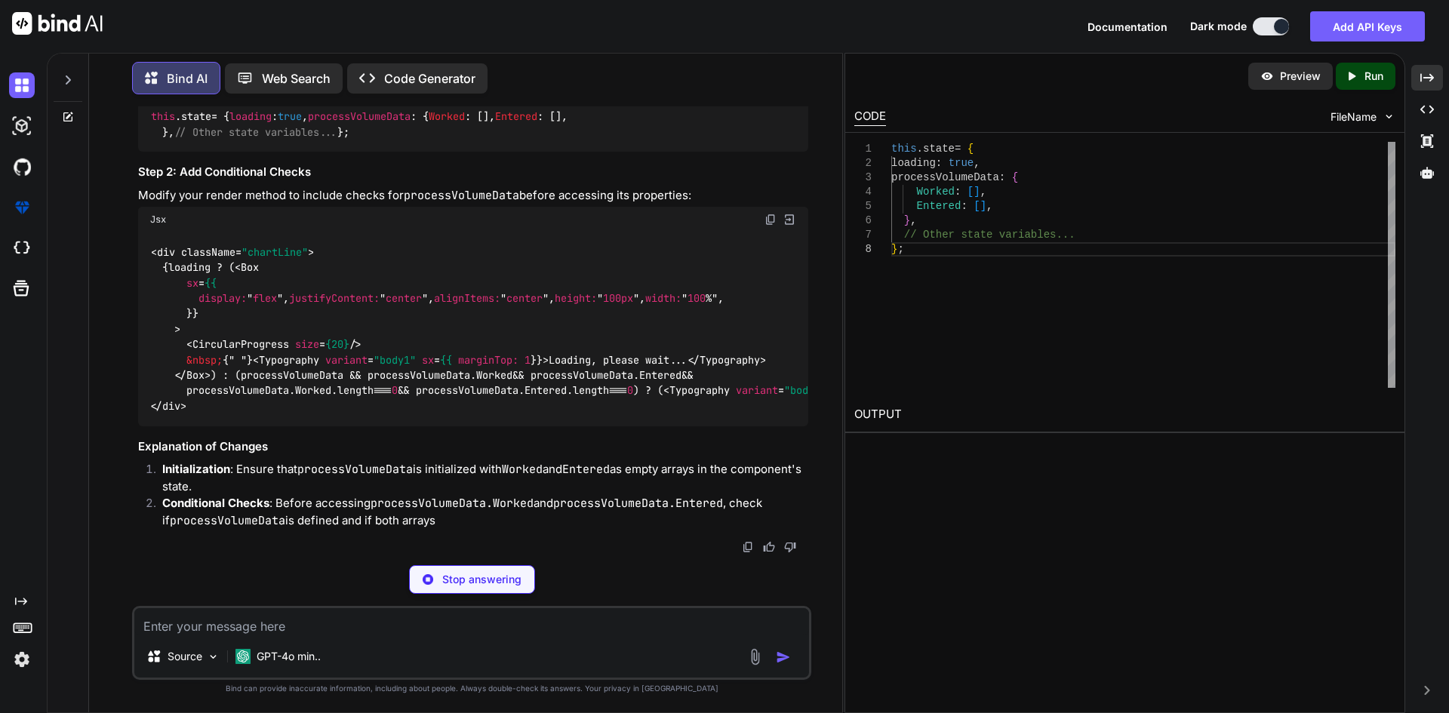
click at [767, 214] on img at bounding box center [770, 220] width 12 height 12
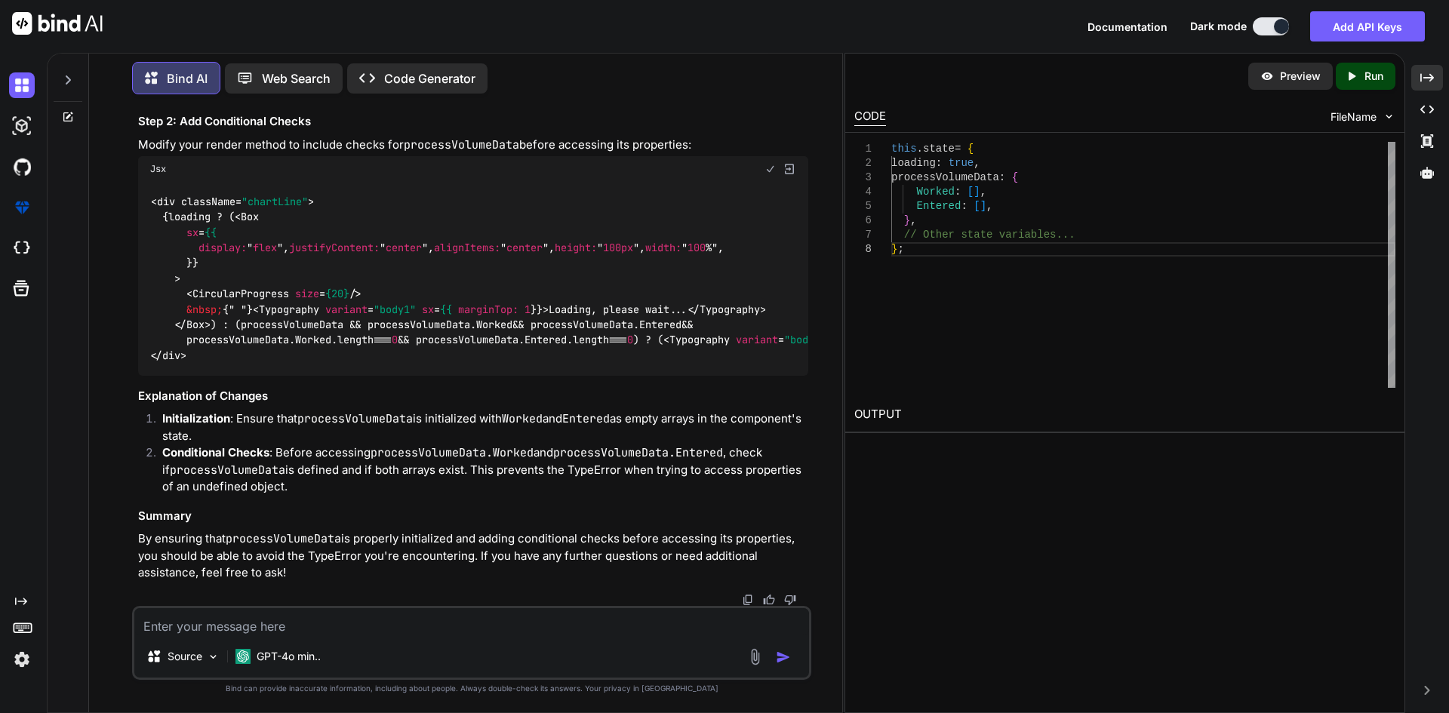
scroll to position [30170, 0]
click at [772, 175] on img at bounding box center [770, 169] width 12 height 12
click at [770, 175] on img at bounding box center [770, 169] width 12 height 12
click at [509, 620] on textarea at bounding box center [471, 621] width 674 height 27
type textarea "not worked"
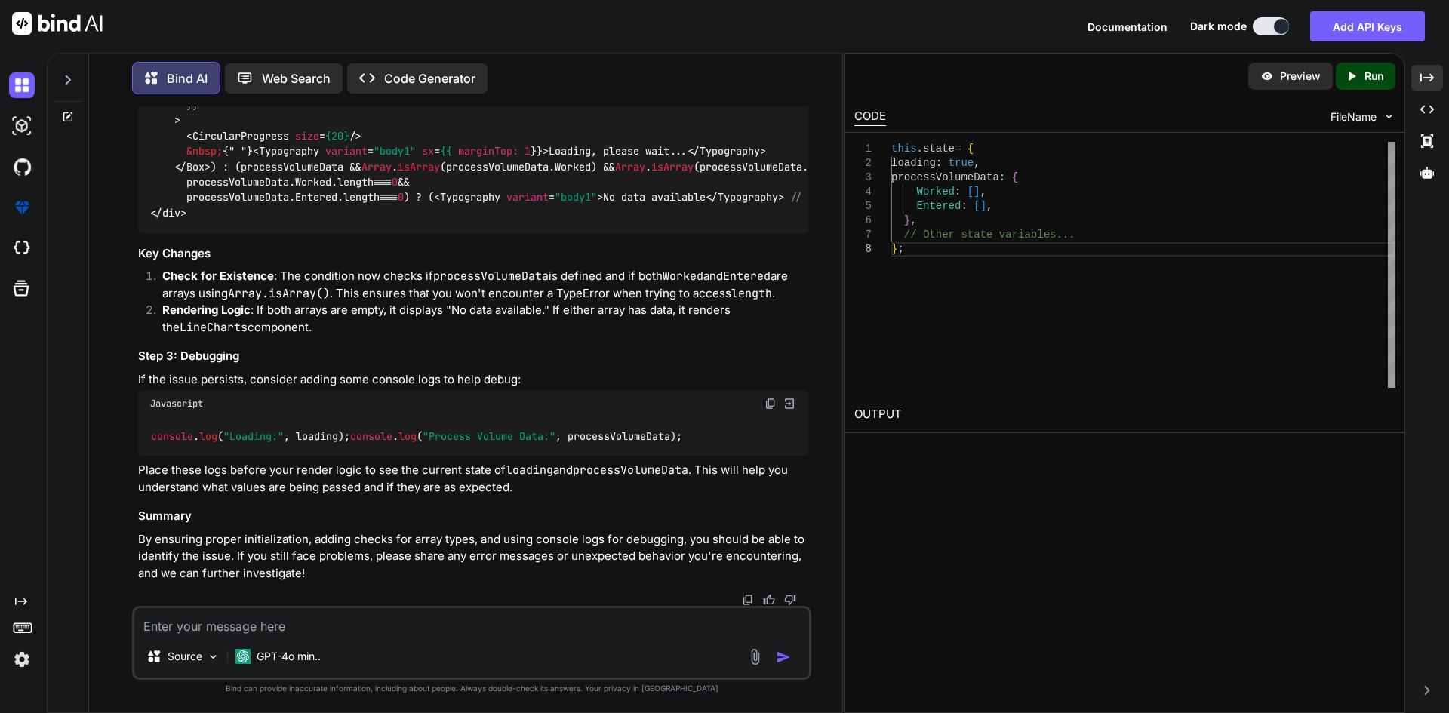
scroll to position [31159, 0]
click at [769, 17] on img at bounding box center [770, 11] width 12 height 12
click at [481, 639] on div "Source GPT-4o min.." at bounding box center [471, 643] width 679 height 74
click at [490, 626] on textarea at bounding box center [471, 621] width 674 height 27
type textarea "if both are empty still show graph view"
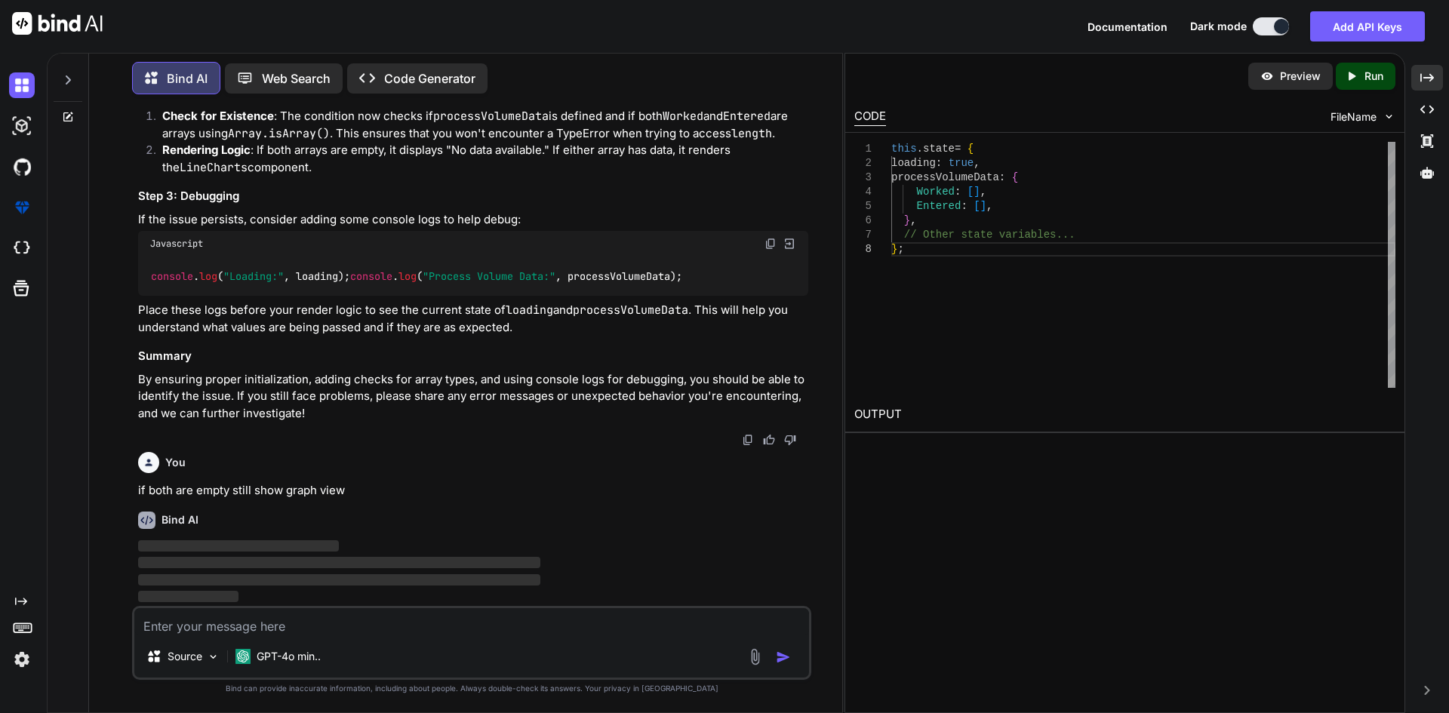
scroll to position [31818, 0]
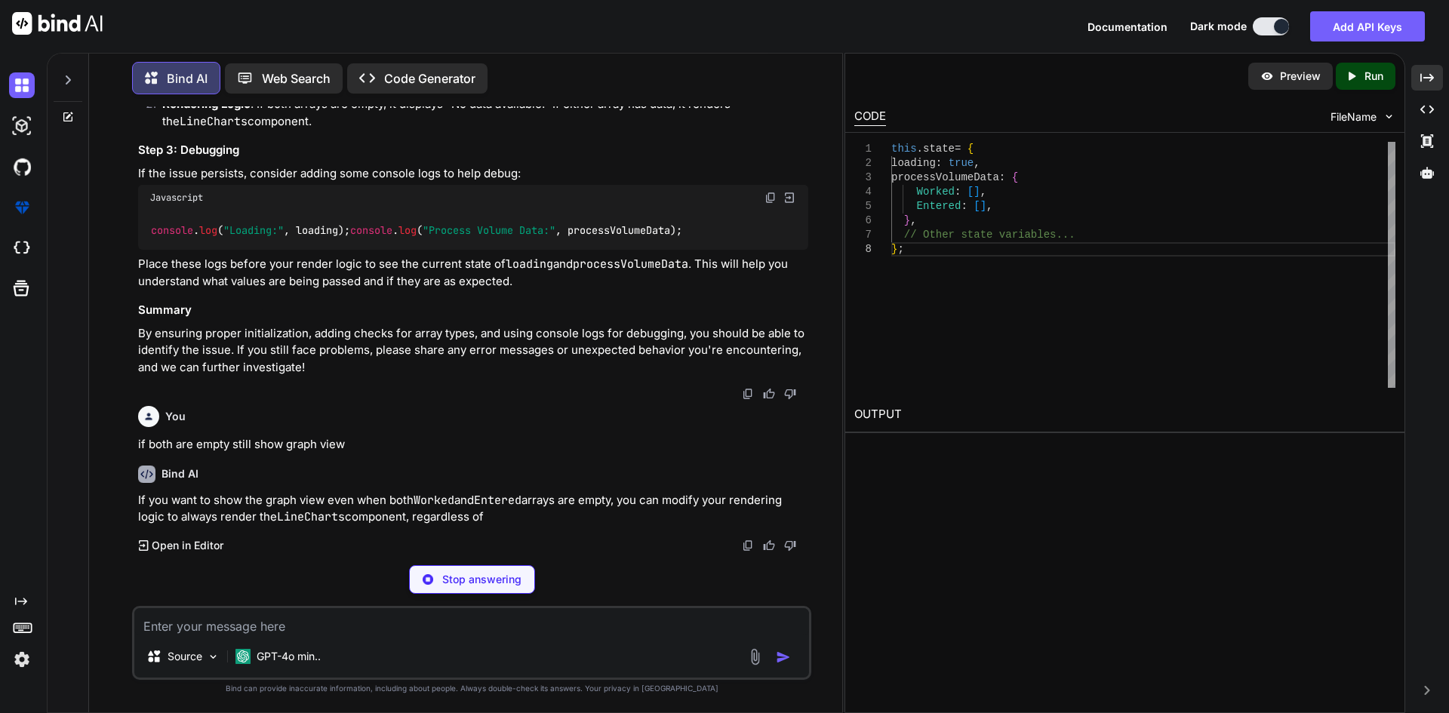
click at [395, 238] on code "console . log ( "Loading:" , loading); console . log ( "Process Volume Data:" ,…" at bounding box center [416, 231] width 533 height 16
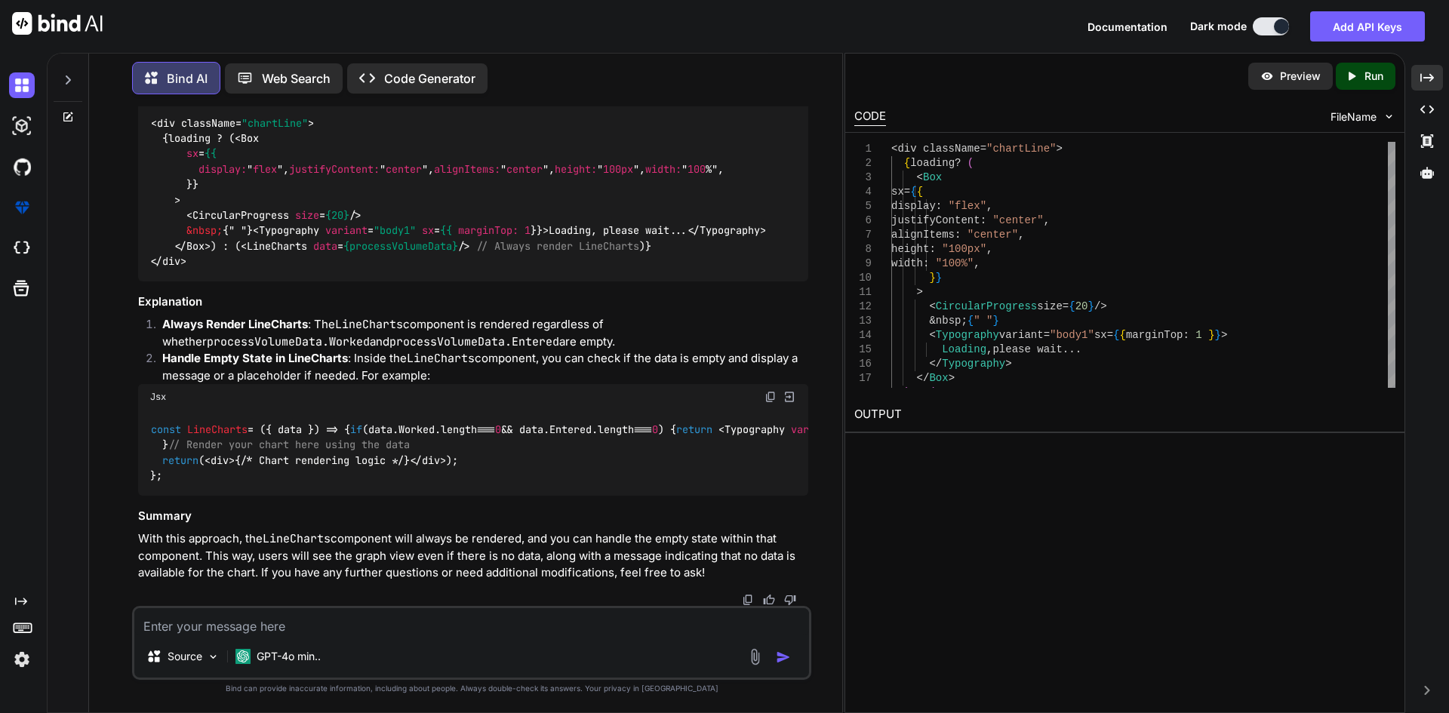
scroll to position [32648, 0]
click at [769, 391] on img at bounding box center [770, 397] width 12 height 12
click at [292, 411] on div "const LineCharts = ( { data } ) => { if (data. Worked . length === 0 && data. E…" at bounding box center [473, 453] width 670 height 86
drag, startPoint x: 174, startPoint y: 358, endPoint x: 163, endPoint y: 323, distance: 36.3
click at [163, 410] on div "const LineCharts = ( { data } ) => { if (data. Worked . length === 0 && data. E…" at bounding box center [473, 453] width 670 height 86
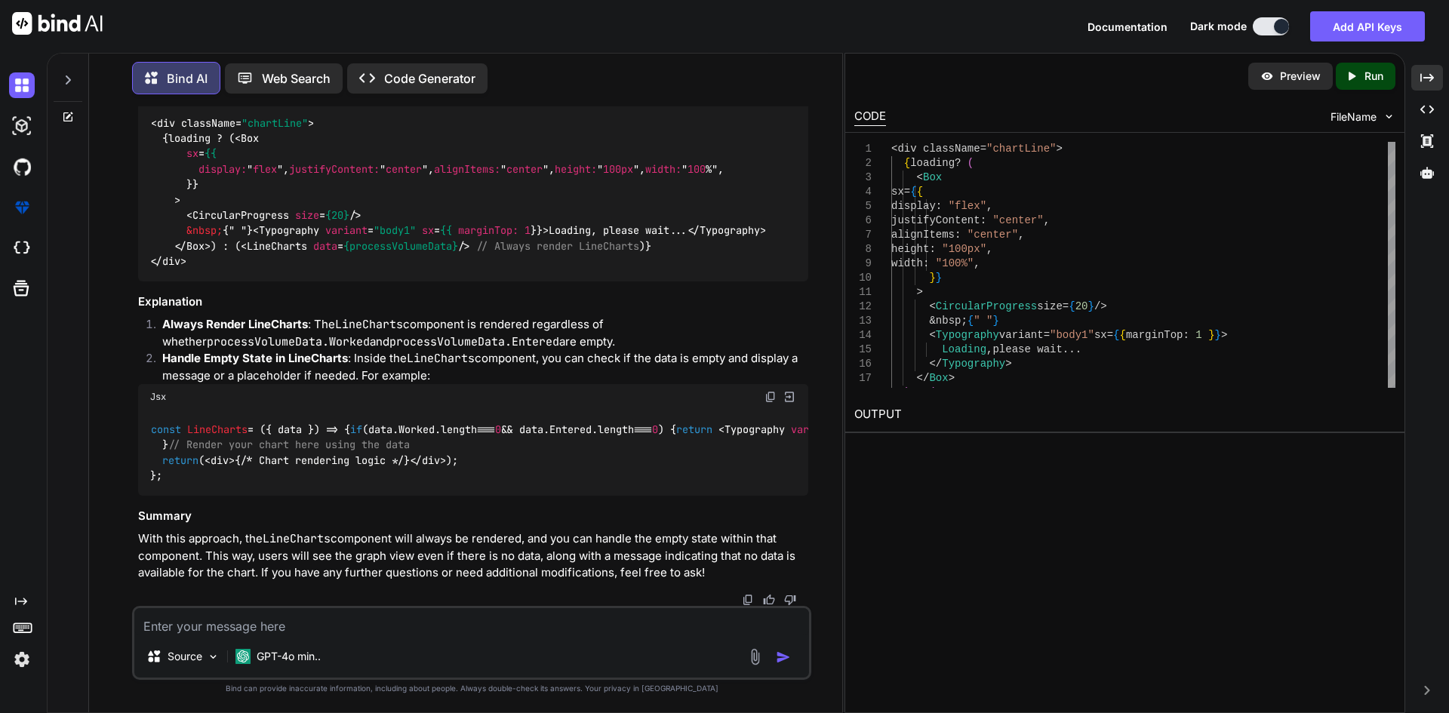
click at [448, 628] on textarea at bounding box center [471, 621] width 674 height 27
type textarea "stil not worked dear"
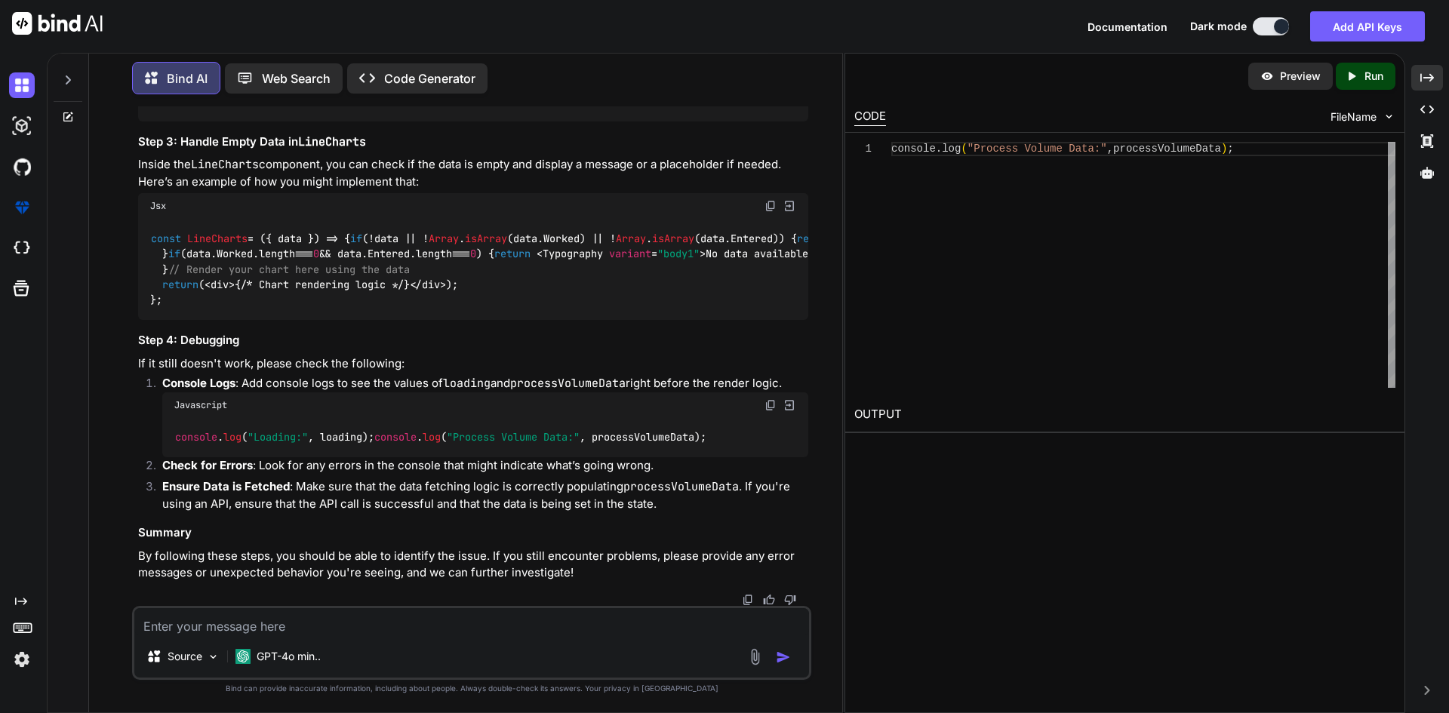
scroll to position [33742, 0]
drag, startPoint x: 158, startPoint y: 354, endPoint x: 192, endPoint y: 443, distance: 95.6
click at [192, 320] on div "const LineCharts = ( { data } ) => { if (!data || ! [GEOGRAPHIC_DATA] . isArray…" at bounding box center [473, 269] width 670 height 101
click at [542, 628] on textarea at bounding box center [471, 621] width 674 height 27
paste textarea "× TypeError: Cannot read properties of null (reading 'getContext') (anonymous f…"
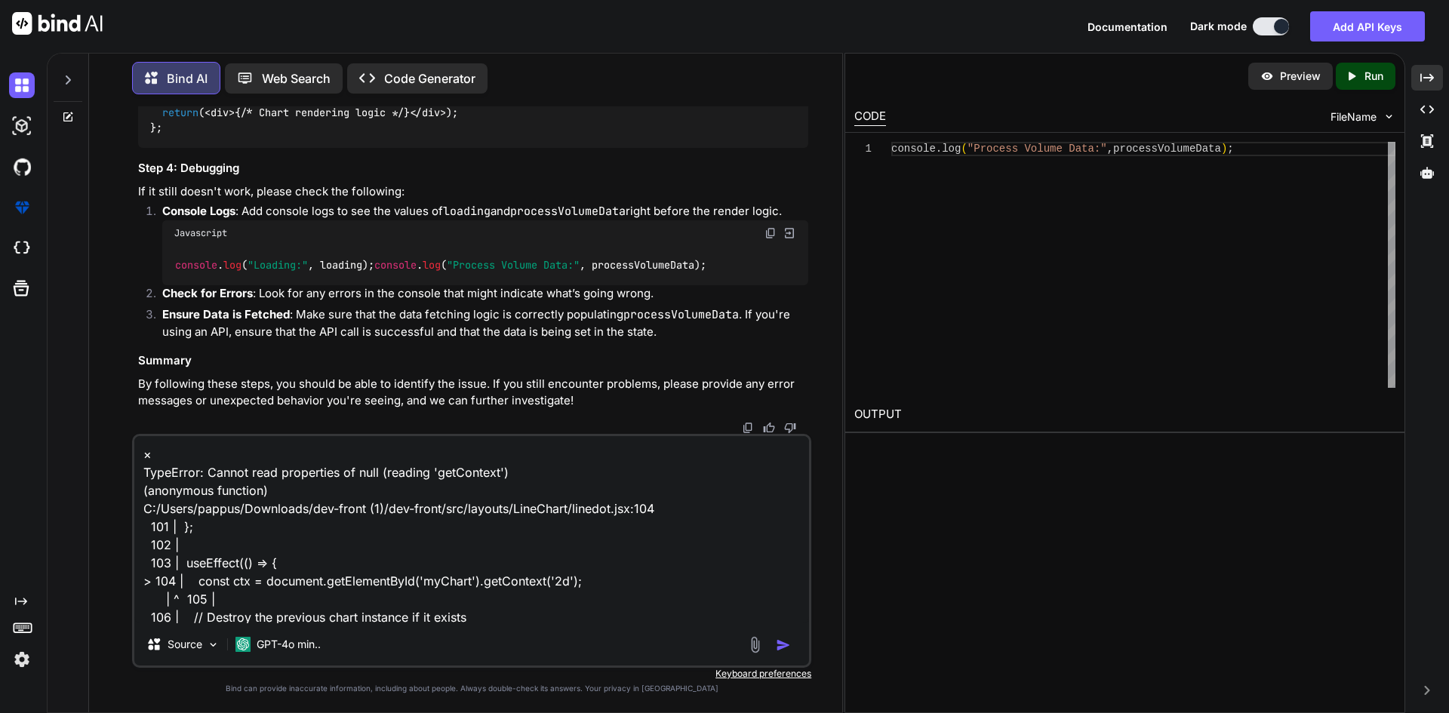
scroll to position [20, 0]
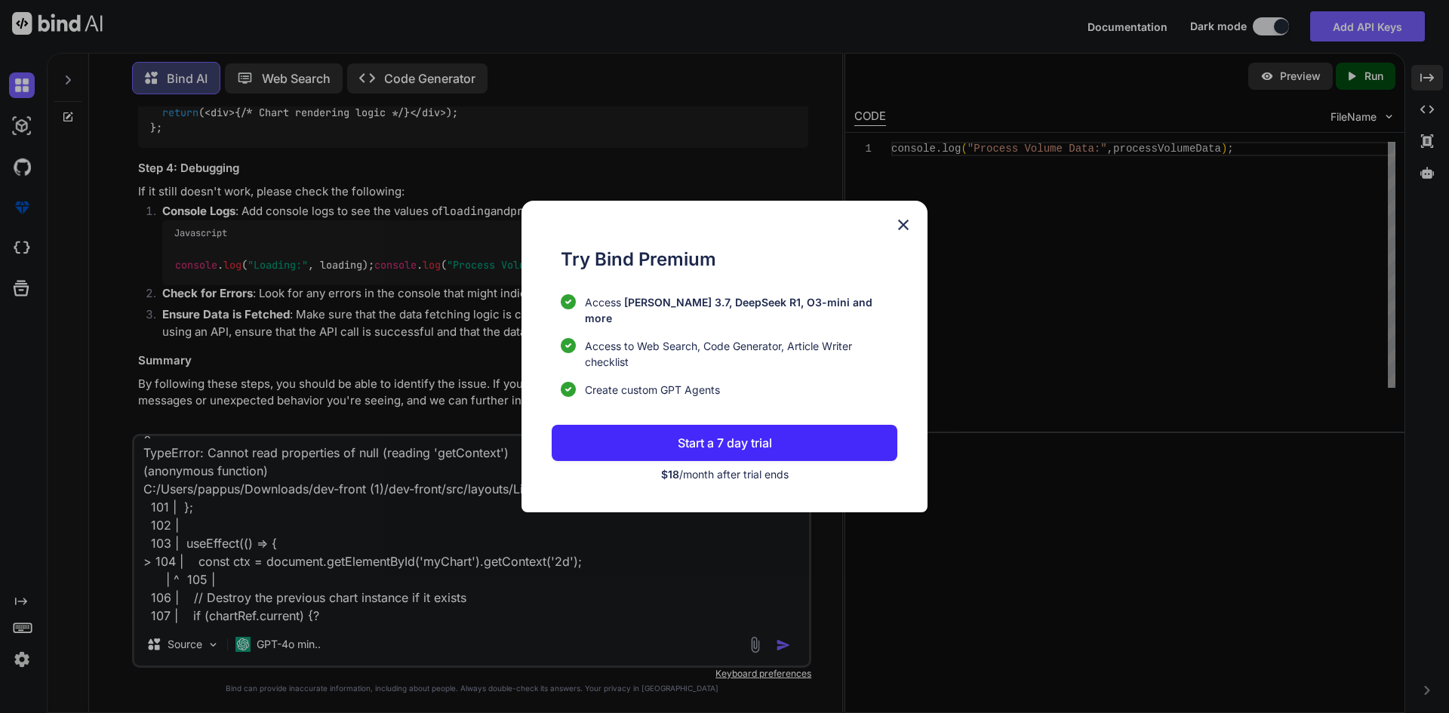
type textarea "× TypeError: Cannot read properties of null (reading 'getContext') (anonymous f…"
click at [907, 234] on img at bounding box center [903, 225] width 18 height 18
